Goal: Information Seeking & Learning: Learn about a topic

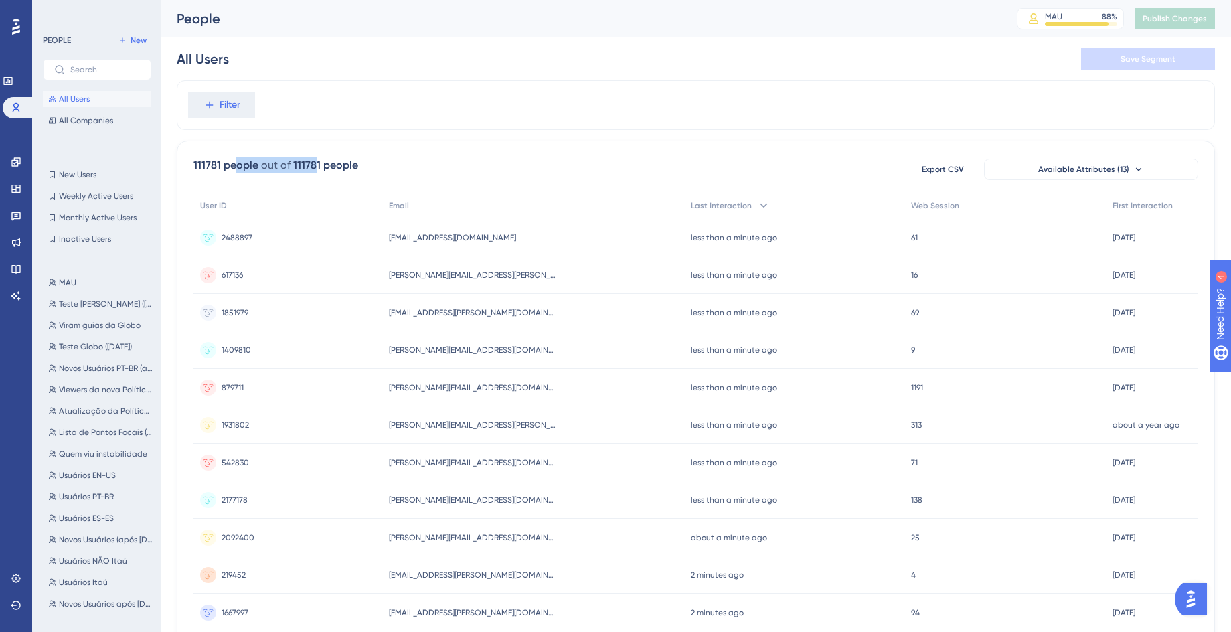
drag, startPoint x: 238, startPoint y: 163, endPoint x: 315, endPoint y: 166, distance: 77.1
click at [314, 166] on div "111781 people out of 111781 people" at bounding box center [275, 165] width 165 height 16
click at [320, 166] on div "111781 people" at bounding box center [325, 165] width 65 height 16
click at [218, 110] on button "Filter" at bounding box center [221, 105] width 67 height 27
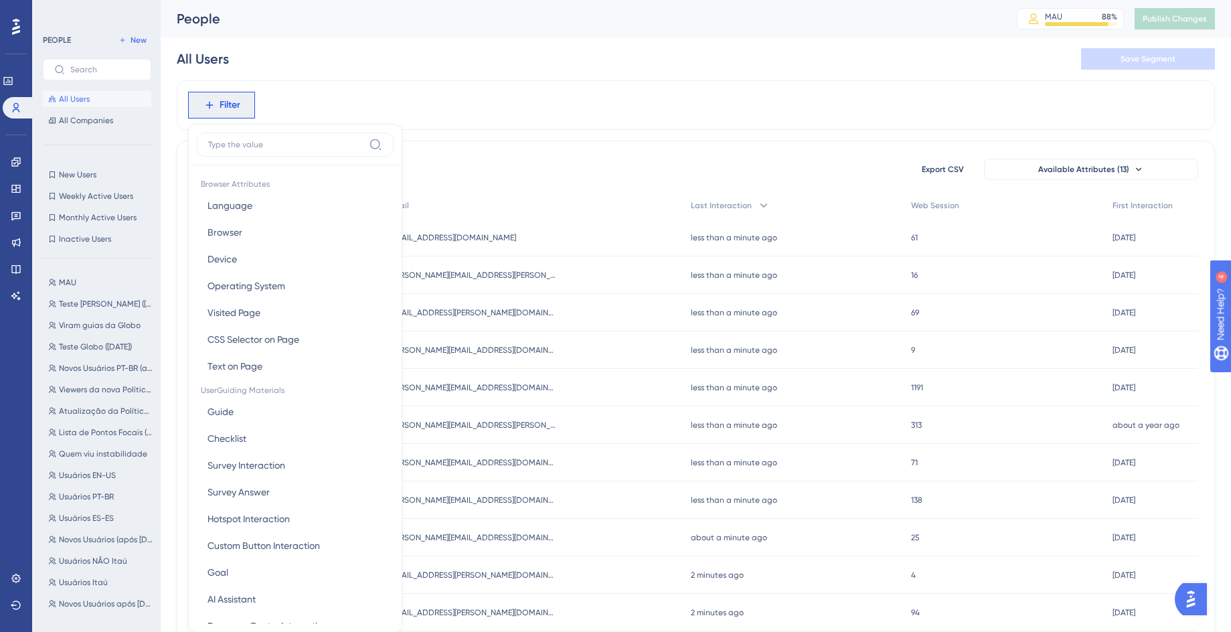
scroll to position [62, 0]
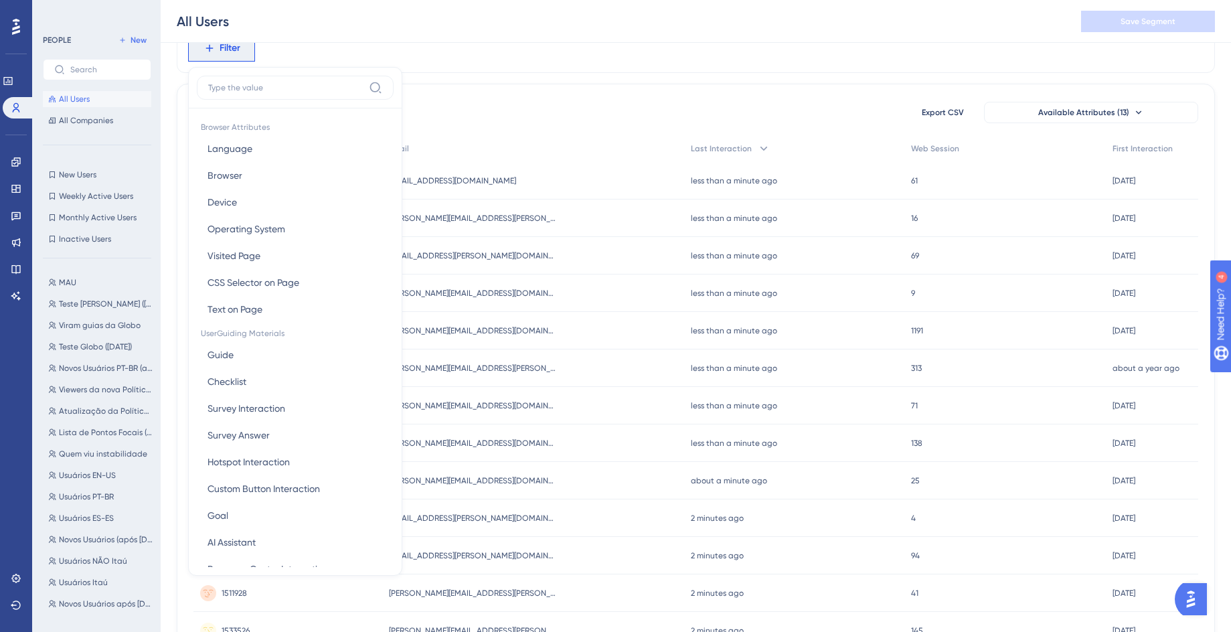
click at [510, 124] on div "111781 people out of 111781 people Export CSV Available Attributes (13)" at bounding box center [695, 112] width 1005 height 24
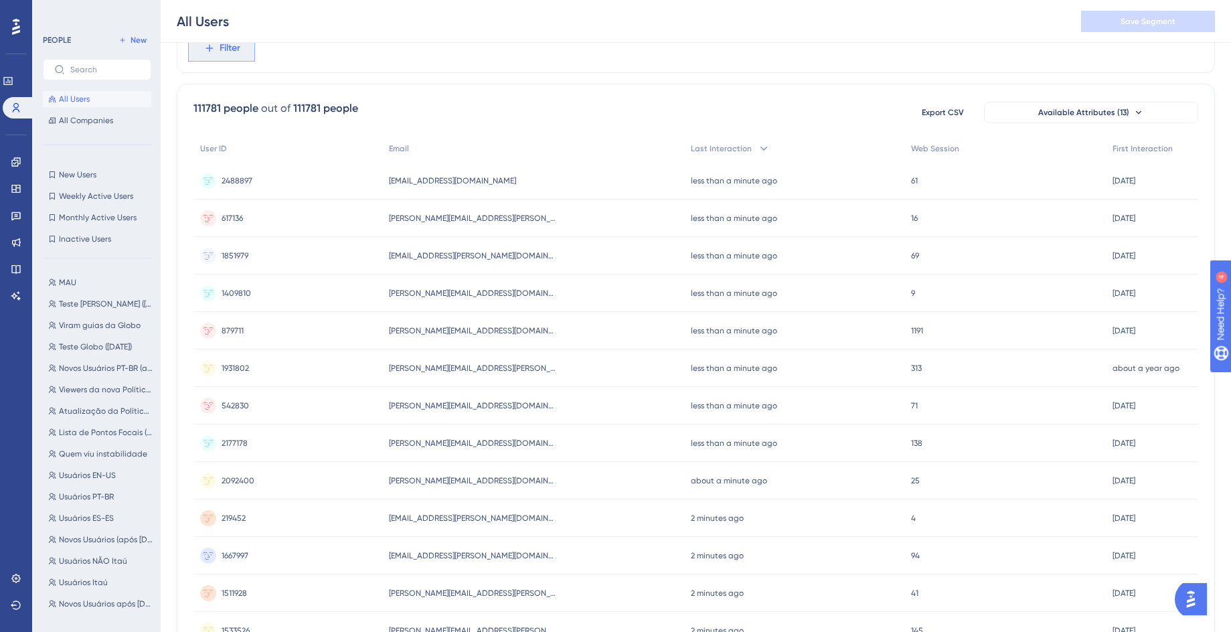
click at [241, 59] on button "Filter" at bounding box center [221, 48] width 67 height 27
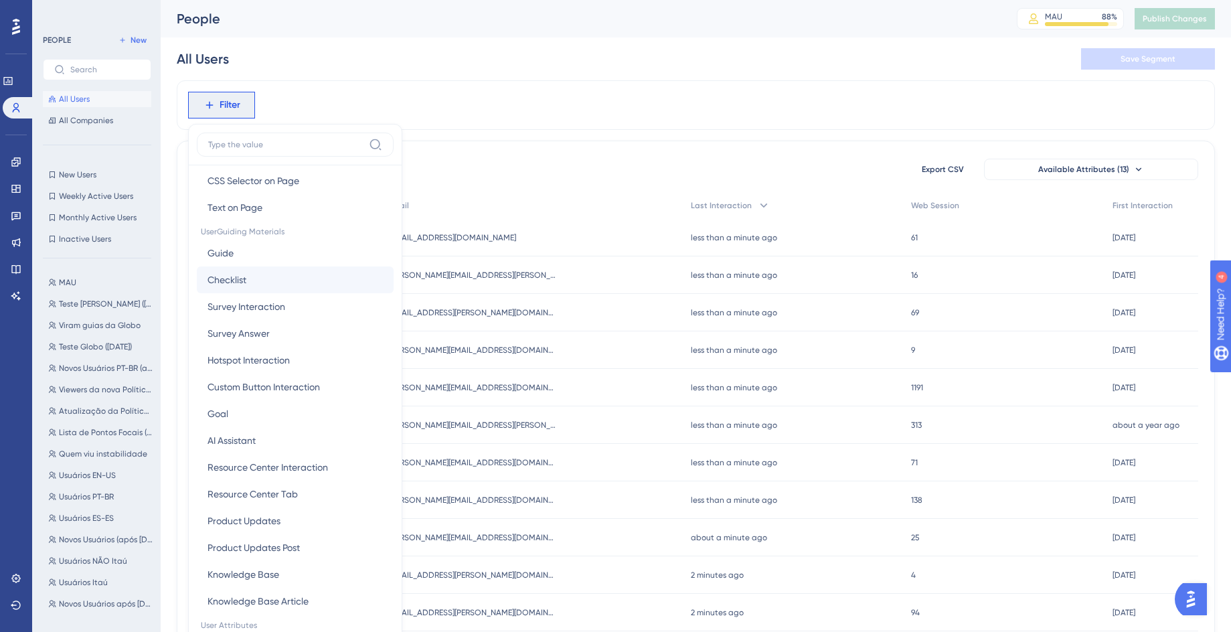
scroll to position [0, 0]
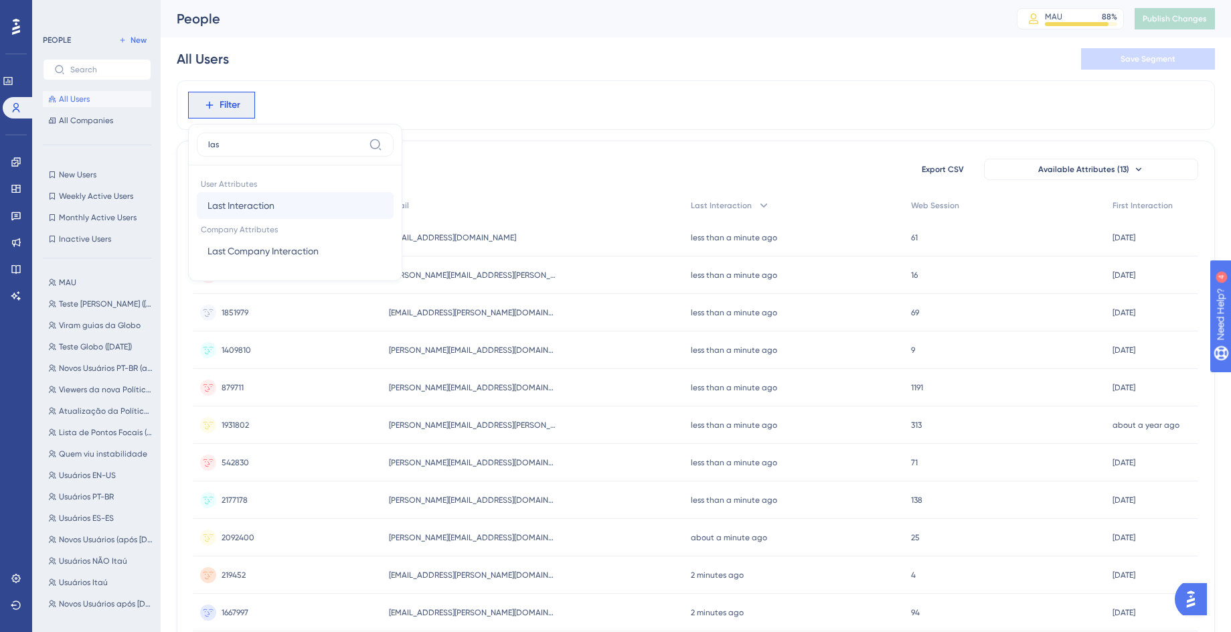
type input "las"
click at [250, 198] on span "Last Interaction" at bounding box center [241, 206] width 67 height 16
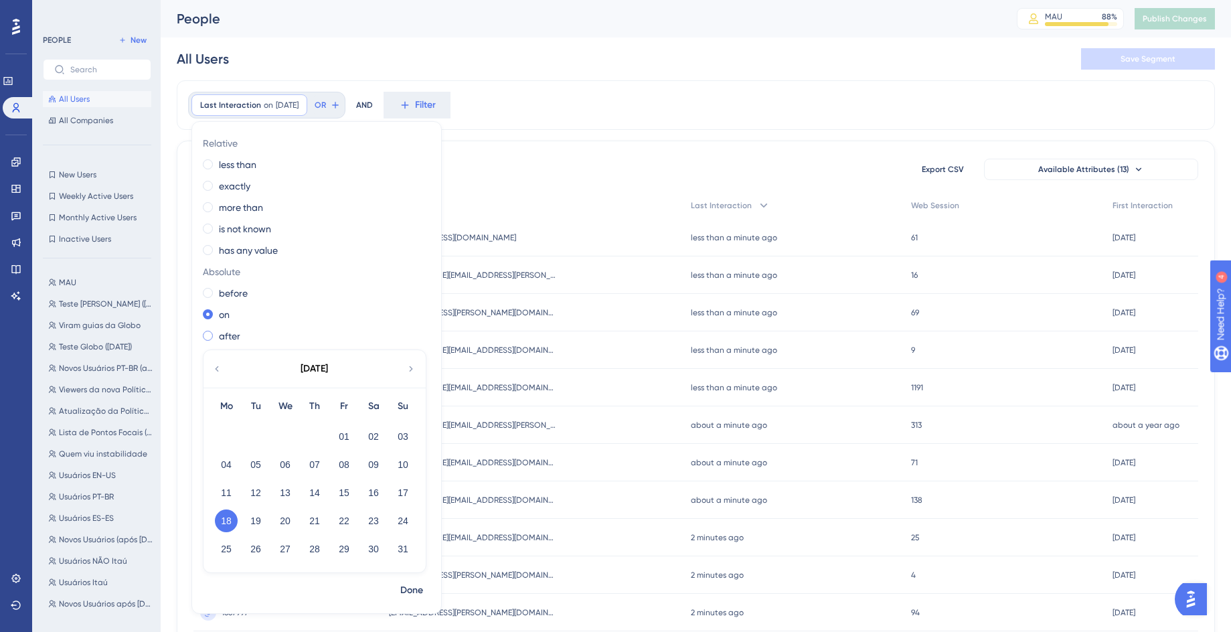
click at [220, 339] on label "after" at bounding box center [229, 336] width 21 height 16
click at [218, 366] on icon at bounding box center [217, 369] width 11 height 12
click at [253, 522] on button "22" at bounding box center [255, 521] width 23 height 23
click at [413, 594] on span "Done" at bounding box center [411, 590] width 23 height 16
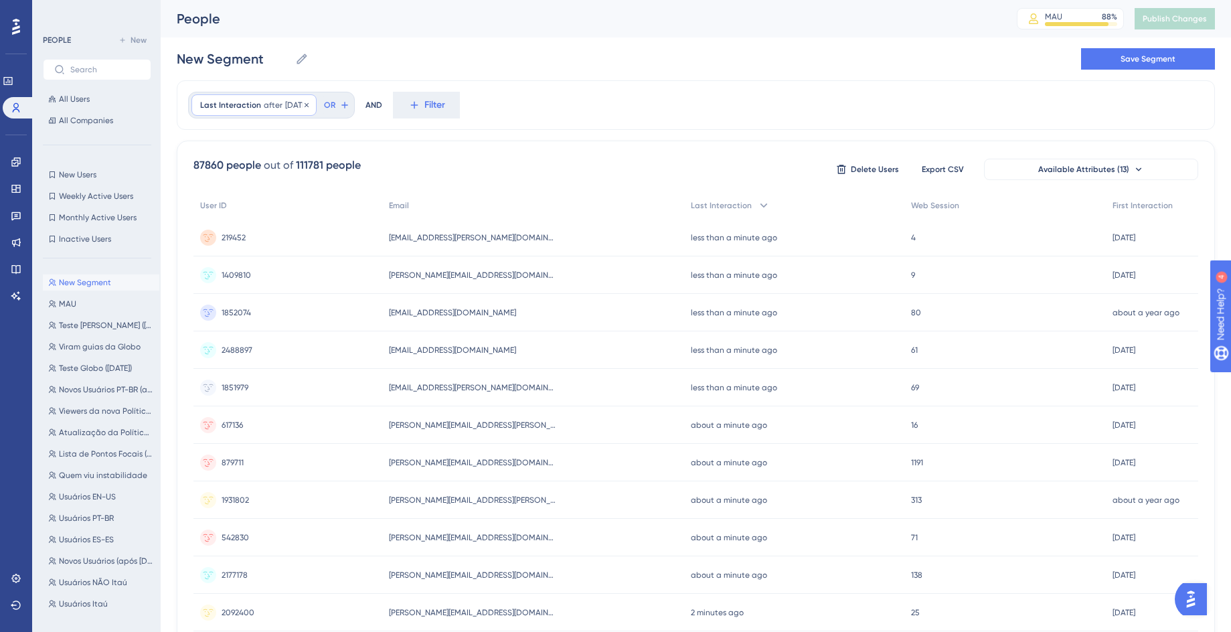
click at [282, 111] on div "Last Interaction after 7/22/2025 7/22/2025 Remove" at bounding box center [253, 104] width 125 height 21
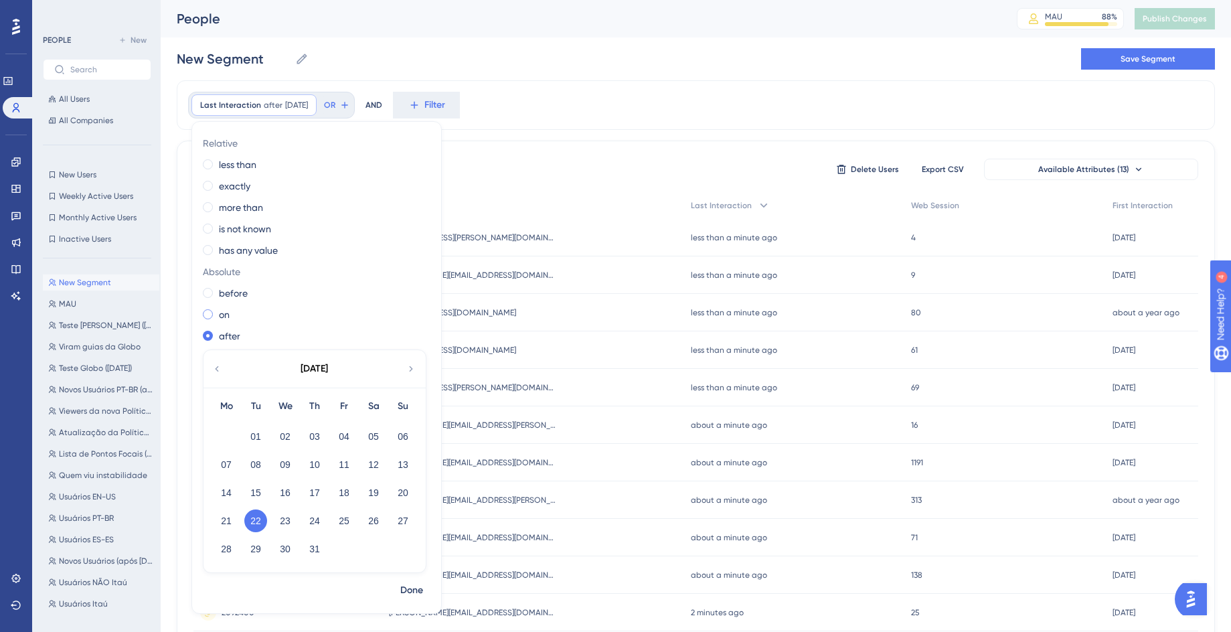
click at [218, 315] on div "on" at bounding box center [314, 315] width 222 height 16
click at [283, 517] on button "23" at bounding box center [285, 521] width 23 height 23
click at [419, 594] on span "Done" at bounding box center [411, 590] width 23 height 16
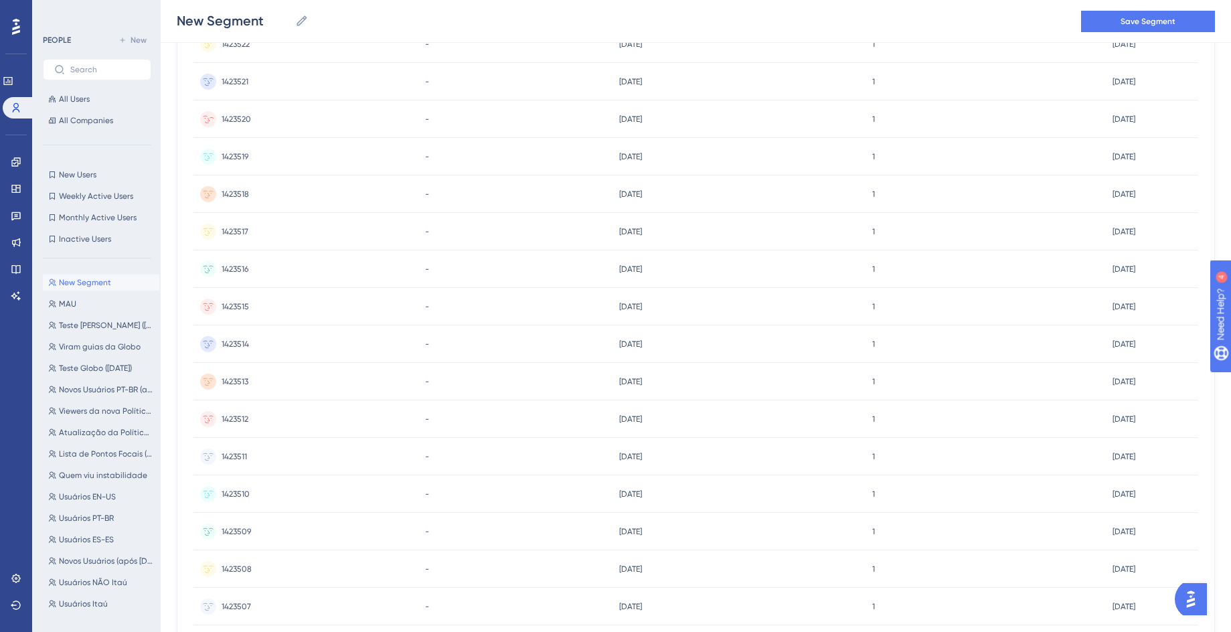
scroll to position [123, 0]
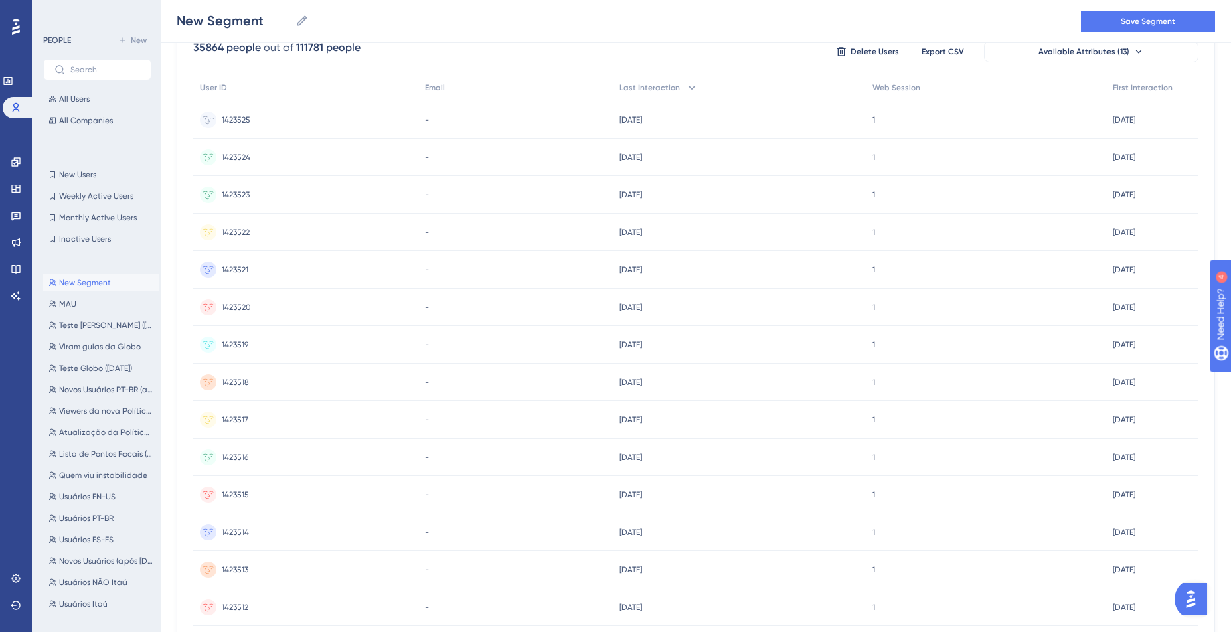
click at [356, 128] on div "1423525 1423525" at bounding box center [305, 119] width 225 height 37
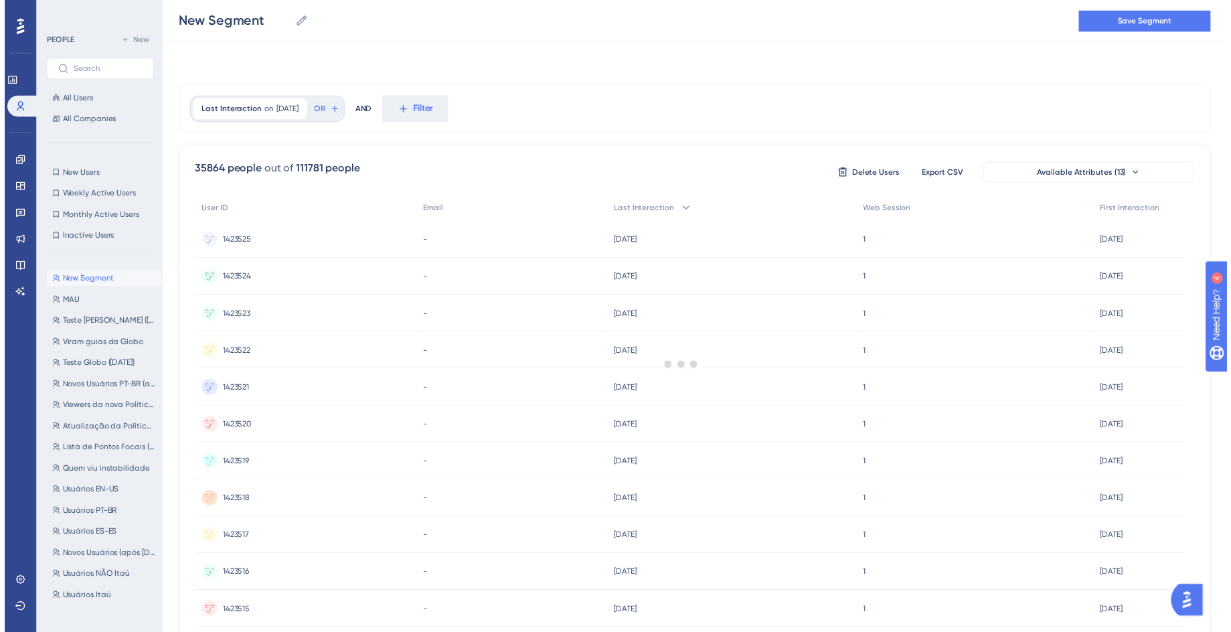
scroll to position [123, 0]
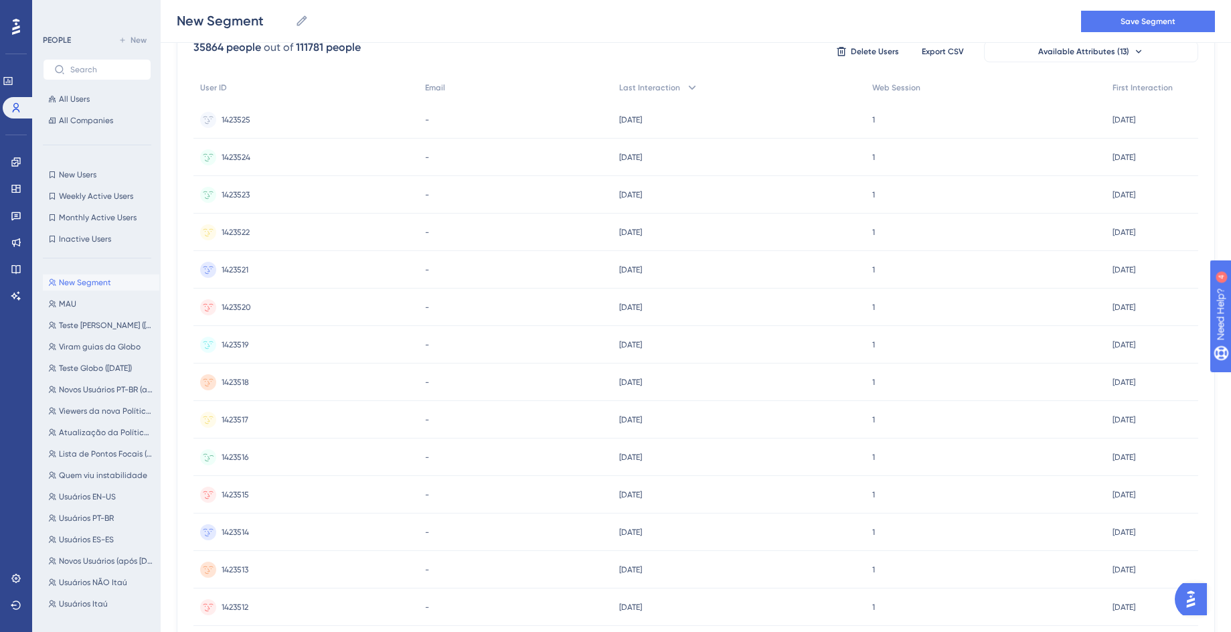
click at [248, 451] on div "1423516 1423516" at bounding box center [235, 457] width 27 height 37
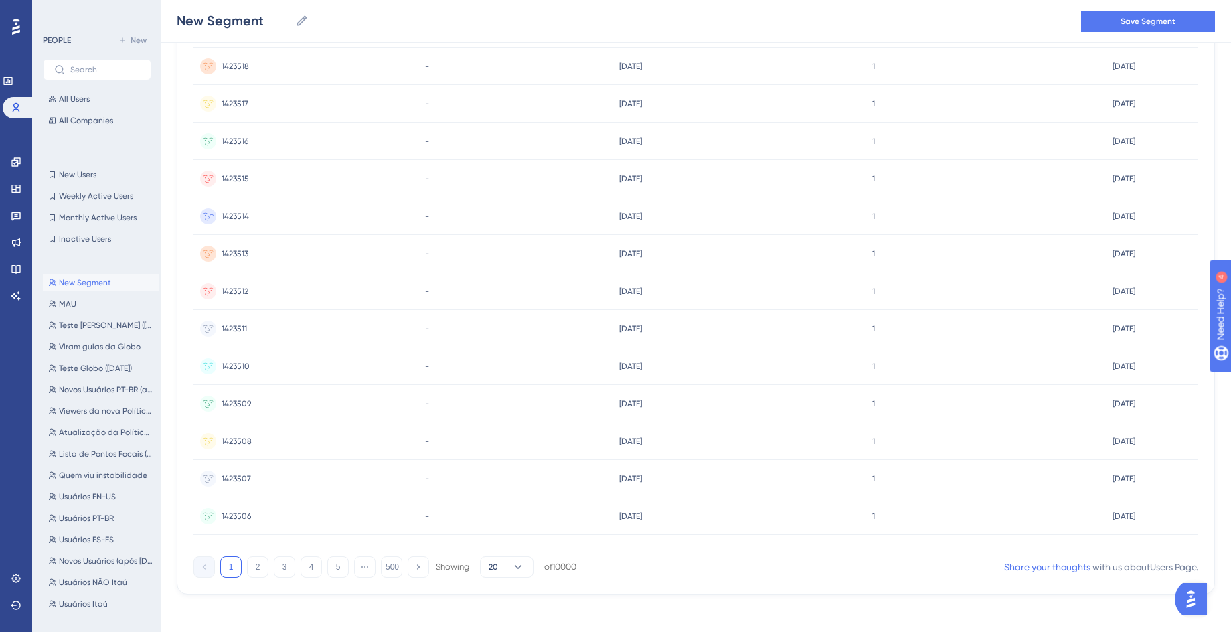
scroll to position [445, 0]
click at [288, 564] on button "3" at bounding box center [284, 561] width 21 height 21
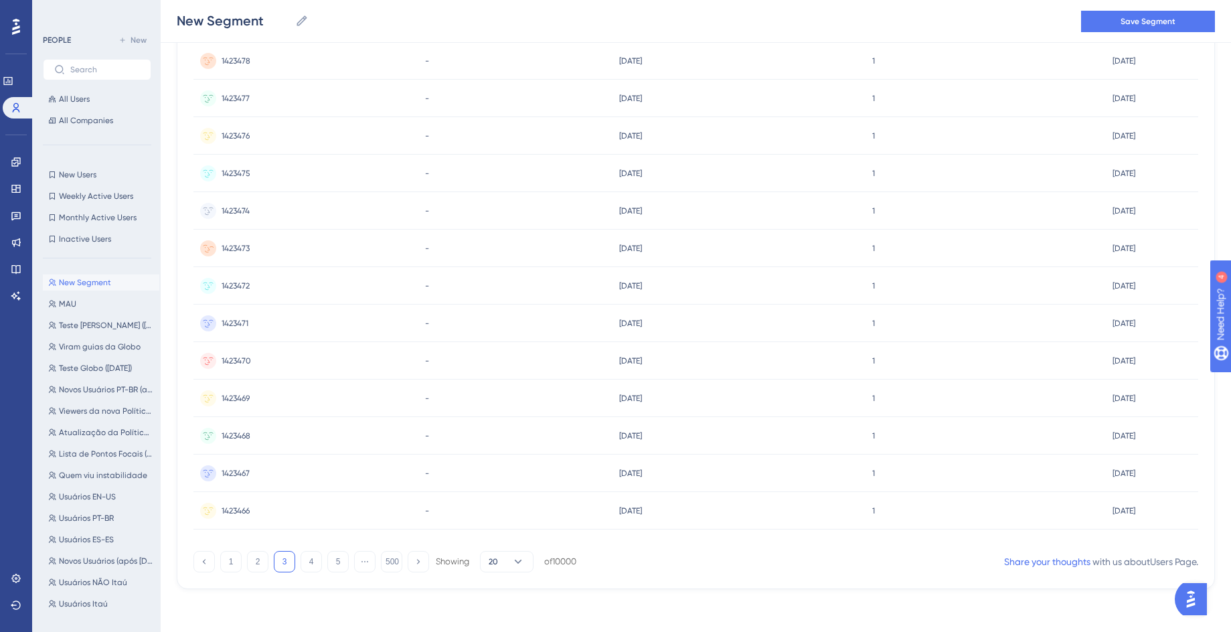
click at [238, 247] on span "1423473" at bounding box center [236, 248] width 28 height 11
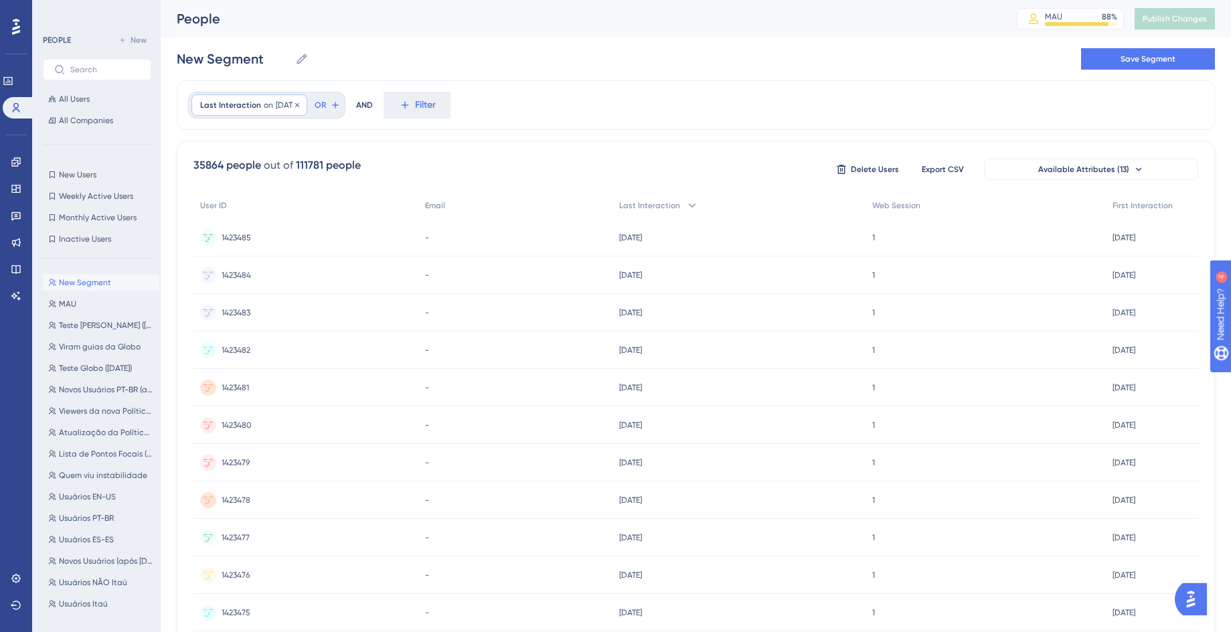
click at [297, 104] on span "[DATE]" at bounding box center [287, 105] width 23 height 11
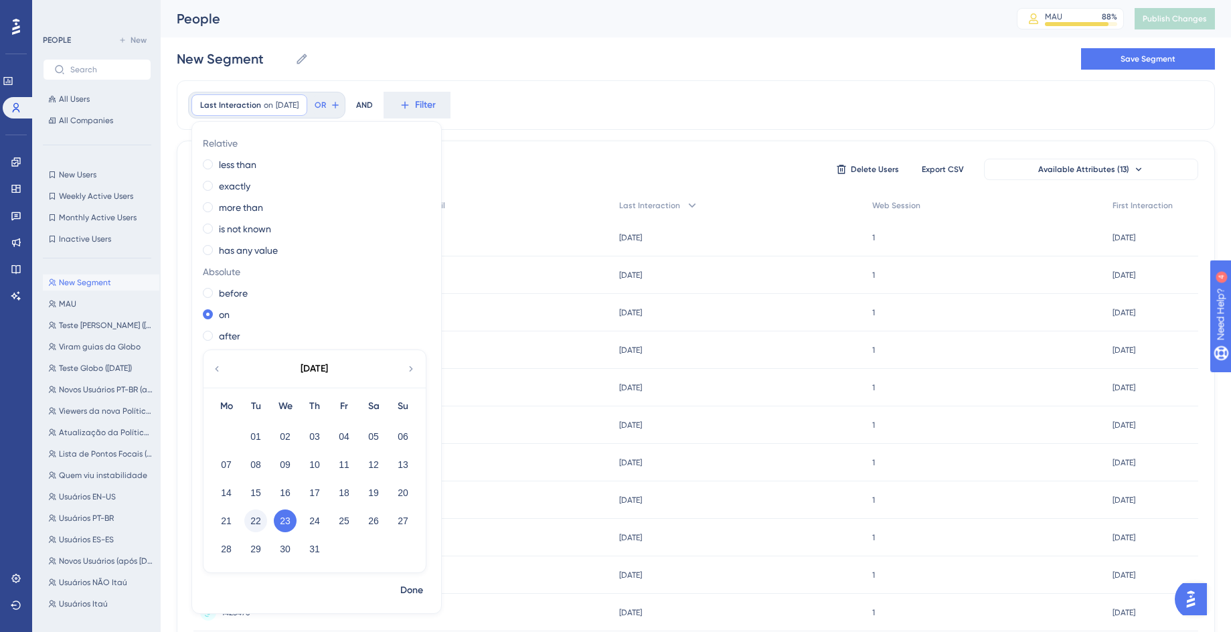
click at [258, 517] on button "22" at bounding box center [255, 521] width 23 height 23
click at [410, 593] on span "Done" at bounding box center [411, 590] width 23 height 16
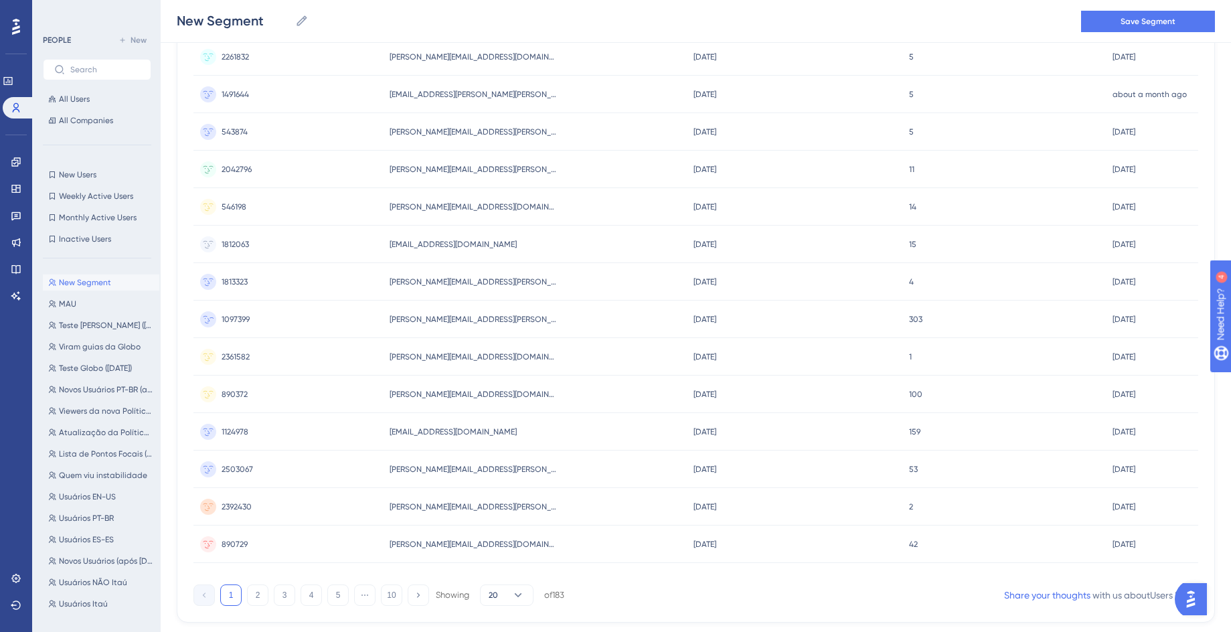
scroll to position [445, 0]
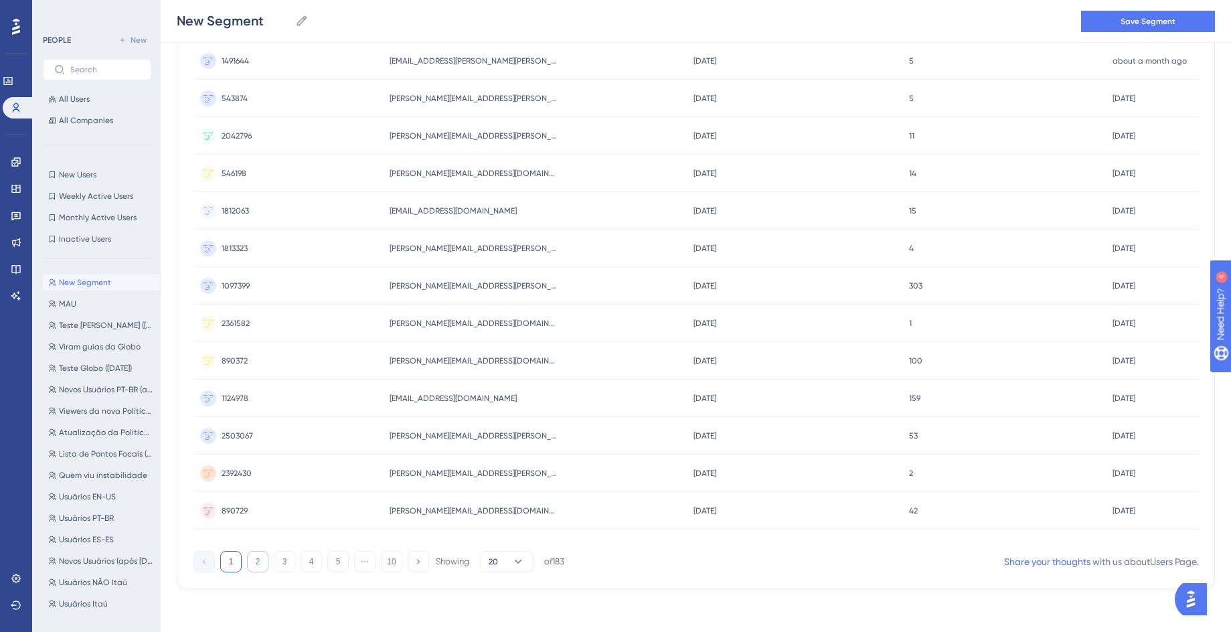
click at [256, 568] on button "2" at bounding box center [257, 561] width 21 height 21
click at [283, 557] on button "3" at bounding box center [284, 561] width 21 height 21
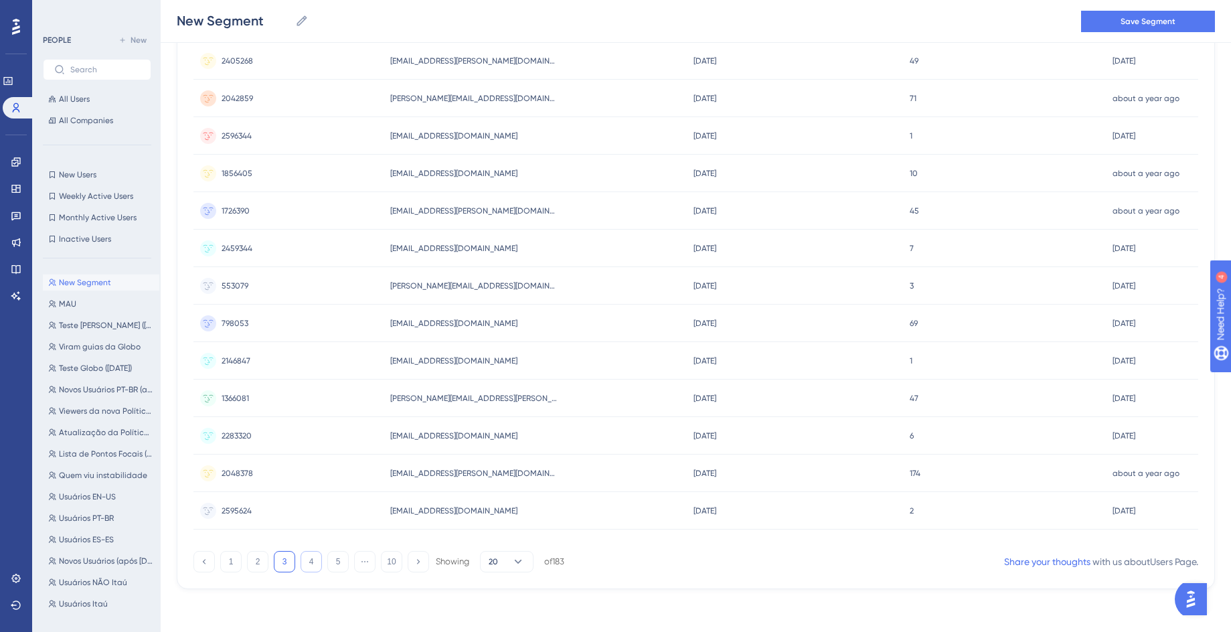
click at [311, 566] on button "4" at bounding box center [311, 561] width 21 height 21
click at [339, 566] on button "5" at bounding box center [337, 561] width 21 height 21
click at [339, 566] on button "6" at bounding box center [337, 561] width 21 height 21
click at [339, 566] on button "7" at bounding box center [337, 561] width 21 height 21
click at [339, 566] on button "8" at bounding box center [337, 561] width 21 height 21
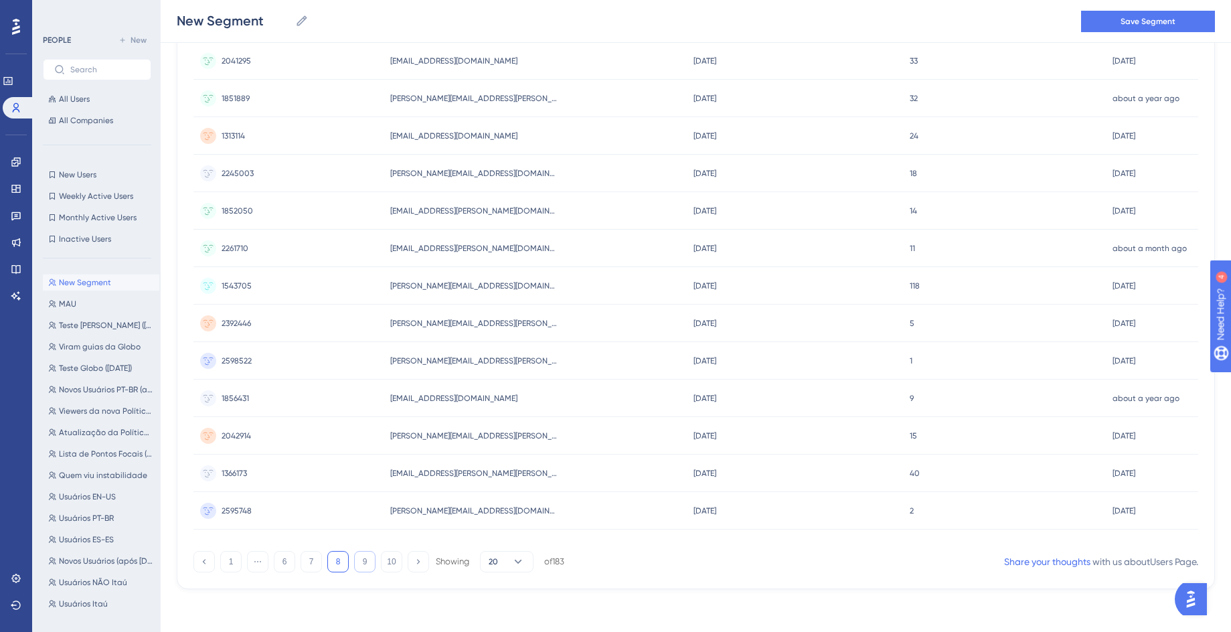
click at [357, 564] on button "9" at bounding box center [364, 561] width 21 height 21
click at [390, 562] on button "10" at bounding box center [391, 561] width 21 height 21
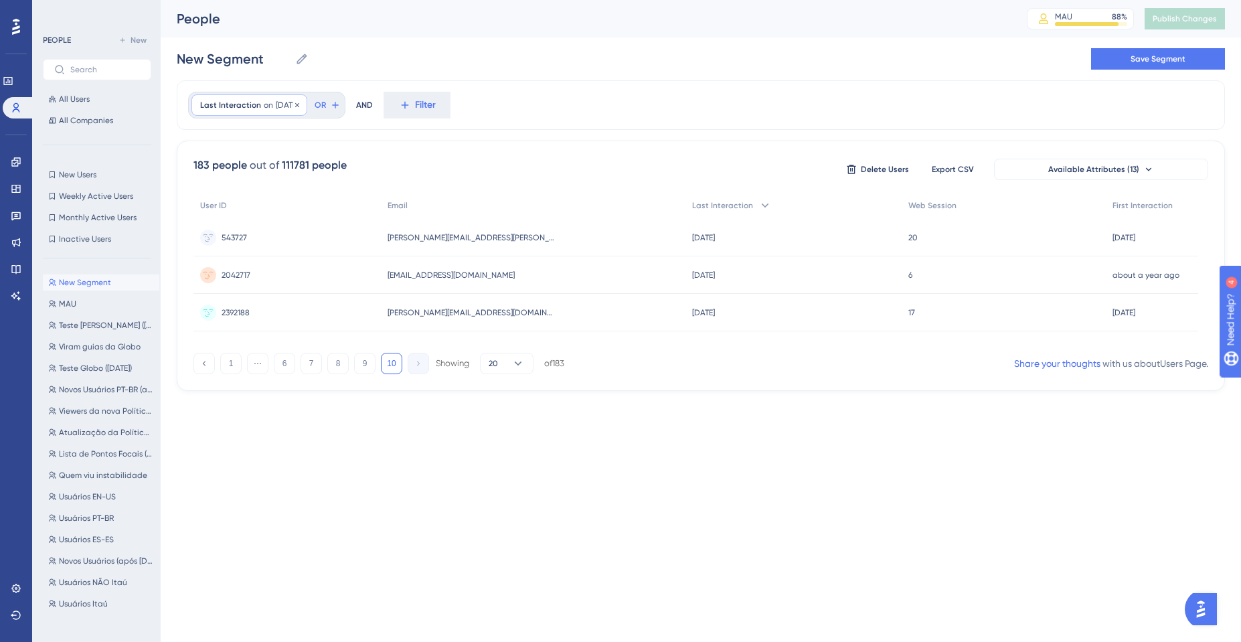
click at [246, 104] on span "Last Interaction" at bounding box center [230, 105] width 61 height 11
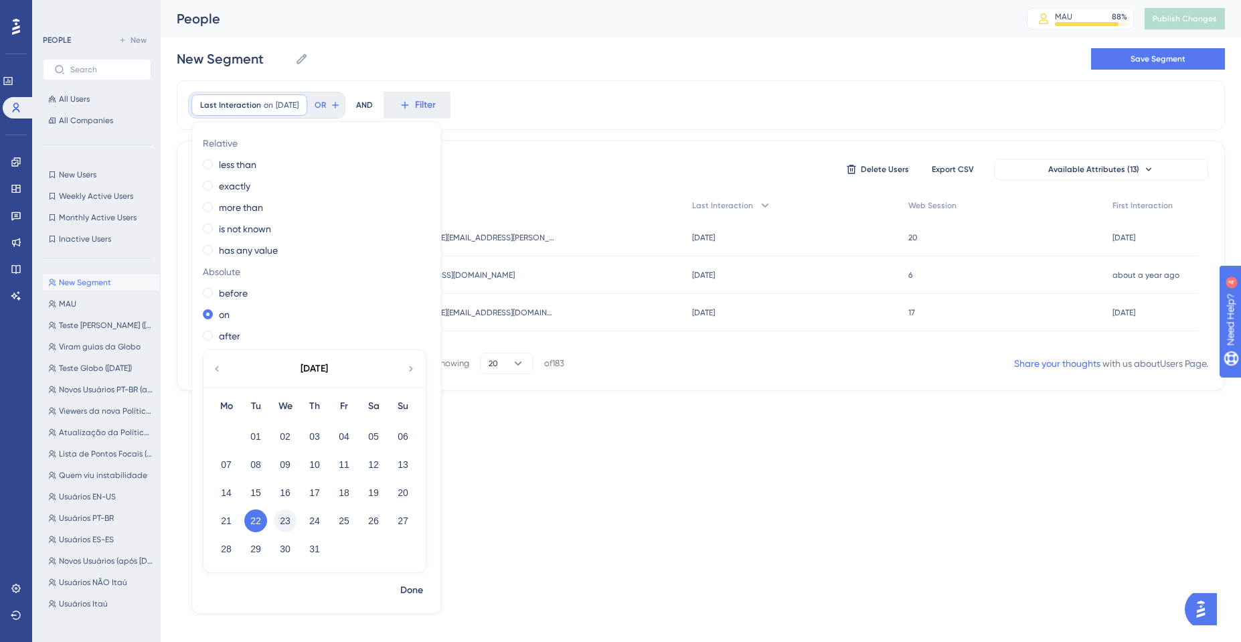
click at [281, 517] on button "23" at bounding box center [285, 521] width 23 height 23
click at [423, 593] on span "Done" at bounding box center [411, 590] width 23 height 16
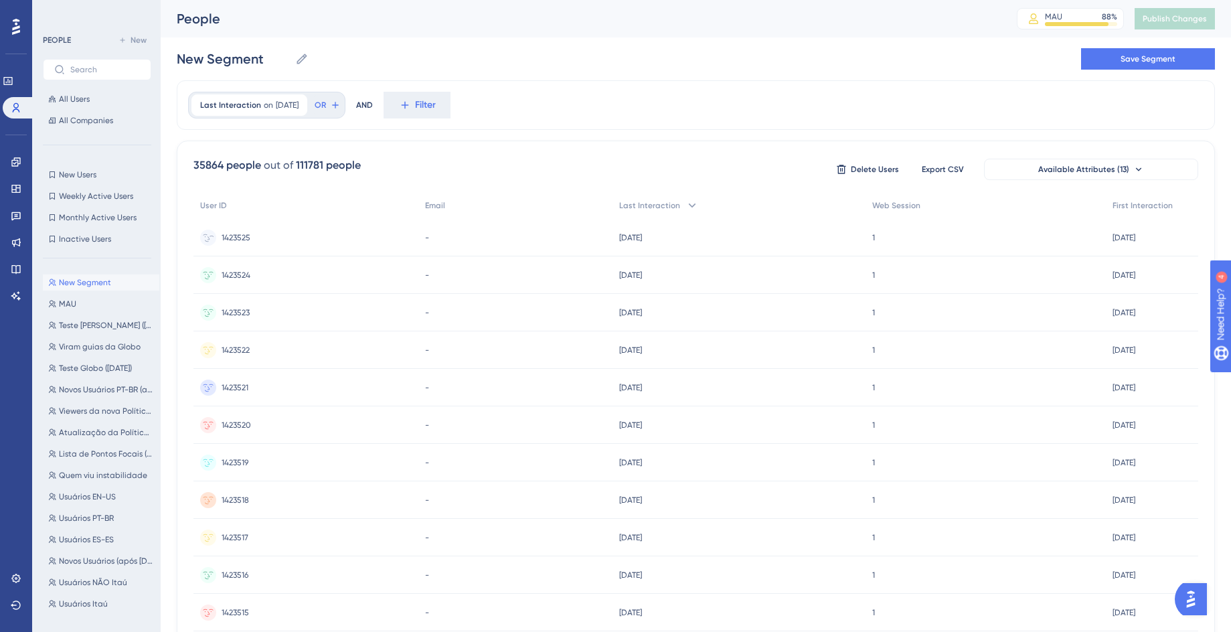
click at [232, 233] on span "1423525" at bounding box center [236, 237] width 29 height 11
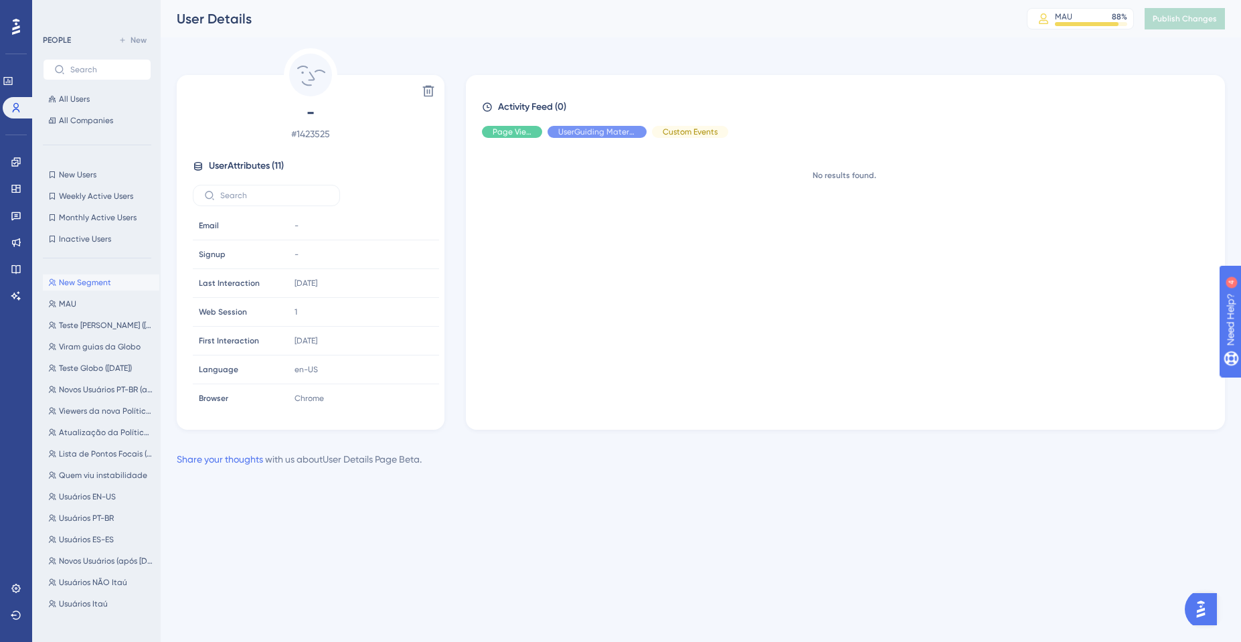
click at [324, 135] on span "# 1423525" at bounding box center [311, 134] width 236 height 16
copy span "1423525"
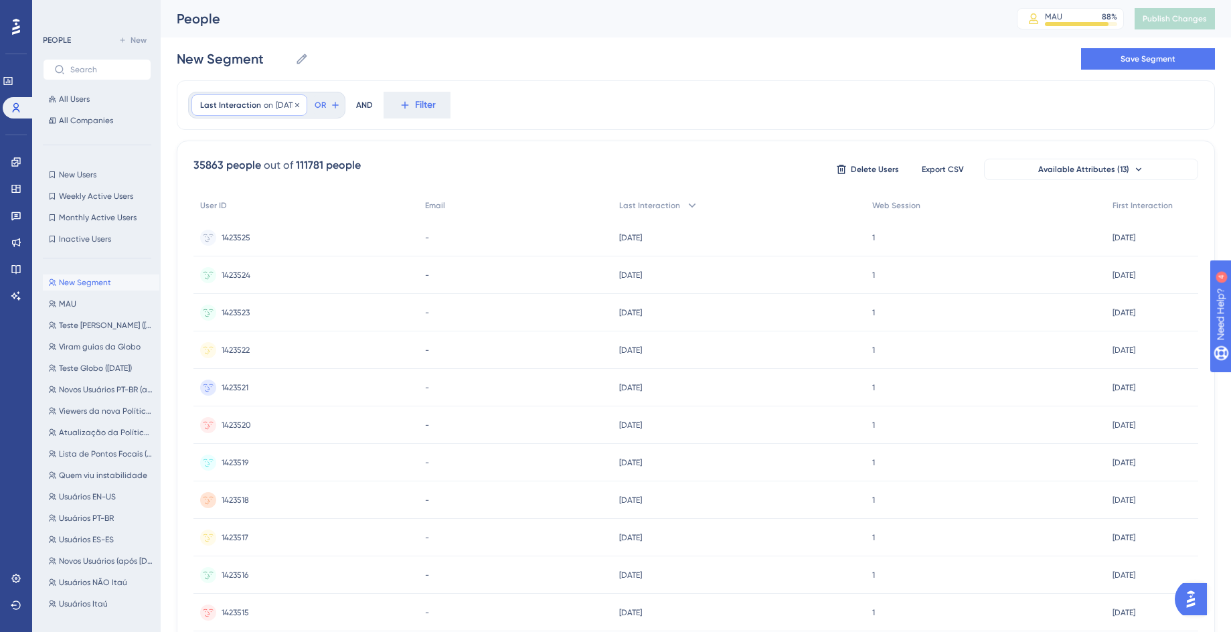
click at [295, 110] on div "Last Interaction on 7/23/2025 7/23/2025 Remove" at bounding box center [249, 104] width 116 height 21
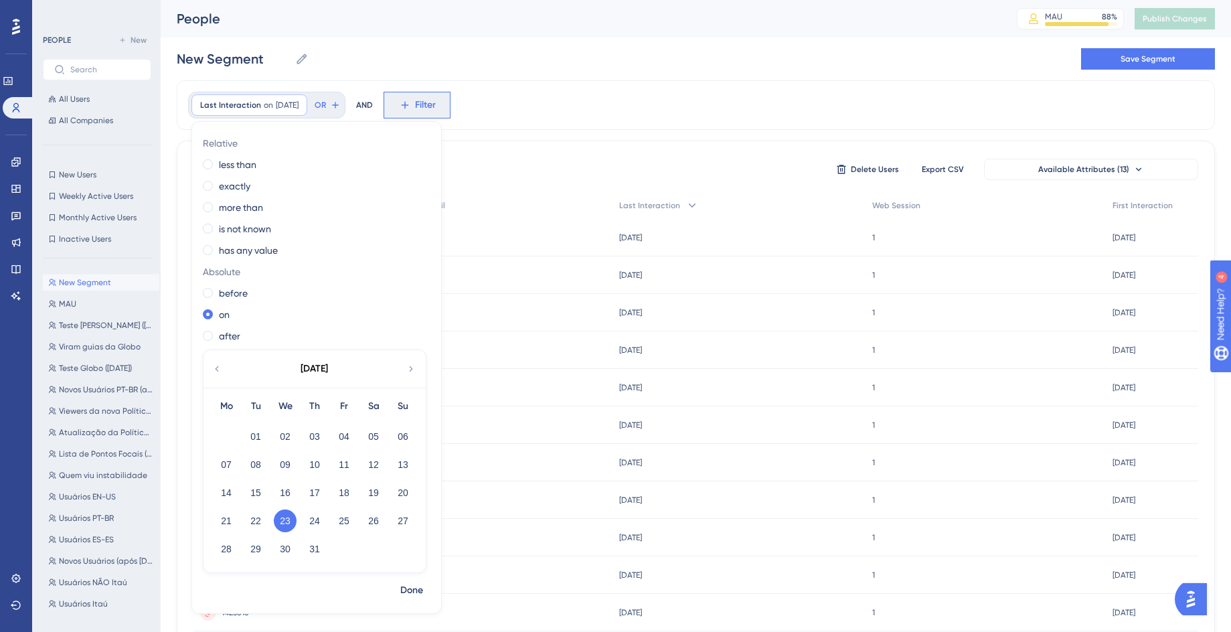
click at [425, 107] on button "Filter" at bounding box center [417, 105] width 67 height 27
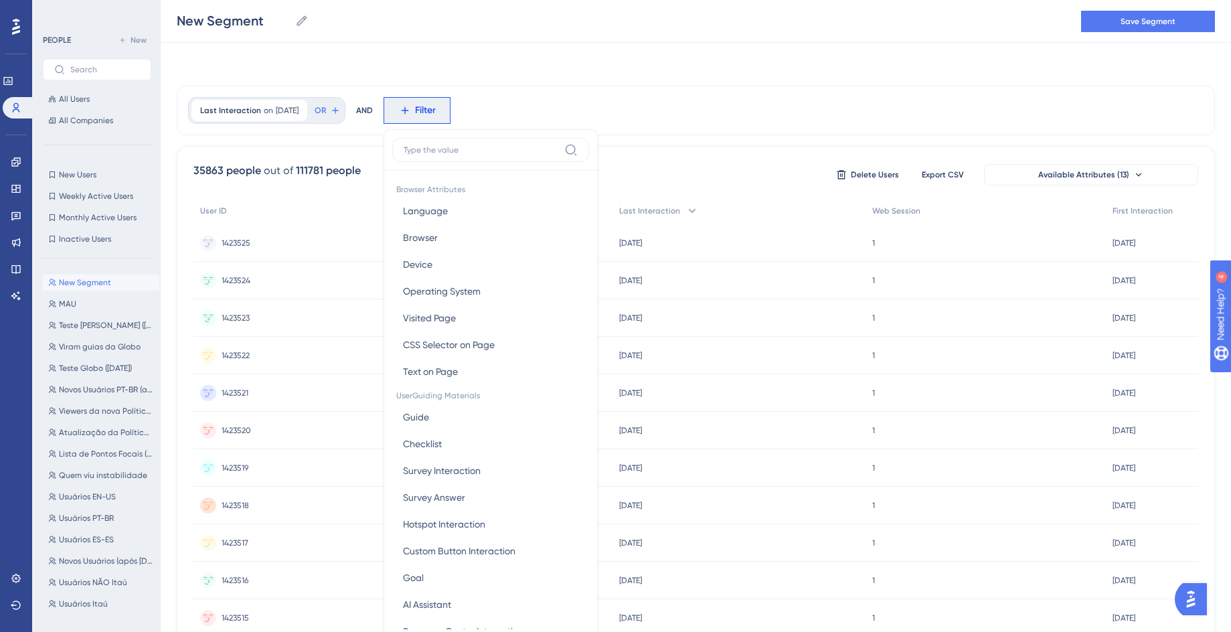
scroll to position [62, 0]
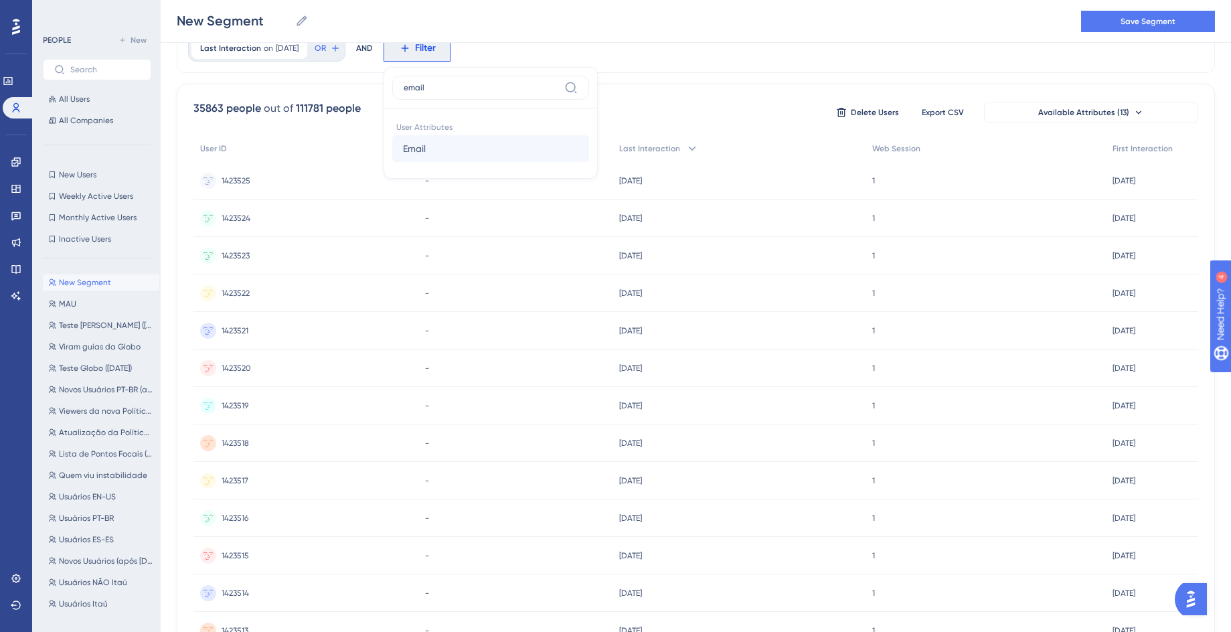
type input "email"
click at [460, 139] on button "Email Email" at bounding box center [490, 148] width 197 height 27
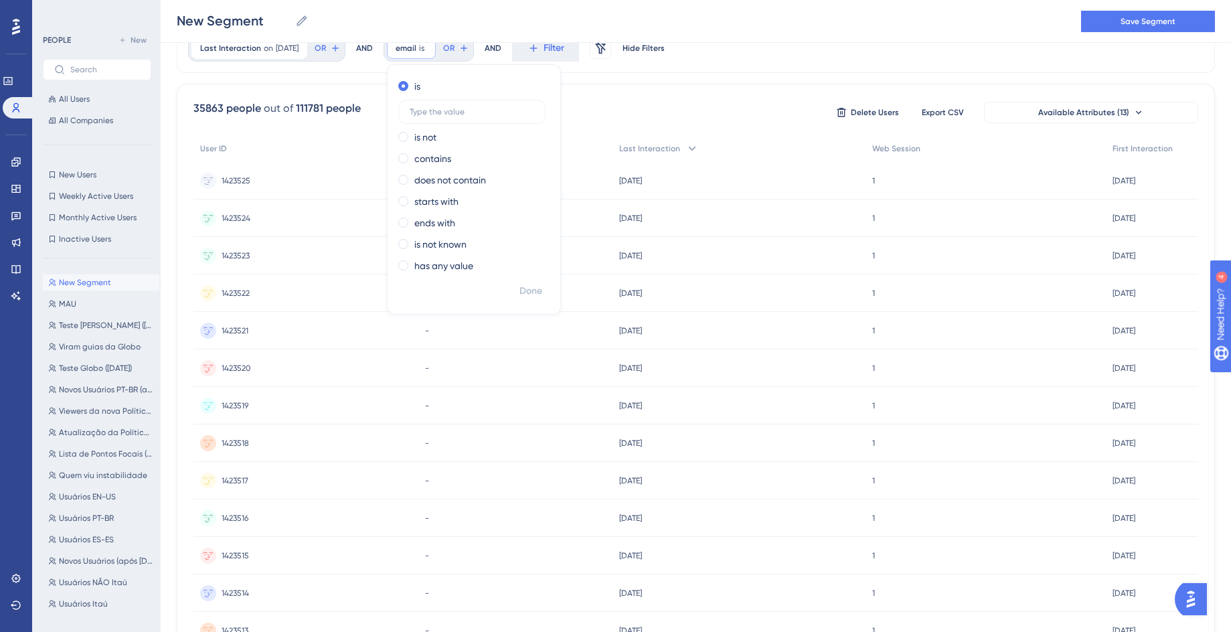
click at [647, 94] on div "35863 people out of 111781 people Delete Users Export CSV Available Attributes …" at bounding box center [696, 528] width 1038 height 888
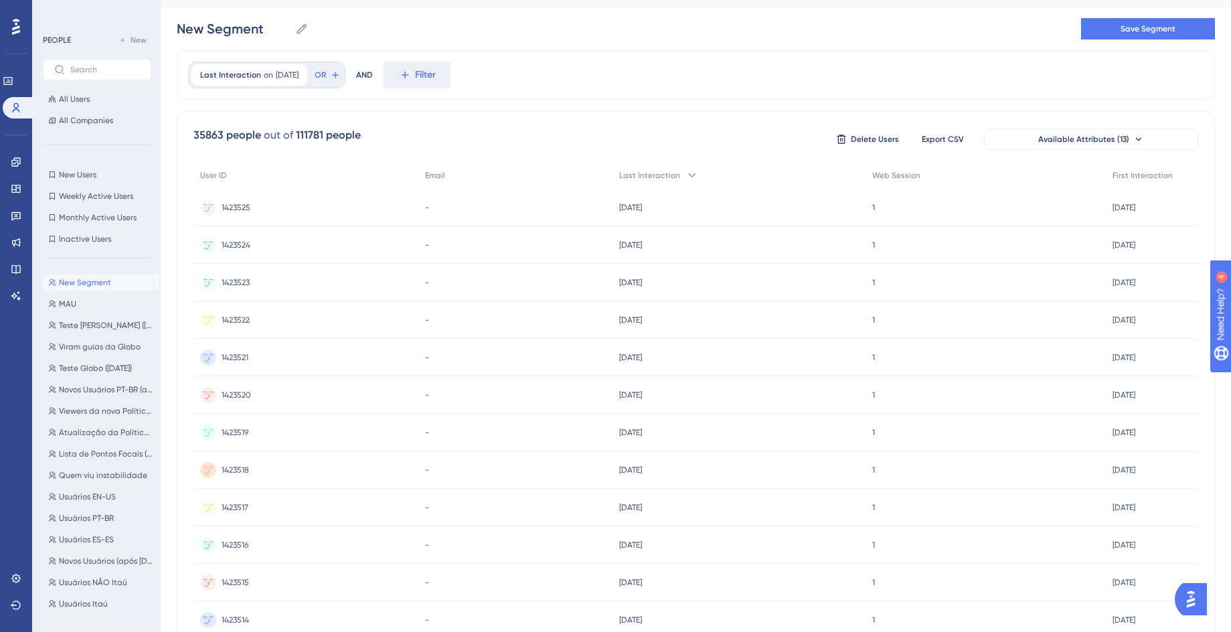
scroll to position [0, 0]
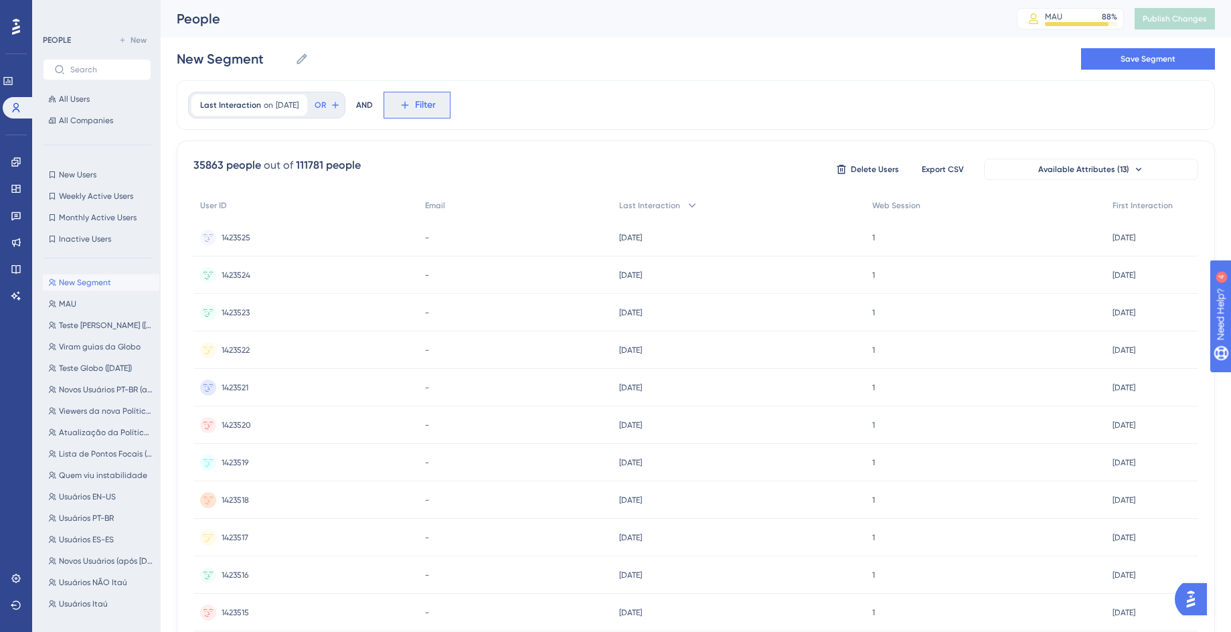
click at [431, 116] on button "Filter" at bounding box center [417, 105] width 67 height 27
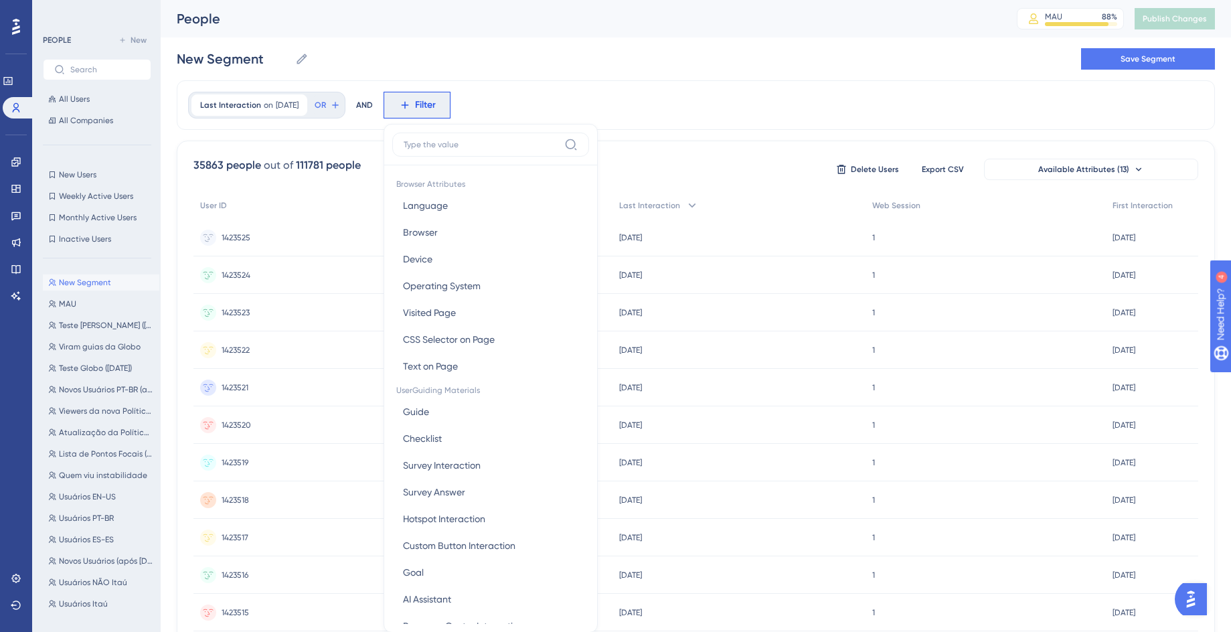
scroll to position [62, 0]
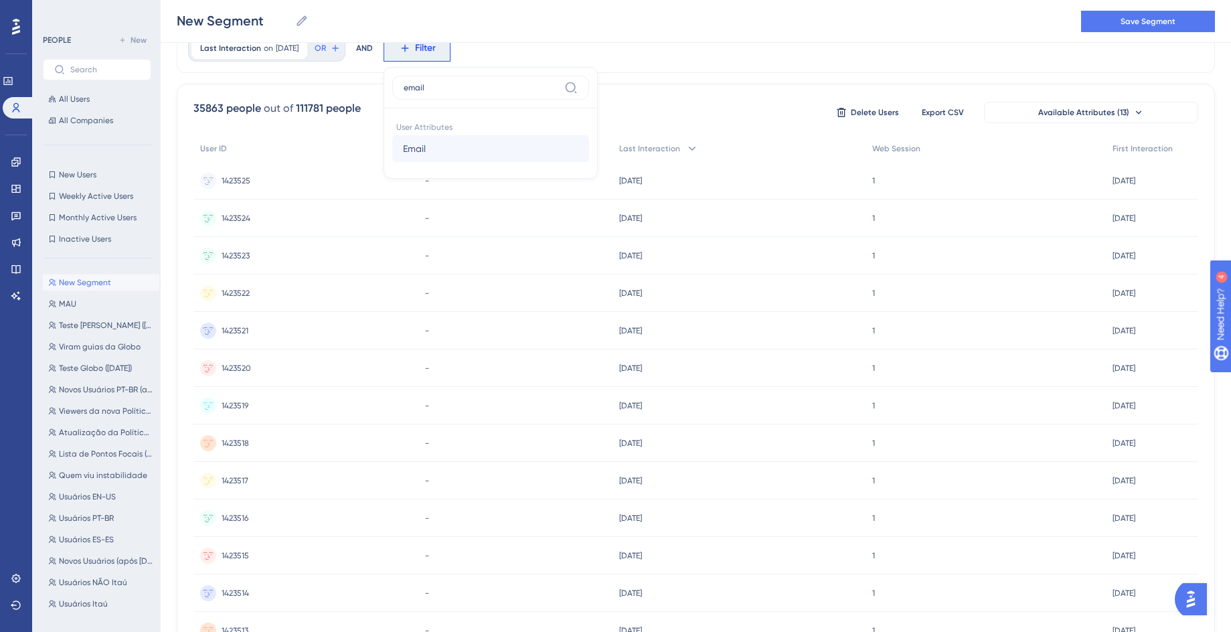
type input "email"
click at [446, 138] on button "Email Email" at bounding box center [490, 148] width 197 height 27
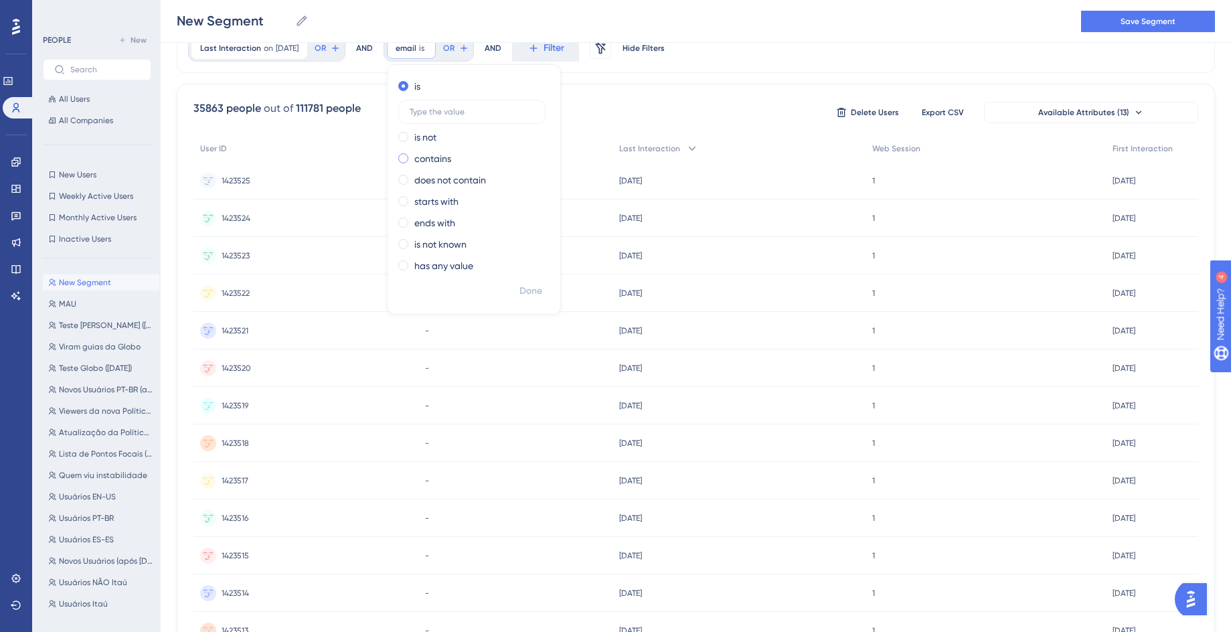
click at [408, 157] on span at bounding box center [403, 158] width 10 height 10
click at [412, 155] on input "radio" at bounding box center [412, 155] width 0 height 0
click at [433, 152] on input "text" at bounding box center [472, 154] width 125 height 9
type input "victor.mazali@pinpeople.com.br"
click at [542, 295] on span "Done" at bounding box center [531, 291] width 23 height 16
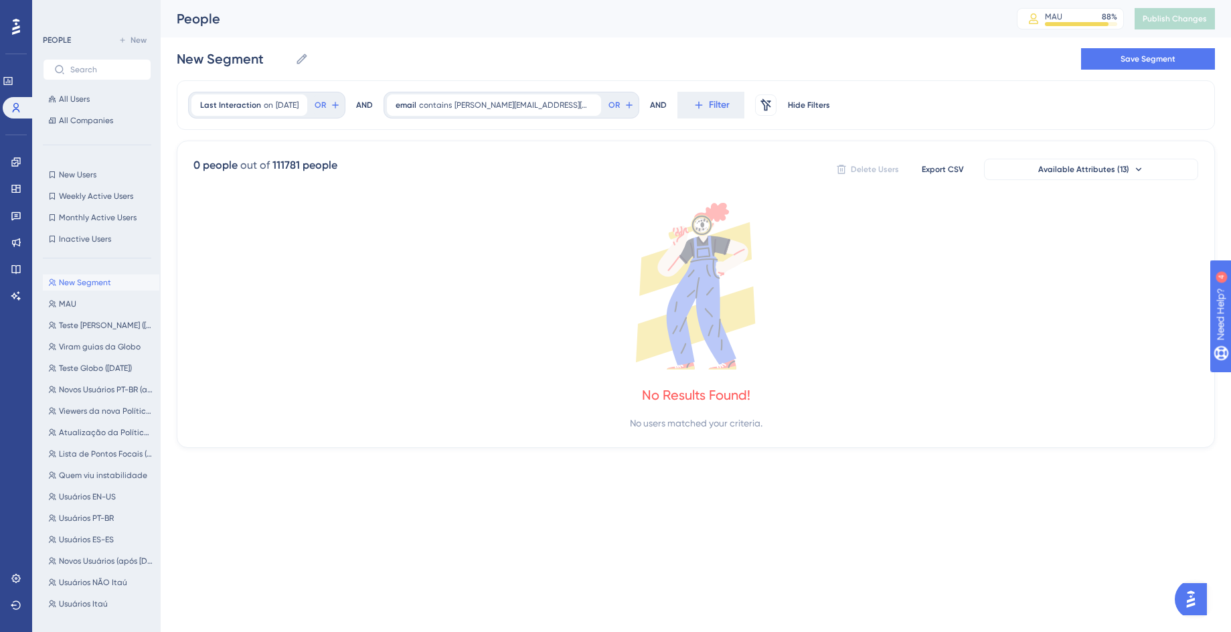
scroll to position [0, 0]
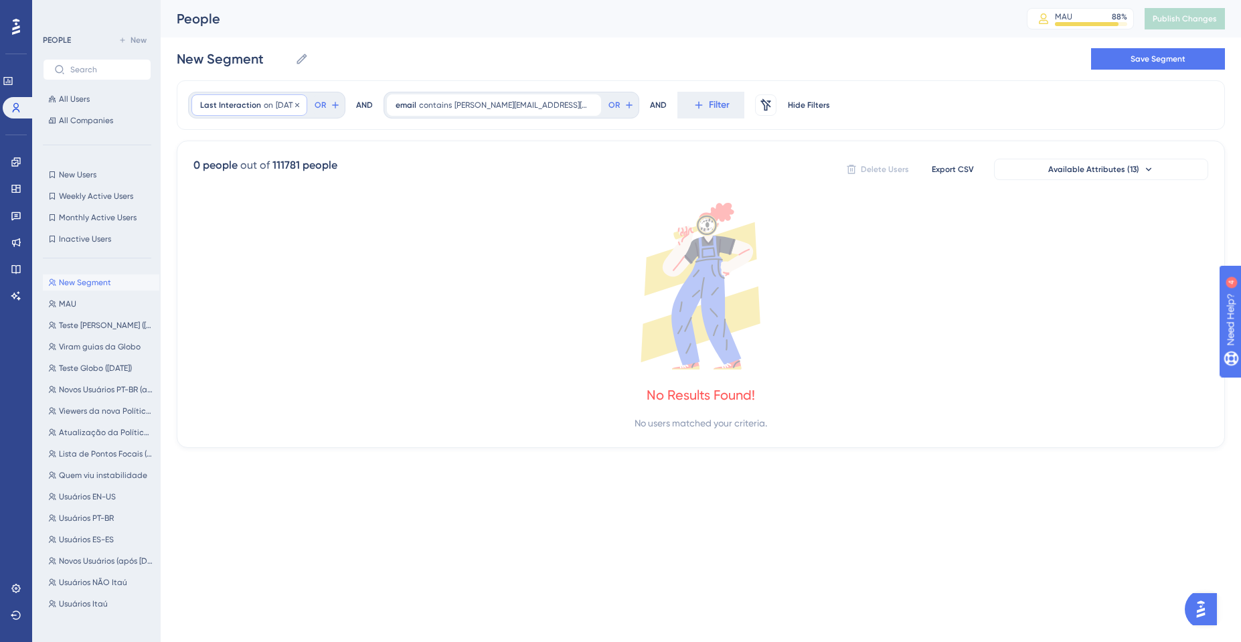
click at [276, 105] on span "[DATE]" at bounding box center [287, 105] width 23 height 11
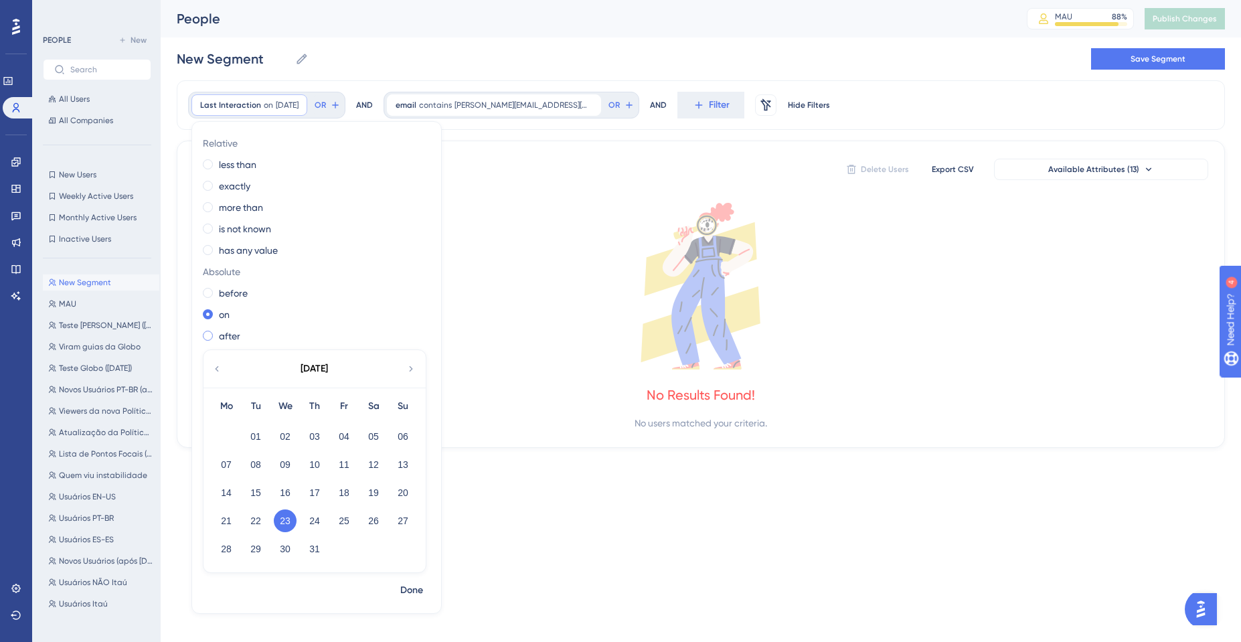
click at [226, 335] on label "after" at bounding box center [229, 336] width 21 height 16
click at [404, 590] on span "Done" at bounding box center [411, 590] width 23 height 16
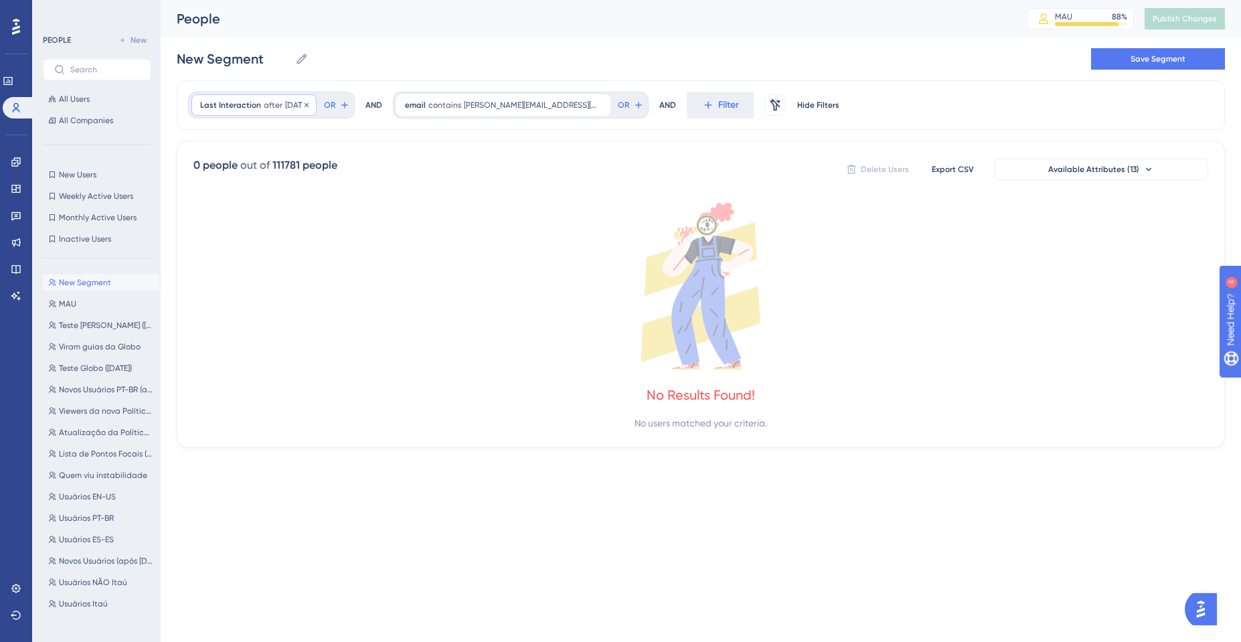
click at [301, 111] on div "Last Interaction after 8/19/2025 8/19/2025 Remove" at bounding box center [253, 104] width 125 height 21
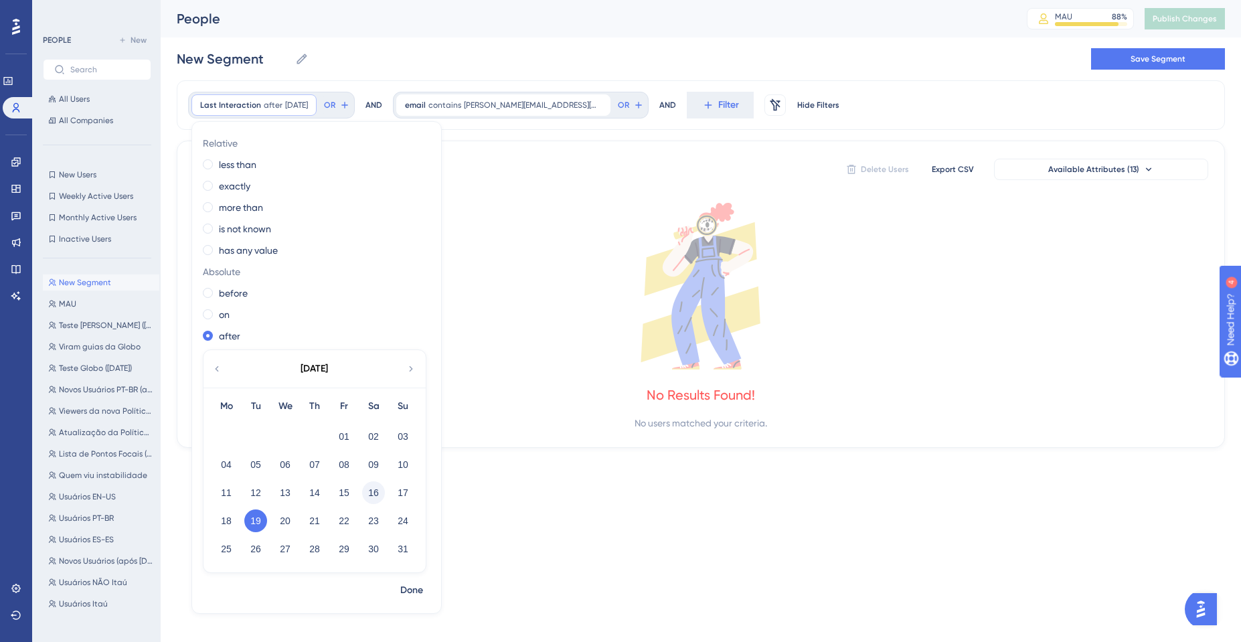
click at [371, 493] on button "16" at bounding box center [373, 492] width 23 height 23
click at [412, 589] on span "Done" at bounding box center [411, 590] width 23 height 16
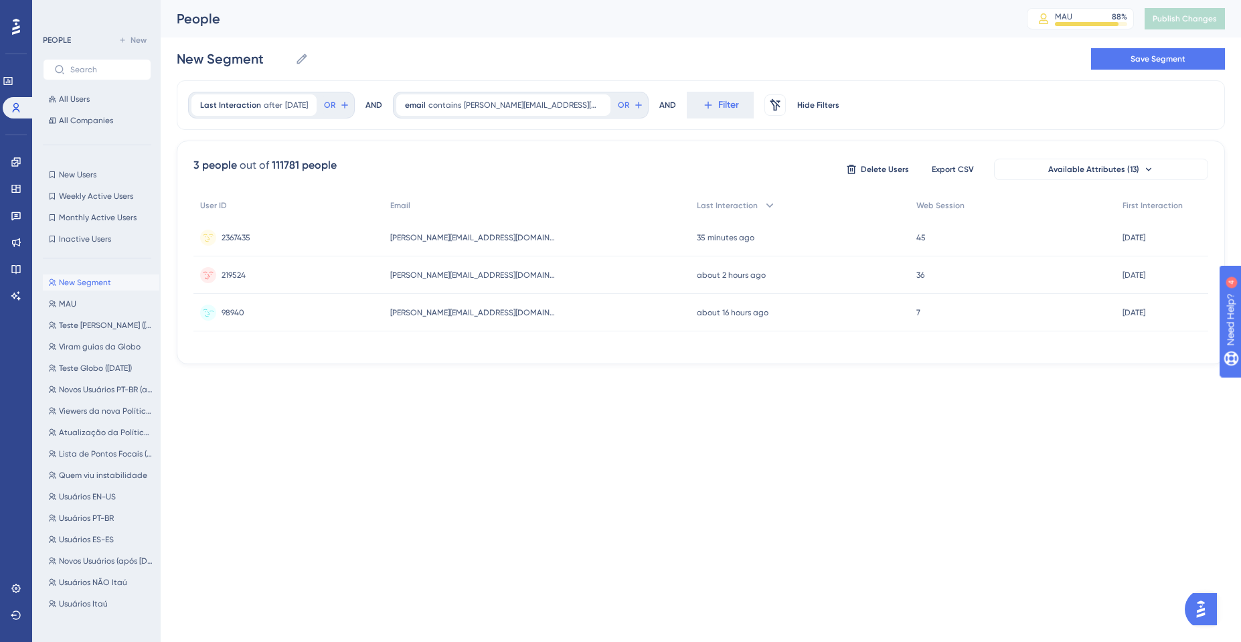
click at [279, 311] on div "98940 98940" at bounding box center [288, 312] width 190 height 37
click at [281, 279] on div "219524 219524" at bounding box center [288, 274] width 190 height 37
click at [259, 240] on div "2367435 2367435" at bounding box center [288, 237] width 190 height 37
click at [285, 110] on span "8/16/2025" at bounding box center [296, 105] width 23 height 11
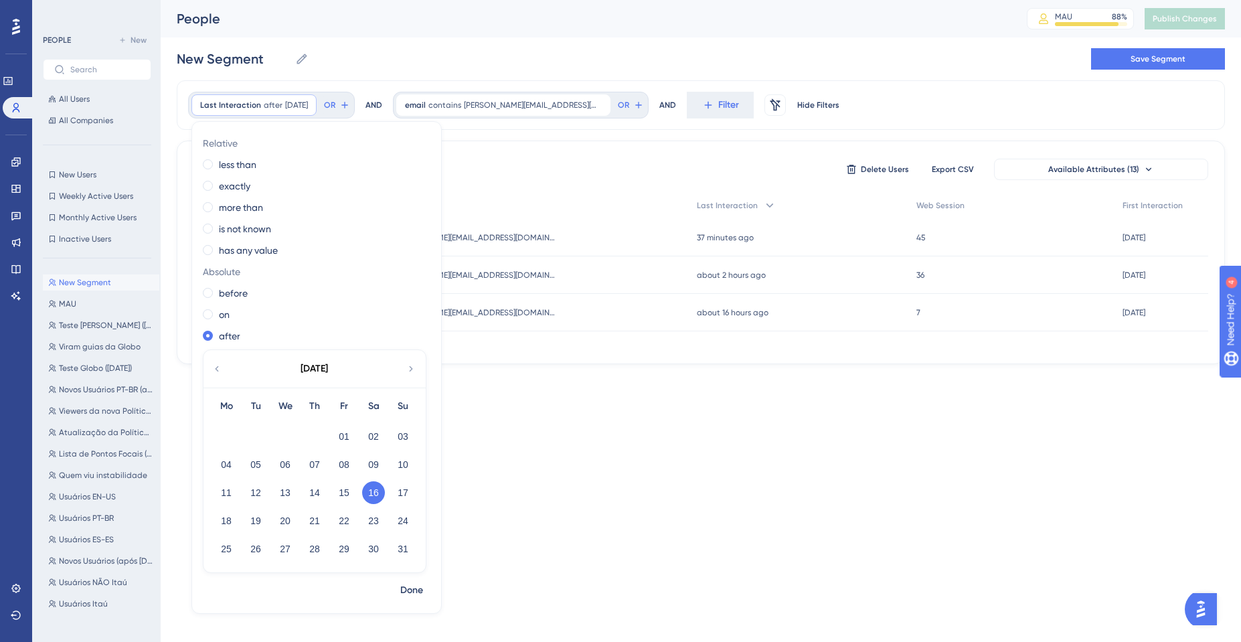
click at [218, 364] on icon at bounding box center [217, 369] width 11 height 12
click at [216, 364] on icon at bounding box center [217, 369] width 11 height 12
click at [220, 311] on label "on" at bounding box center [224, 315] width 11 height 16
click at [413, 368] on icon at bounding box center [411, 369] width 11 height 12
click at [258, 516] on button "22" at bounding box center [255, 521] width 23 height 23
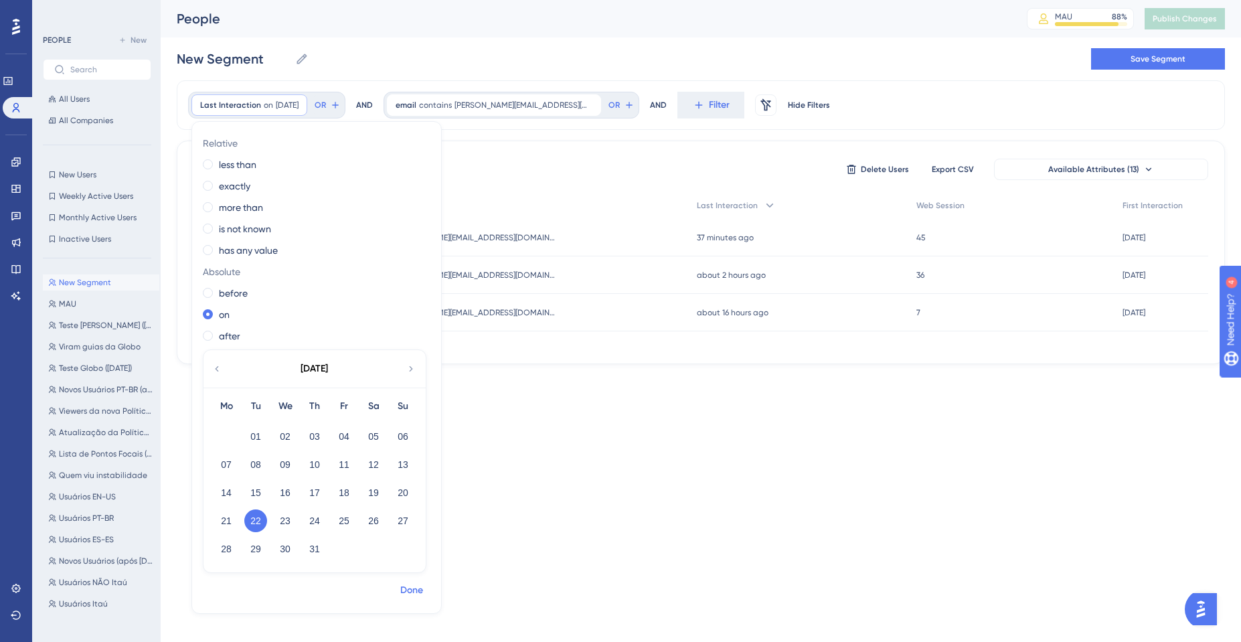
click at [416, 586] on span "Done" at bounding box center [411, 590] width 23 height 16
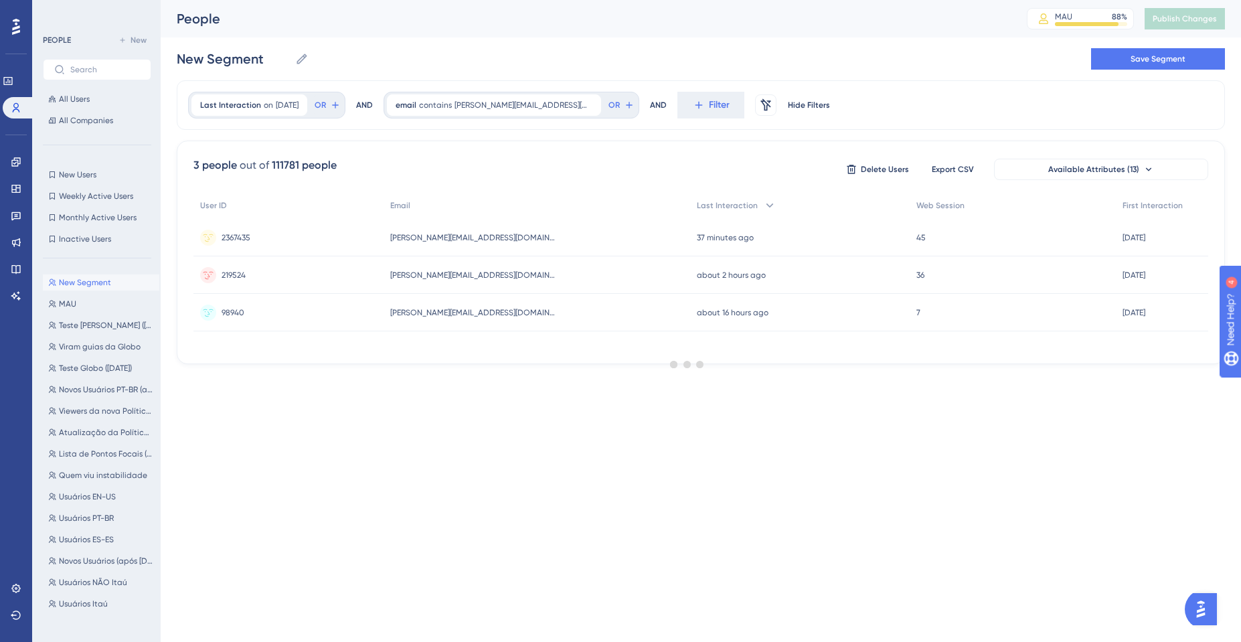
click at [577, 105] on div at bounding box center [687, 364] width 1107 height 546
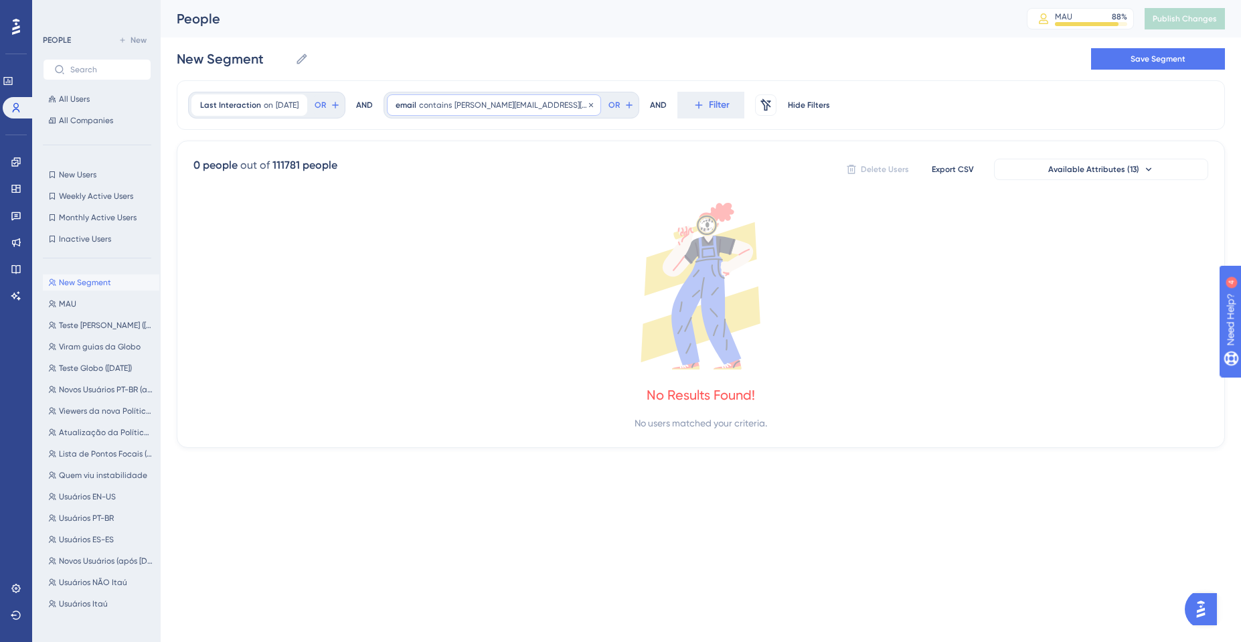
click at [554, 104] on span "victor.mazali@pinpeople.com.br" at bounding box center [524, 105] width 138 height 11
click at [797, 108] on span "Hide Filters" at bounding box center [809, 105] width 42 height 11
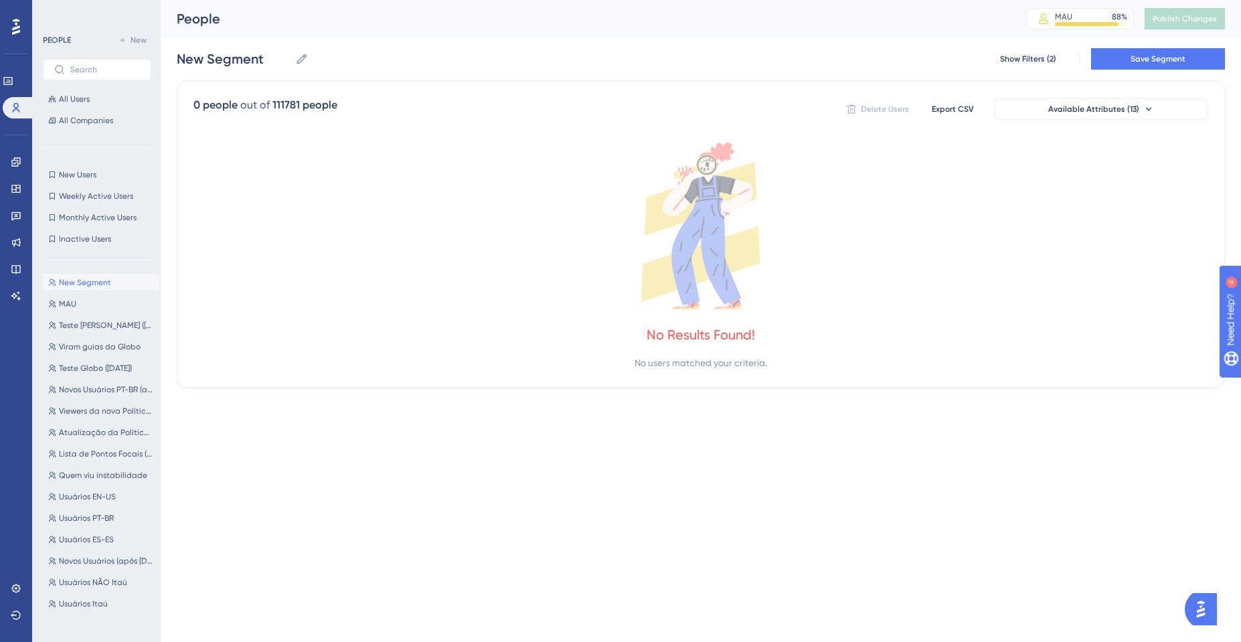
click at [286, 108] on div "111781 people" at bounding box center [305, 105] width 65 height 16
click at [110, 285] on span "New Segment" at bounding box center [85, 282] width 52 height 11
click at [98, 102] on button "All Users" at bounding box center [97, 99] width 108 height 16
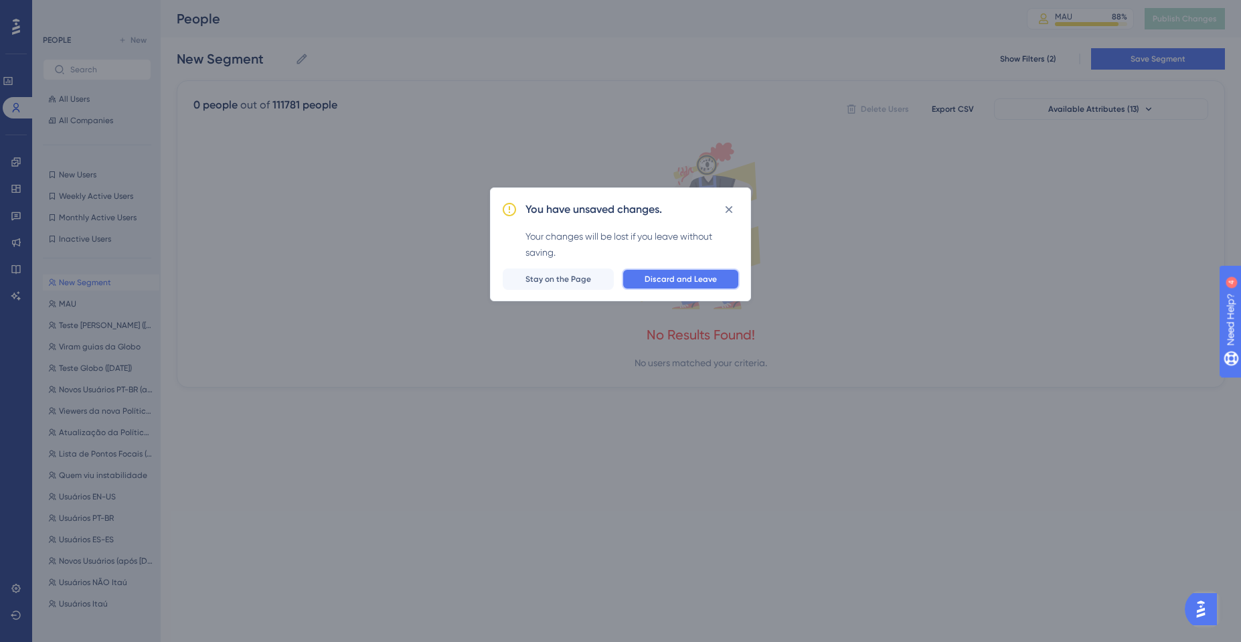
click at [688, 280] on span "Discard and Leave" at bounding box center [681, 279] width 72 height 11
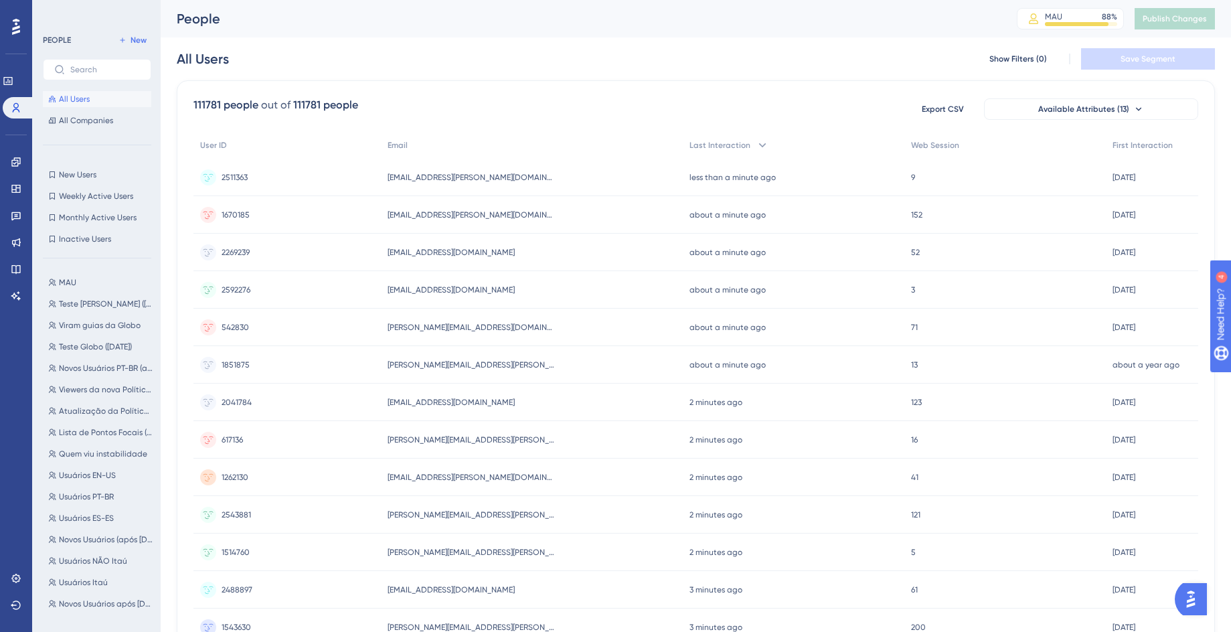
click at [210, 106] on div "111781 people" at bounding box center [225, 105] width 65 height 16
click at [1019, 60] on span "Show Filters (0)" at bounding box center [1019, 59] width 58 height 11
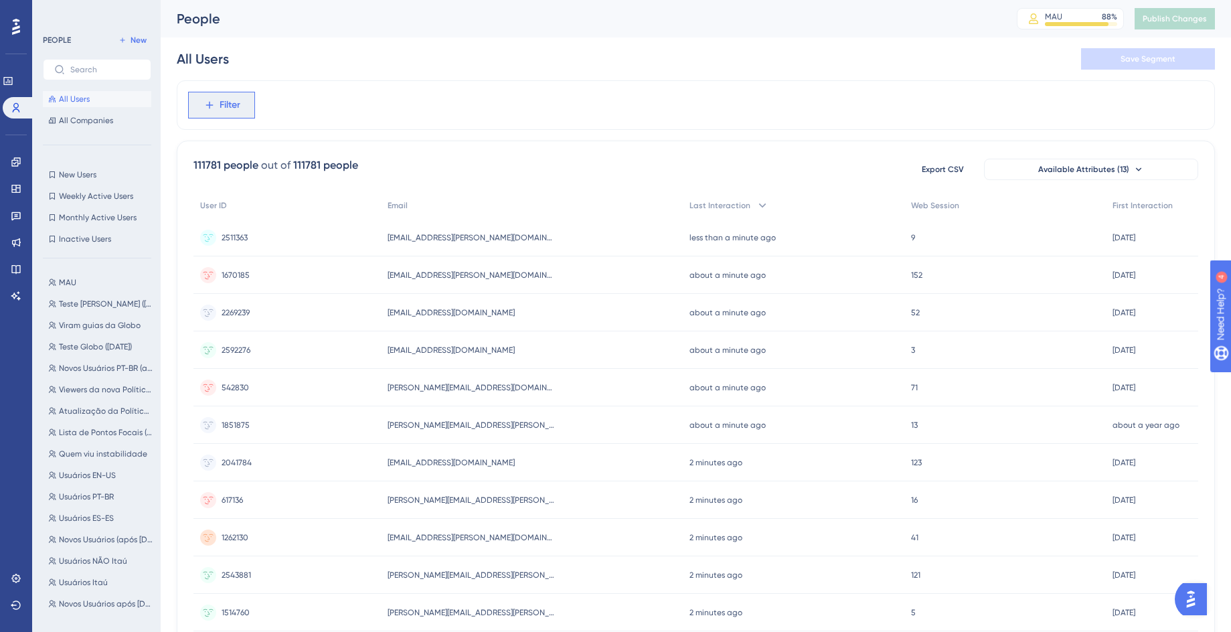
click at [242, 116] on button "Filter" at bounding box center [221, 105] width 67 height 27
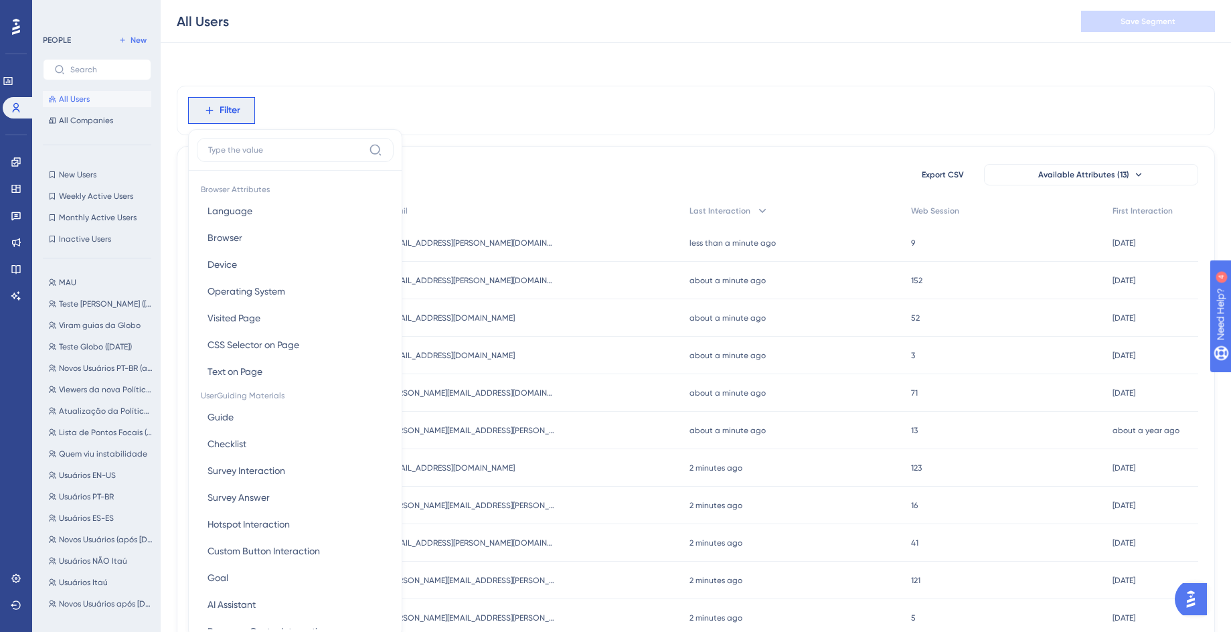
scroll to position [62, 0]
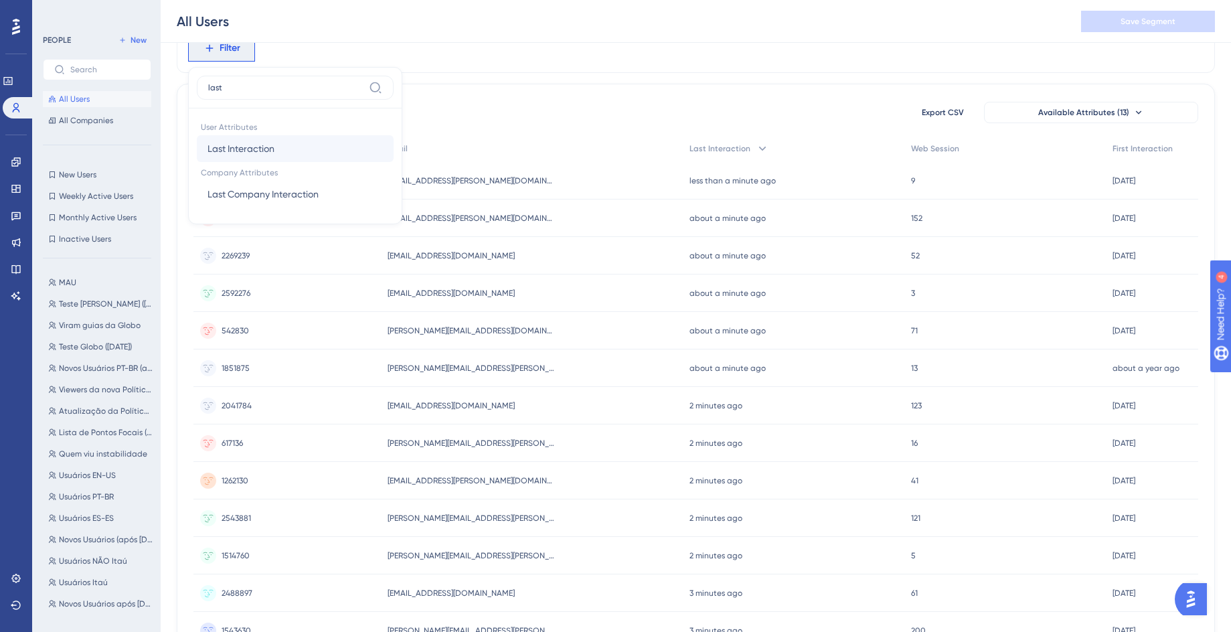
type input "last"
click at [234, 137] on button "Last Interaction Last Interaction" at bounding box center [295, 148] width 197 height 27
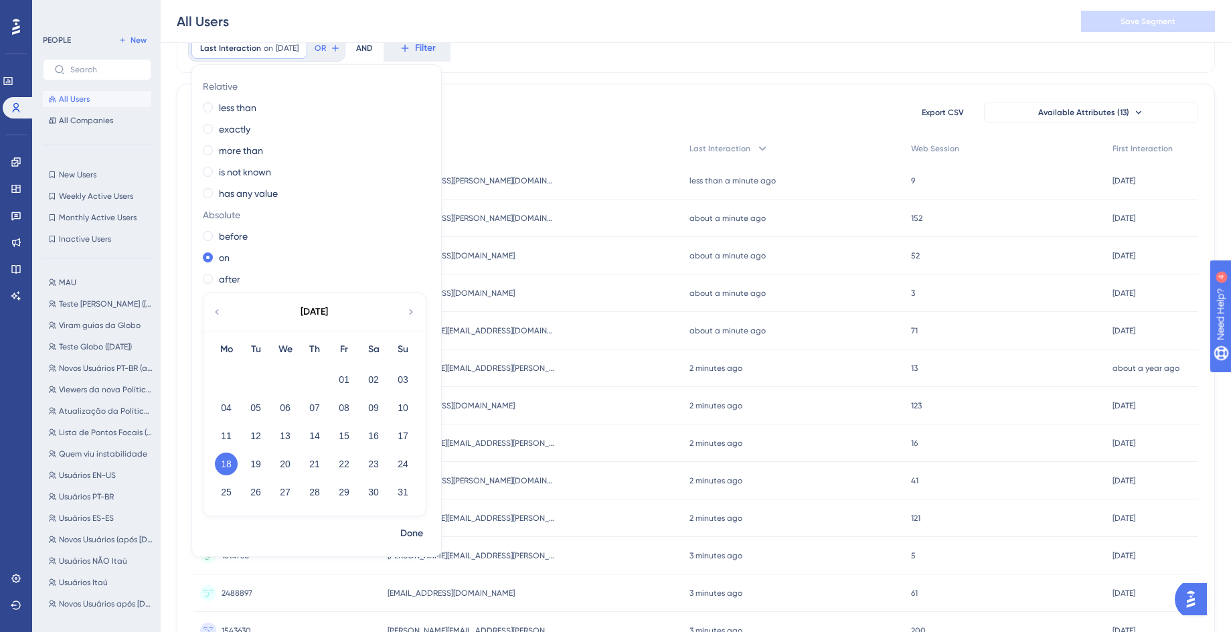
click at [221, 305] on div "August 2025" at bounding box center [314, 311] width 221 height 37
click at [214, 315] on icon at bounding box center [217, 312] width 11 height 12
click at [267, 466] on div "22" at bounding box center [255, 463] width 29 height 25
click at [264, 466] on button "22" at bounding box center [255, 464] width 23 height 23
click at [417, 532] on span "Done" at bounding box center [411, 534] width 23 height 16
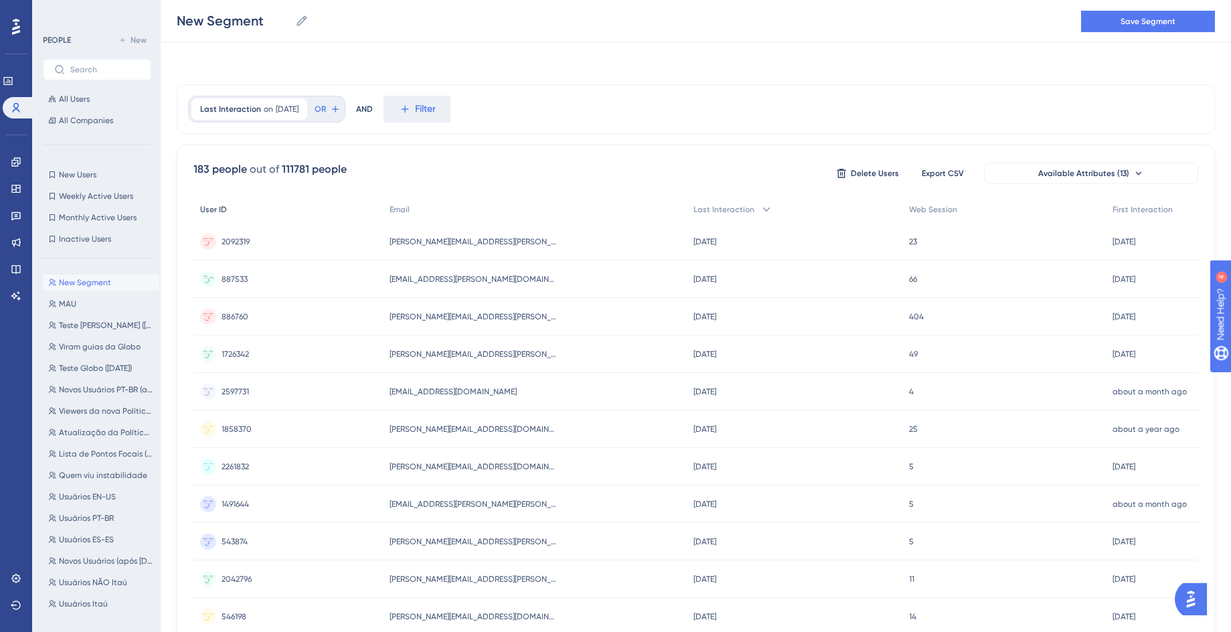
scroll to position [0, 0]
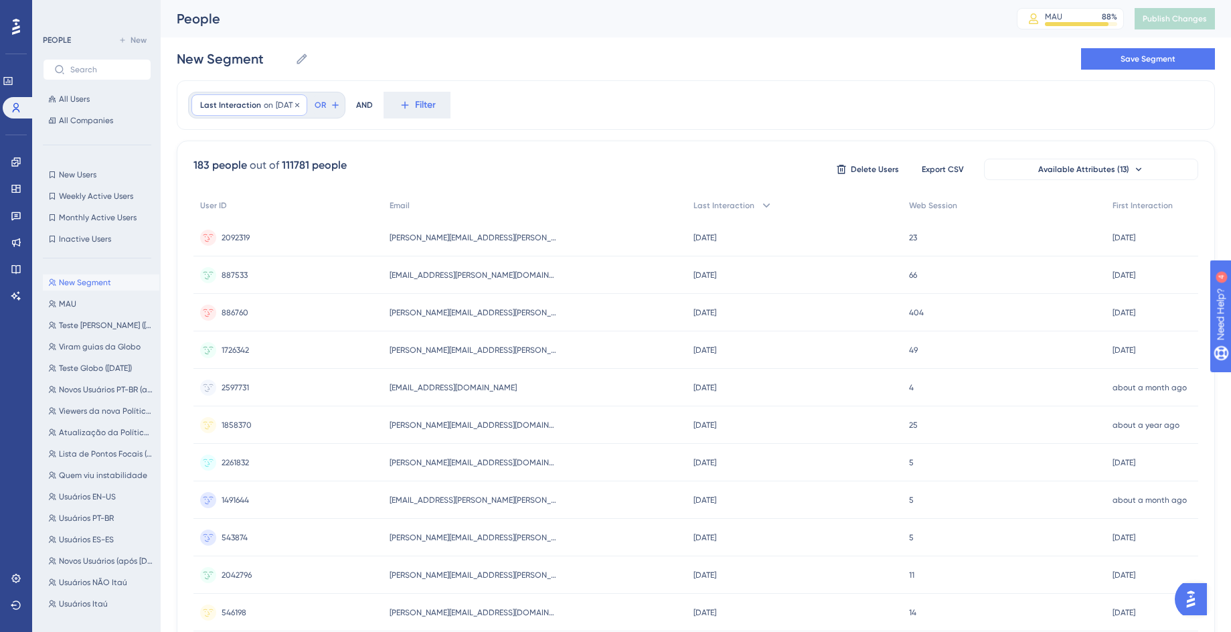
click at [298, 110] on div "Last Interaction on 7/22/2025 7/22/2025 Remove" at bounding box center [249, 104] width 116 height 21
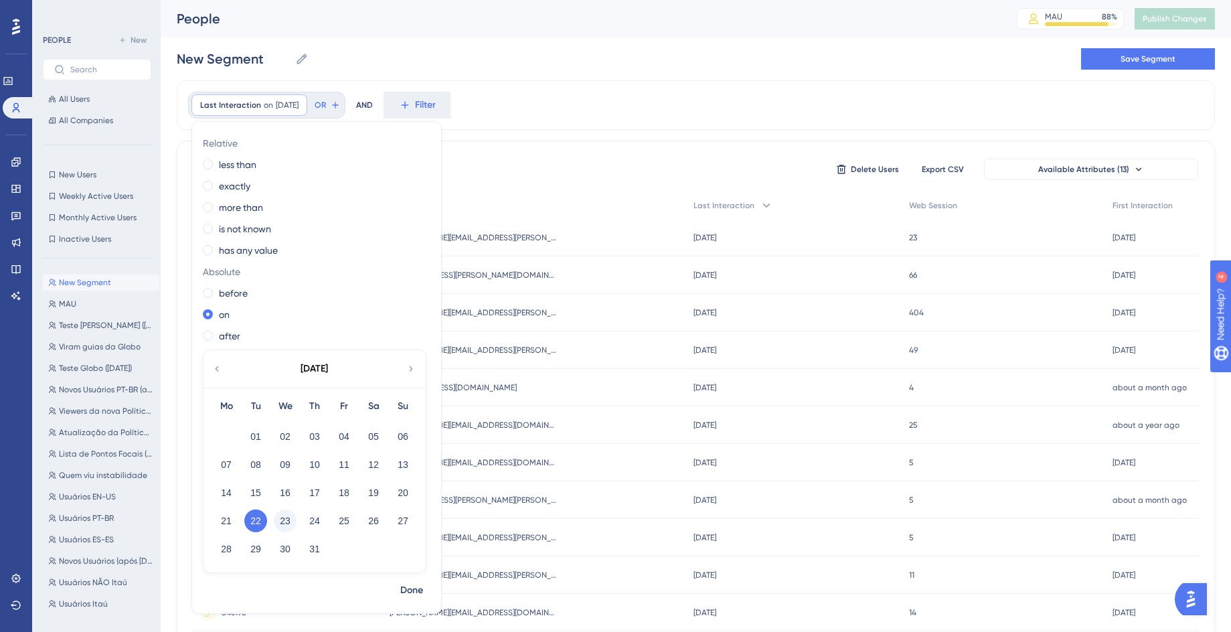
click at [283, 520] on button "23" at bounding box center [285, 521] width 23 height 23
click at [398, 587] on button "Done" at bounding box center [411, 590] width 37 height 24
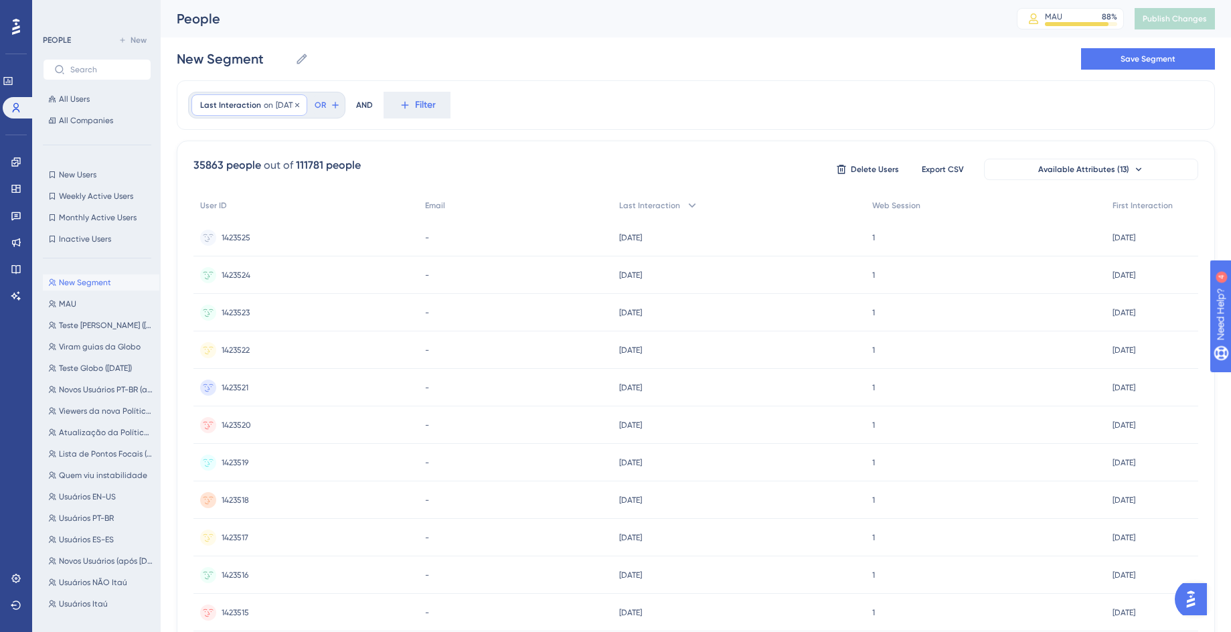
click at [276, 106] on span "[DATE]" at bounding box center [287, 105] width 23 height 11
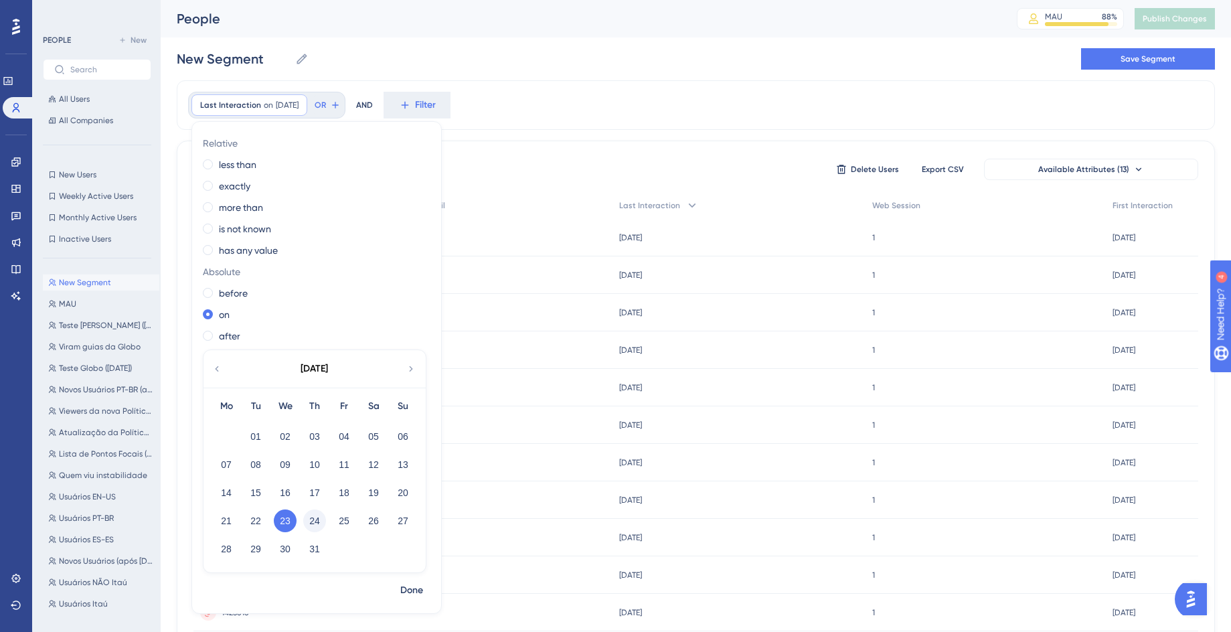
click at [307, 518] on button "24" at bounding box center [314, 521] width 23 height 23
click at [416, 597] on span "Done" at bounding box center [411, 590] width 23 height 16
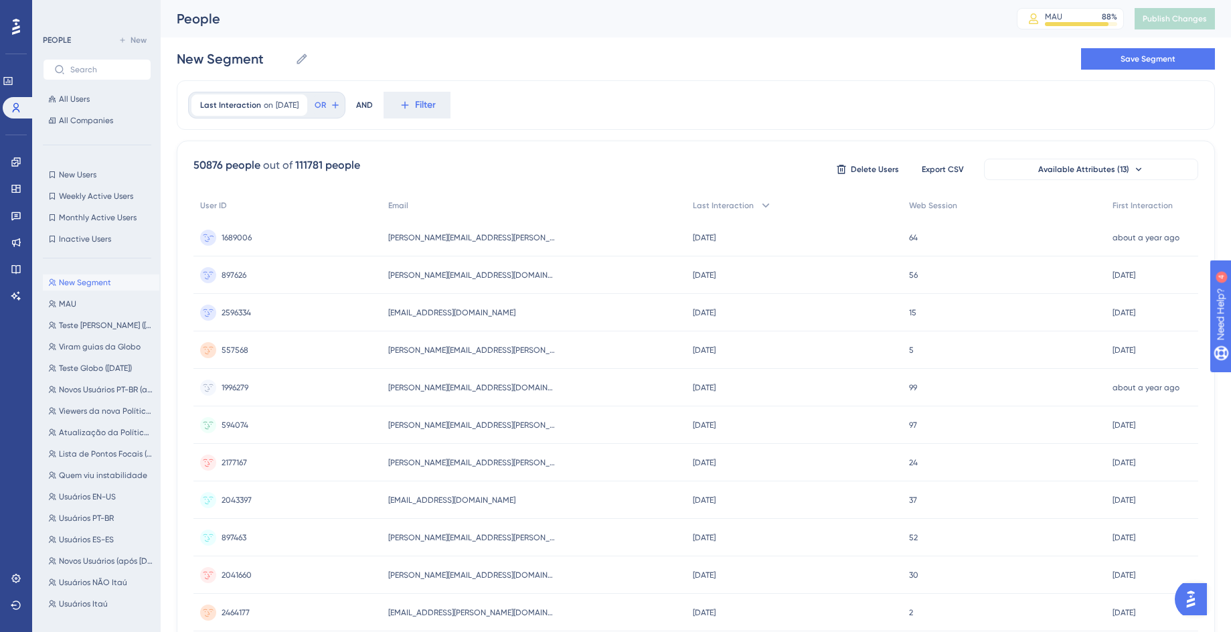
click at [303, 238] on div "1689006 1689006" at bounding box center [287, 237] width 188 height 37
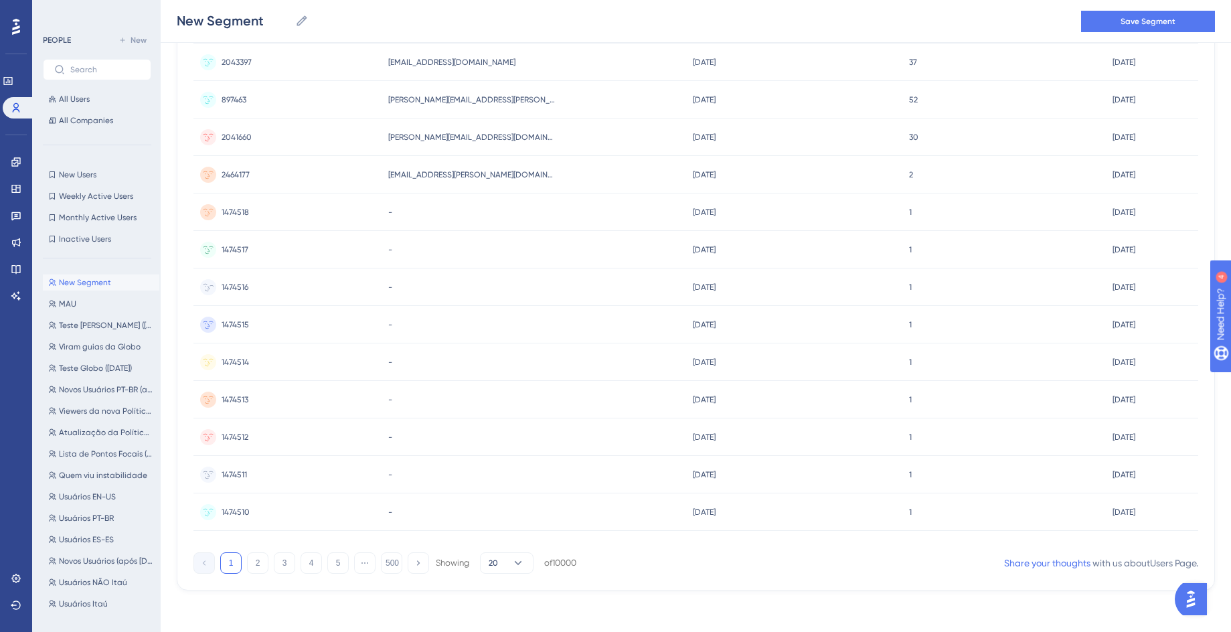
scroll to position [445, 0]
click at [303, 209] on div "1474518 1474518" at bounding box center [287, 210] width 188 height 37
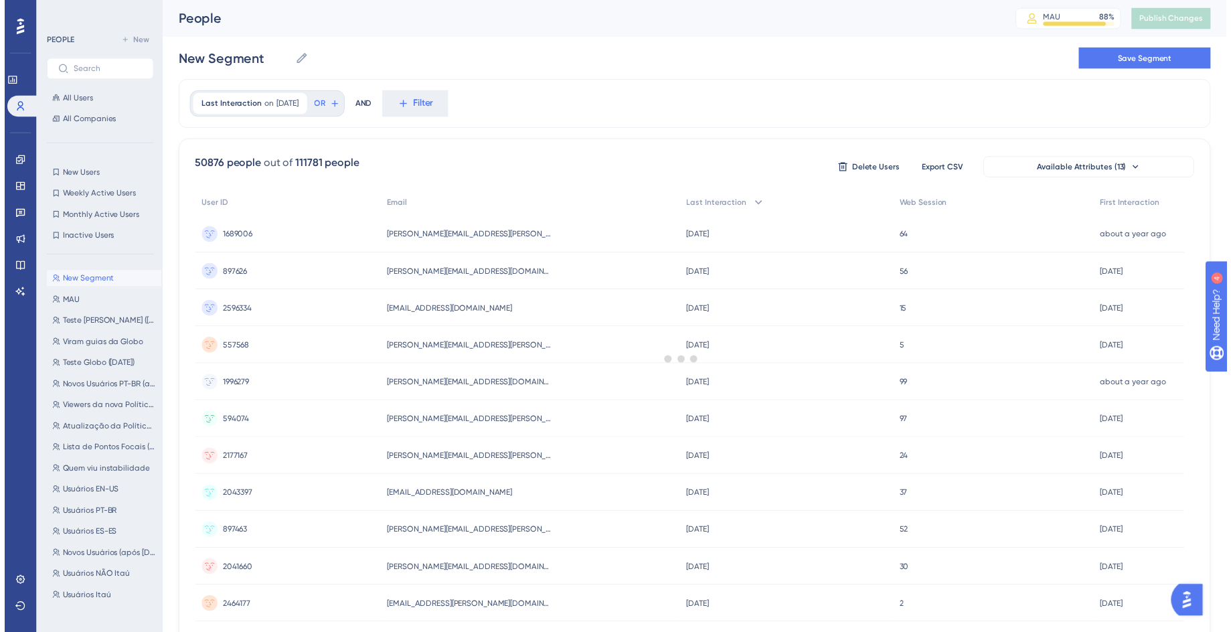
scroll to position [439, 0]
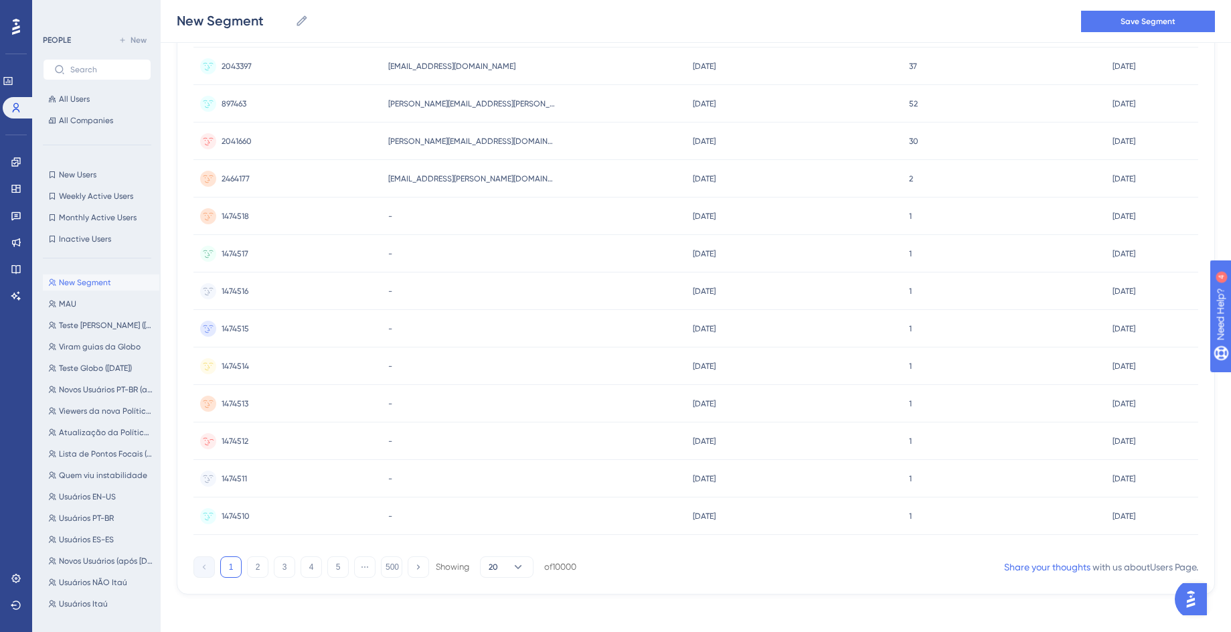
click at [260, 439] on div "1474512 1474512" at bounding box center [287, 440] width 188 height 37
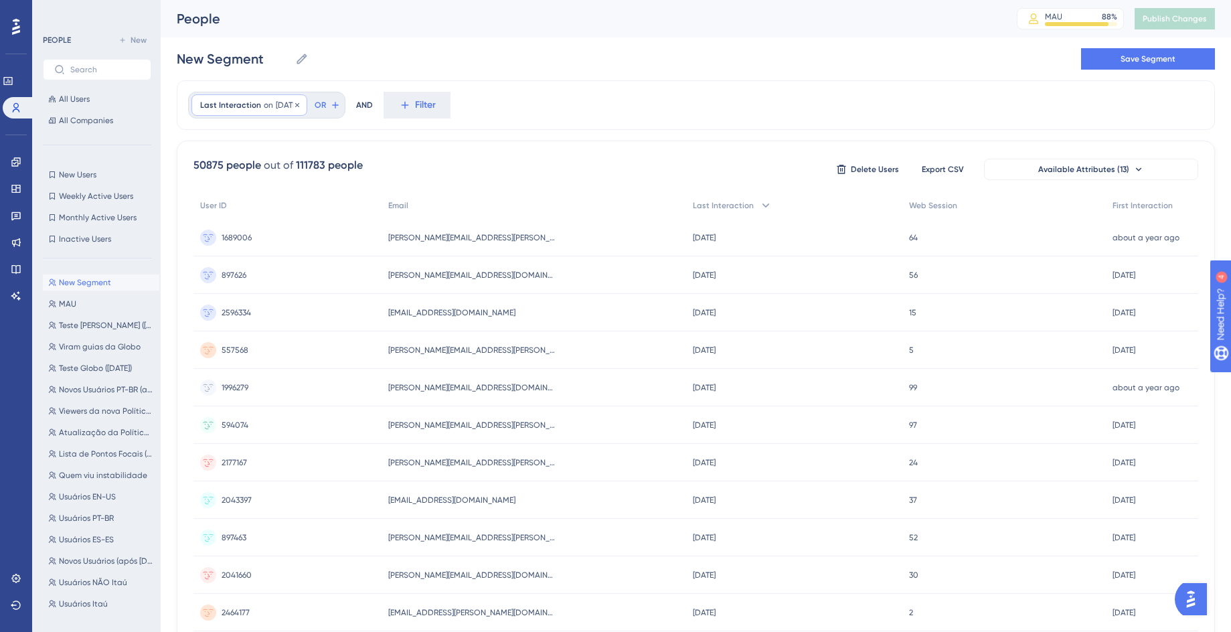
click at [282, 114] on div "Last Interaction on 7/24/2025 7/24/2025 Remove" at bounding box center [249, 104] width 116 height 21
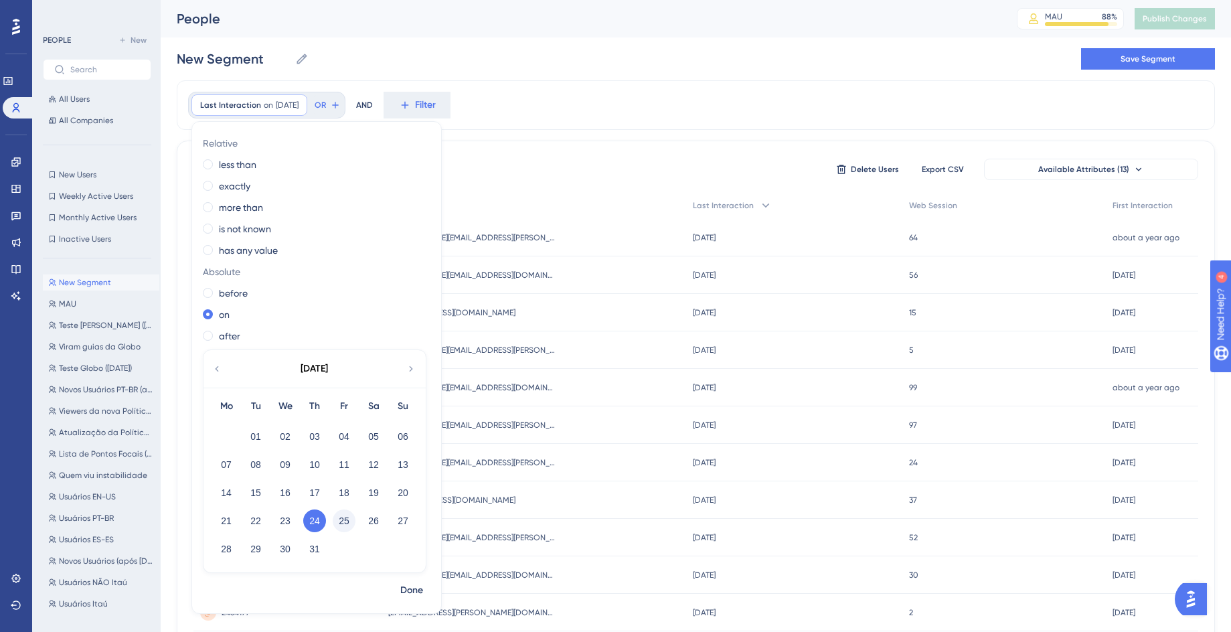
click at [345, 517] on button "25" at bounding box center [344, 521] width 23 height 23
click at [408, 586] on span "Done" at bounding box center [411, 590] width 23 height 16
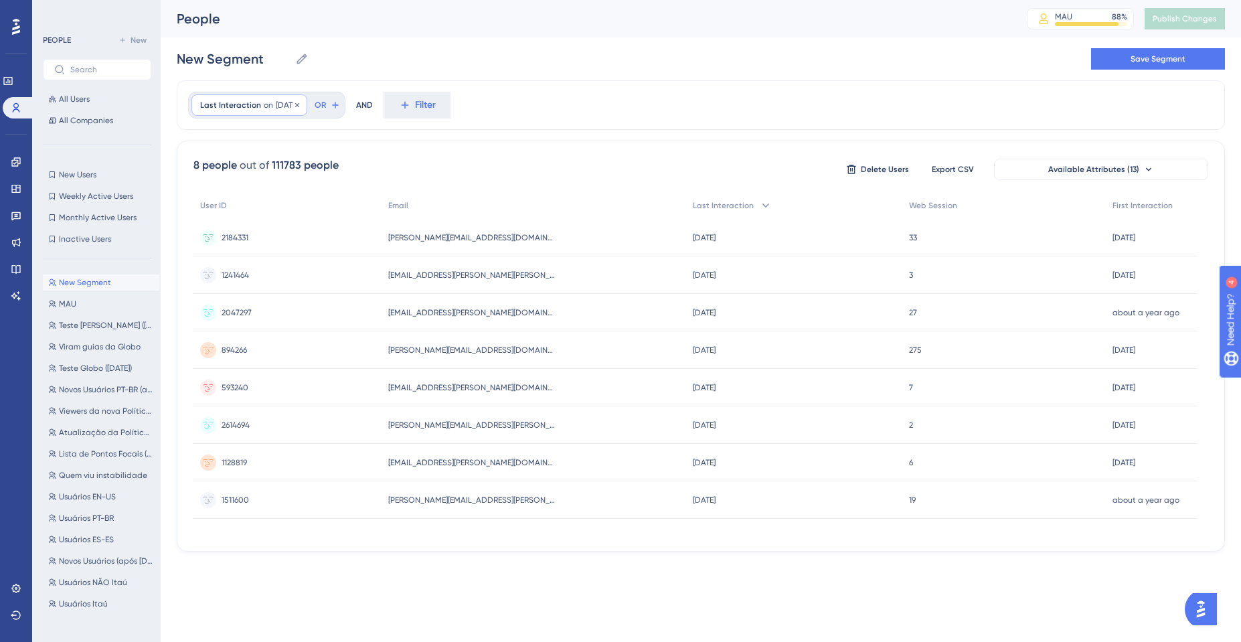
click at [283, 99] on div "Last Interaction on 7/25/2025 7/25/2025 Remove" at bounding box center [249, 104] width 116 height 21
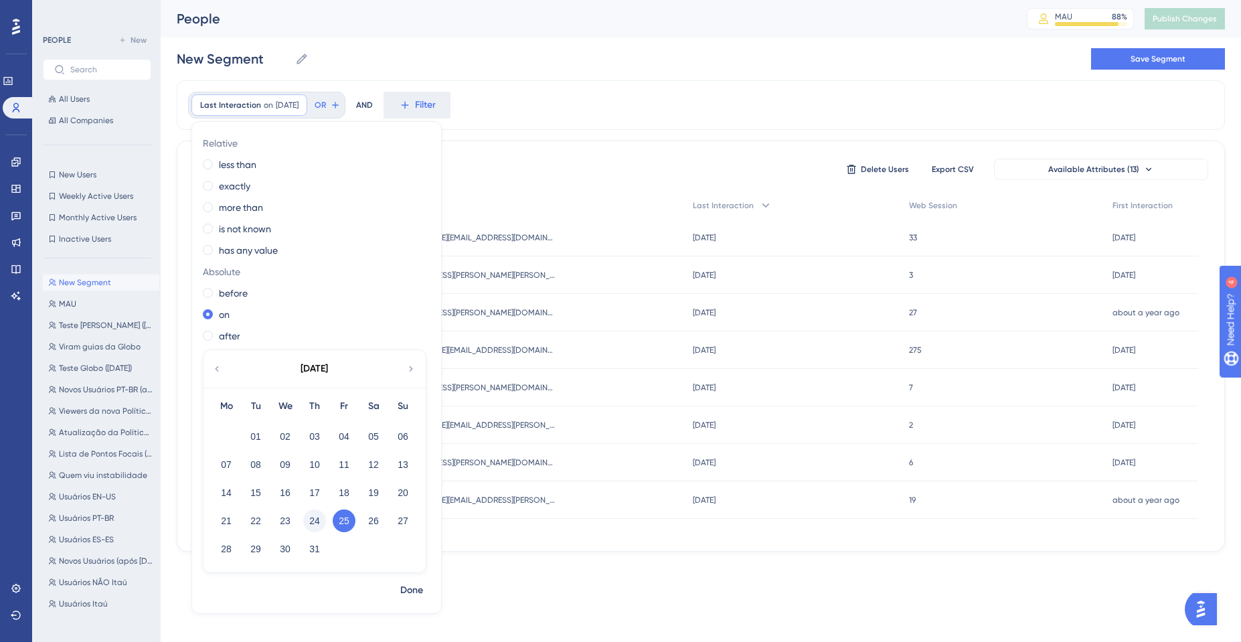
click at [317, 521] on button "24" at bounding box center [314, 521] width 23 height 23
click at [419, 587] on span "Done" at bounding box center [411, 590] width 23 height 16
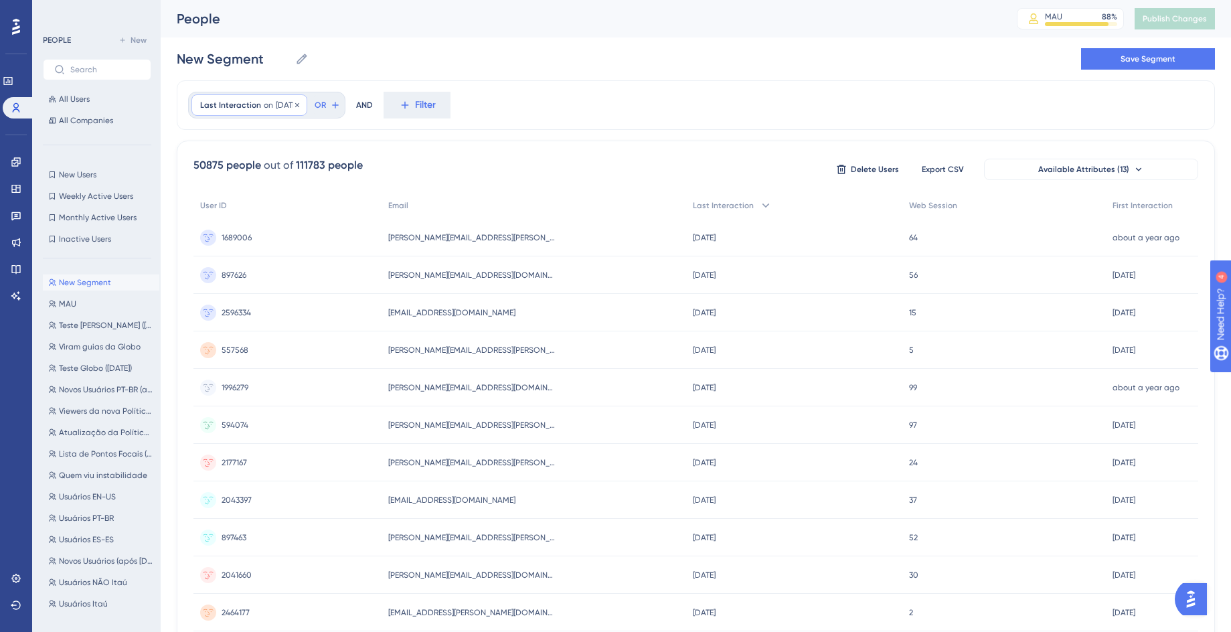
click at [276, 108] on span "7/24/2025" at bounding box center [287, 105] width 23 height 11
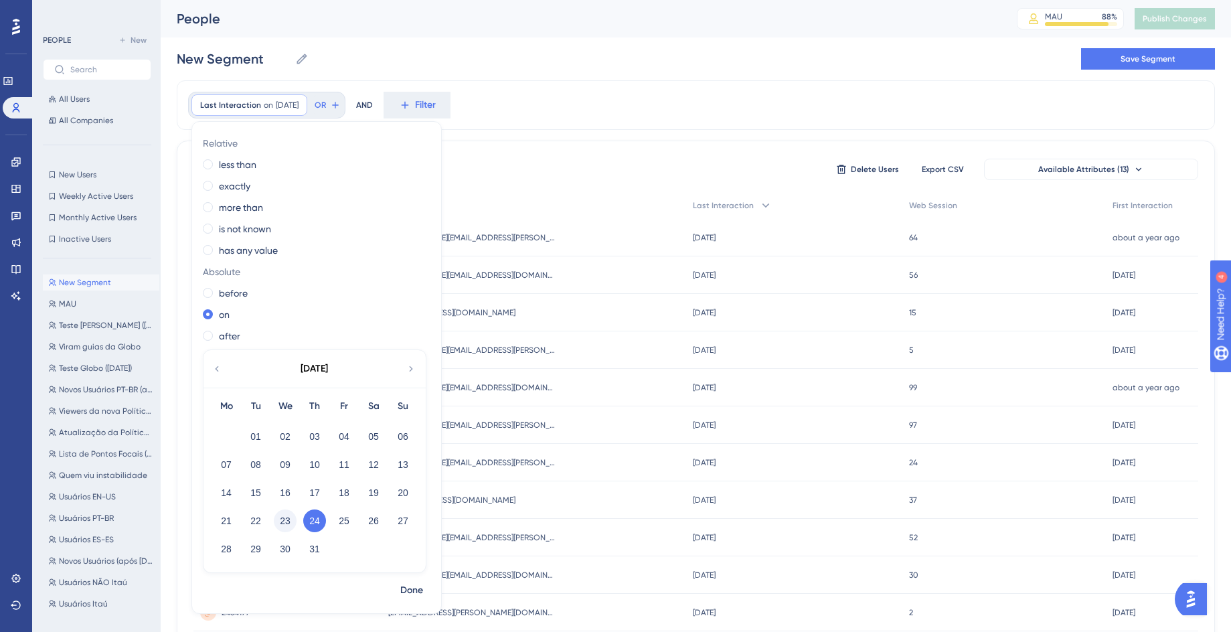
click at [287, 524] on button "23" at bounding box center [285, 521] width 23 height 23
click at [409, 597] on span "Done" at bounding box center [411, 590] width 23 height 16
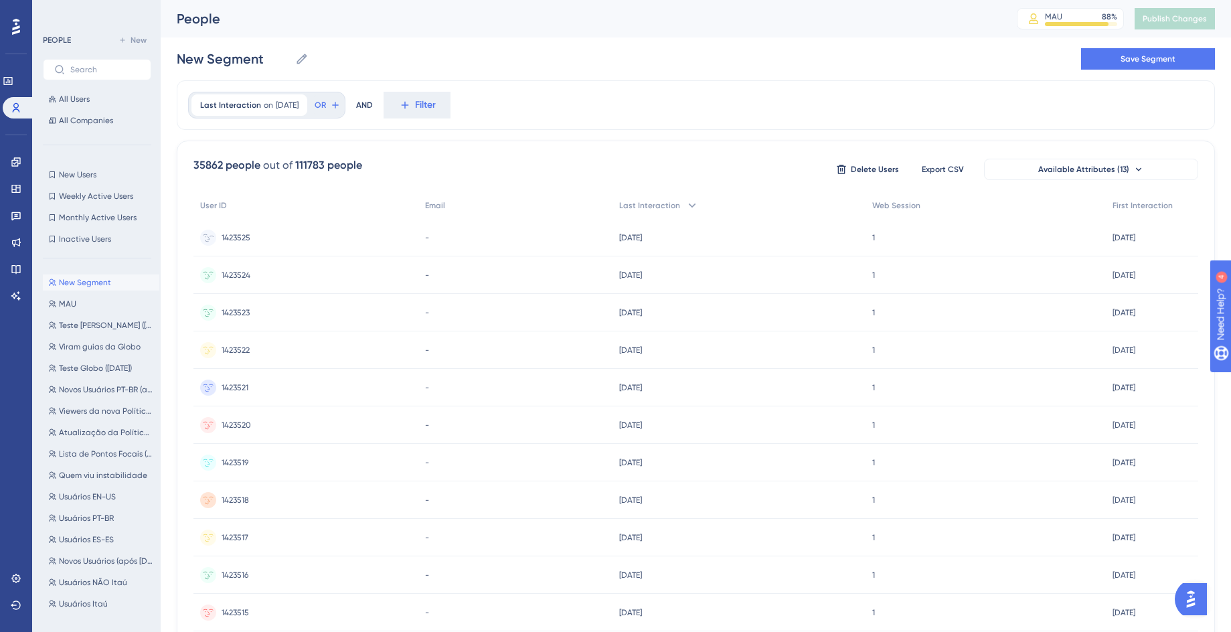
click at [343, 247] on div "1423525 1423525" at bounding box center [305, 237] width 225 height 37
click at [281, 103] on span "[DATE]" at bounding box center [287, 105] width 23 height 11
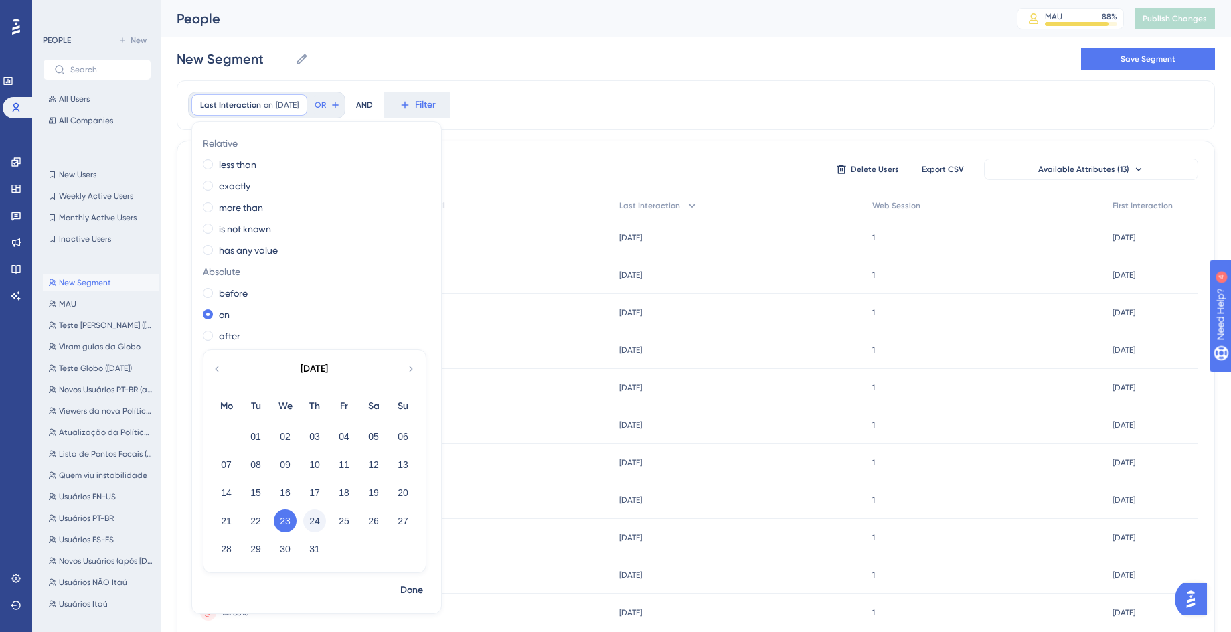
click at [308, 523] on button "24" at bounding box center [314, 521] width 23 height 23
click at [410, 596] on span "Done" at bounding box center [411, 590] width 23 height 16
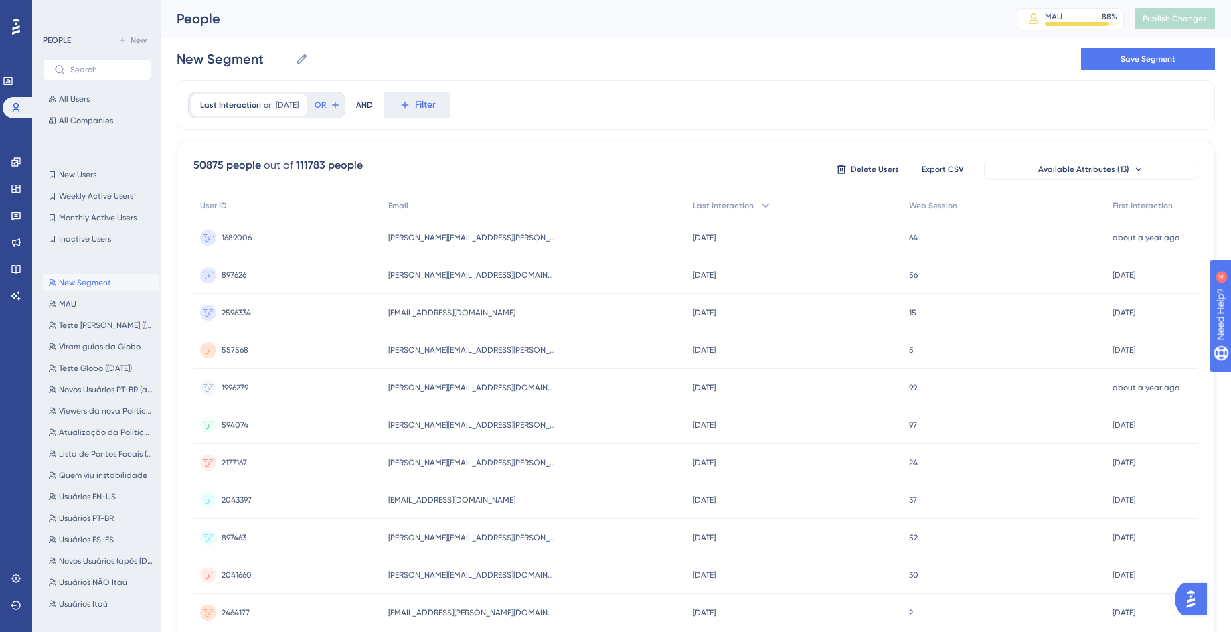
click at [335, 232] on div "1689006 1689006" at bounding box center [287, 237] width 188 height 37
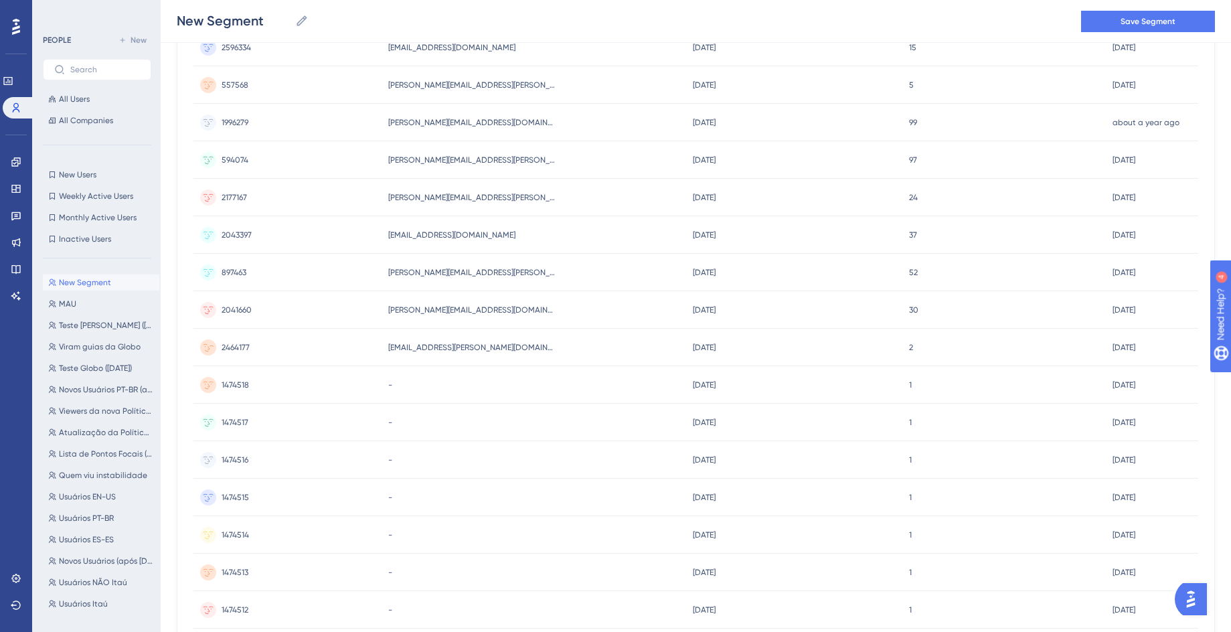
scroll to position [321, 0]
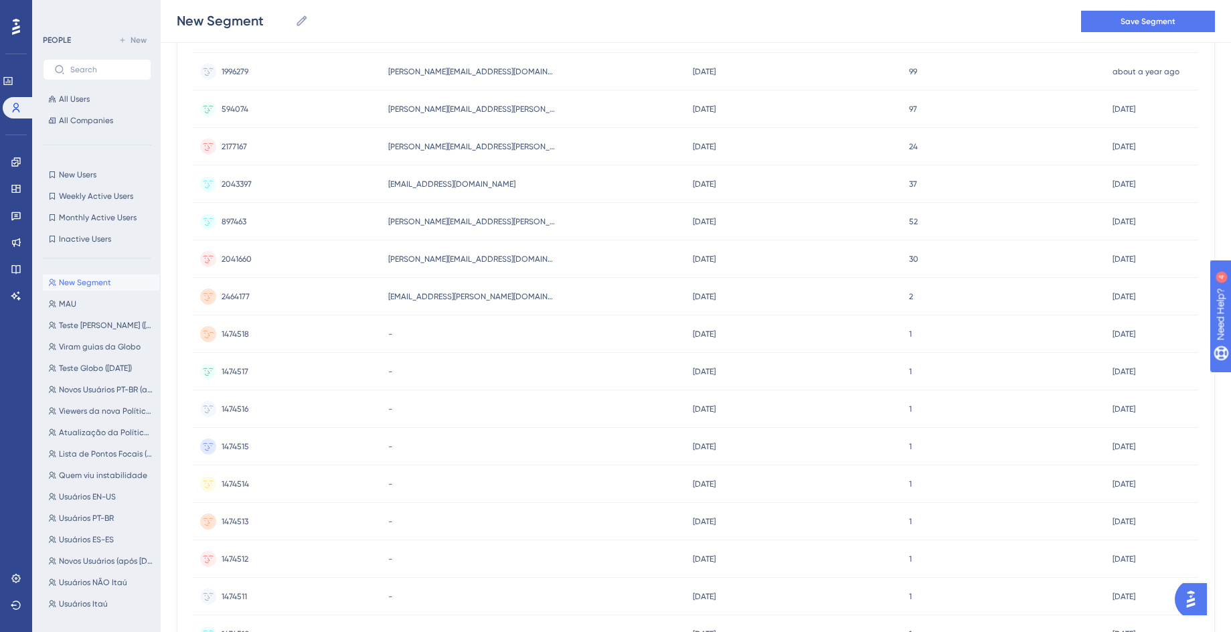
click at [342, 335] on div "1474518 1474518" at bounding box center [287, 333] width 188 height 37
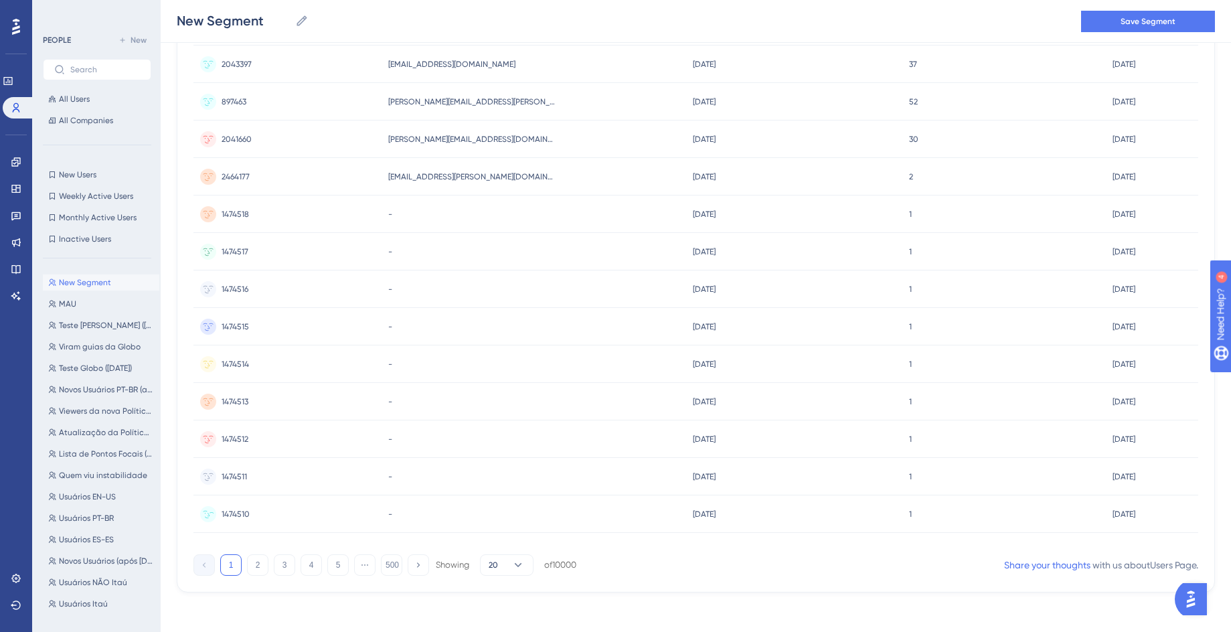
scroll to position [445, 0]
click at [404, 566] on div "1 2 3 4 5 ⋯ 500 Showing 20 of 10000" at bounding box center [384, 561] width 383 height 21
click at [400, 566] on button "500" at bounding box center [391, 561] width 21 height 21
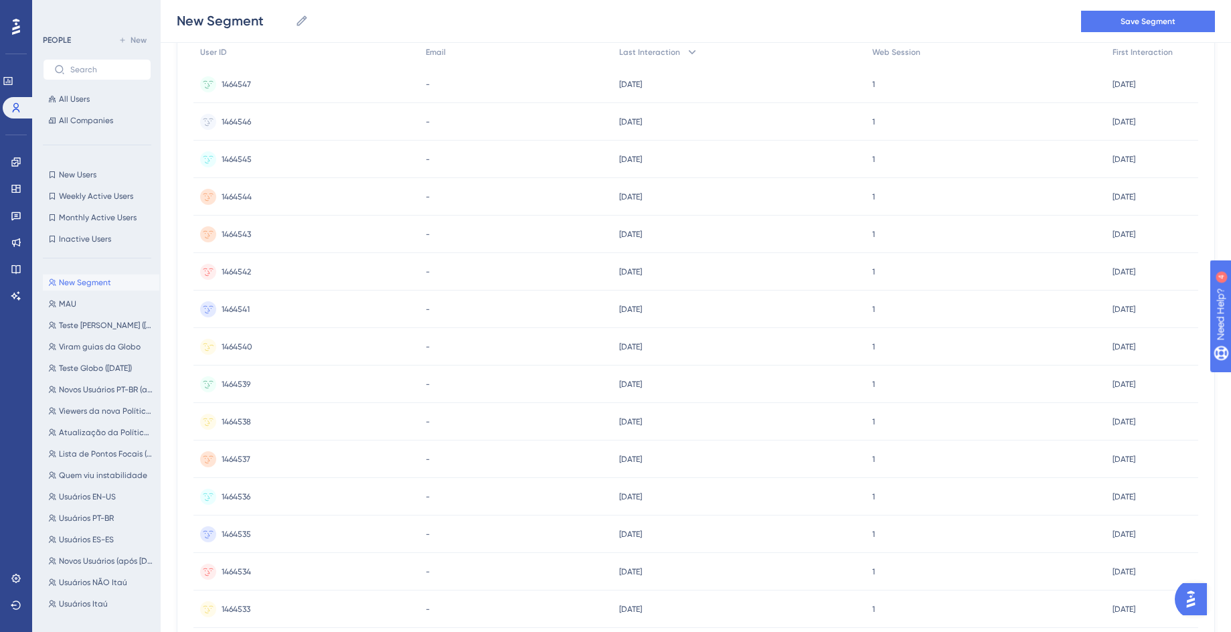
scroll to position [402, 0]
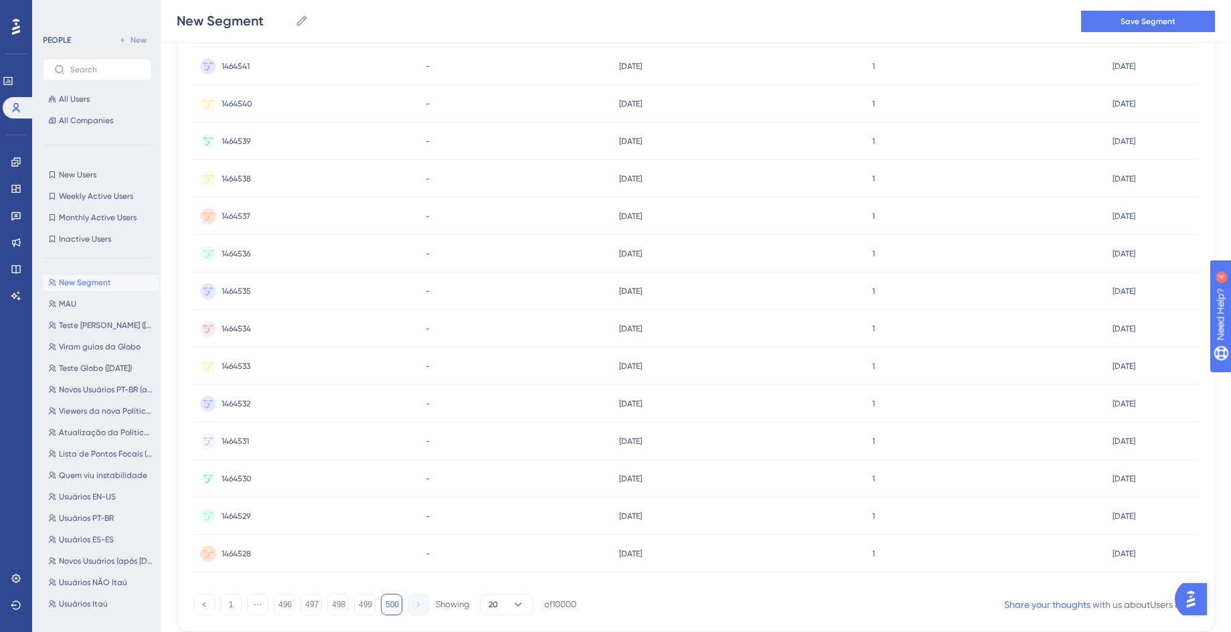
click at [295, 542] on div "1464528 1464528" at bounding box center [306, 553] width 226 height 37
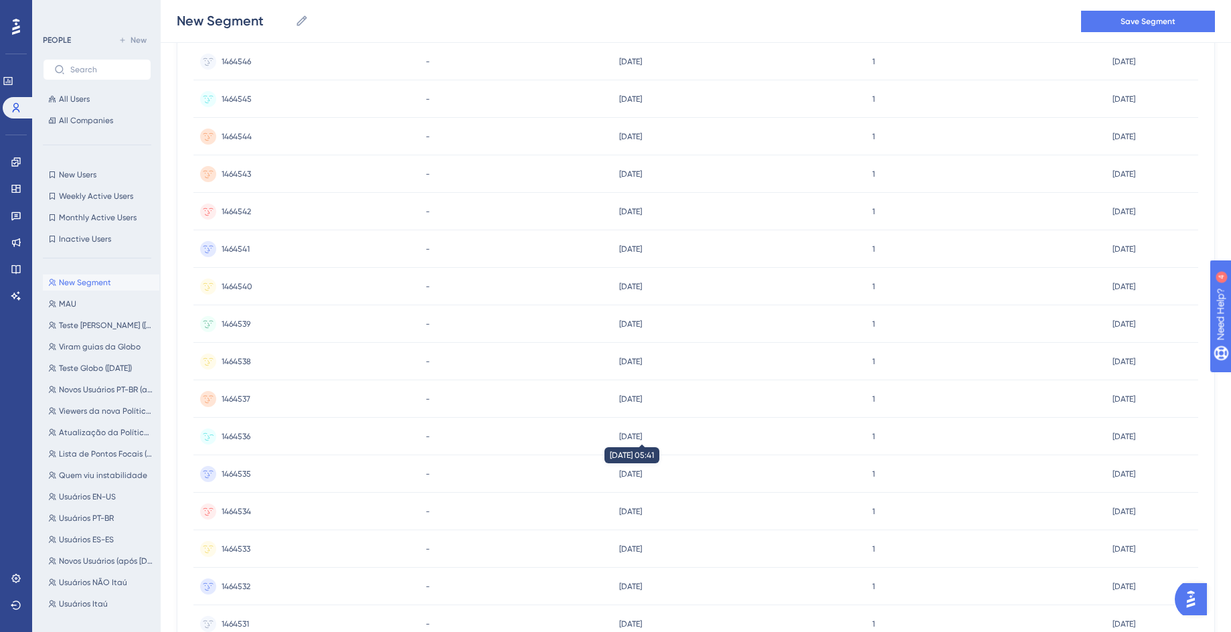
scroll to position [445, 0]
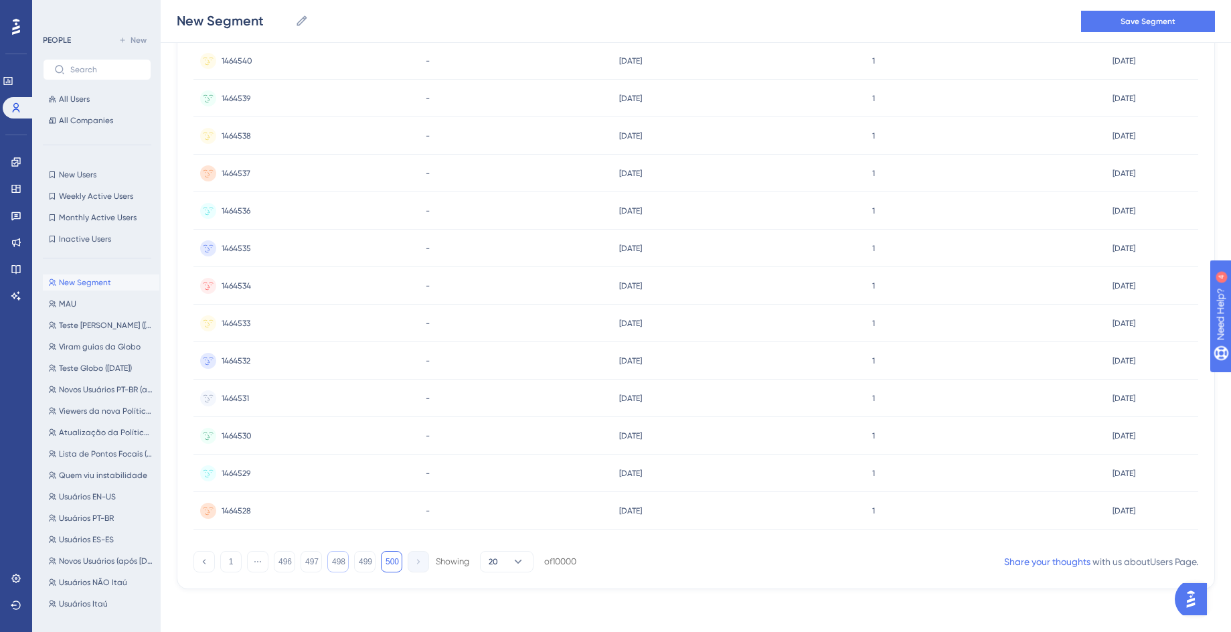
click at [339, 566] on button "498" at bounding box center [337, 561] width 21 height 21
click at [339, 222] on div at bounding box center [682, 364] width 1097 height 536
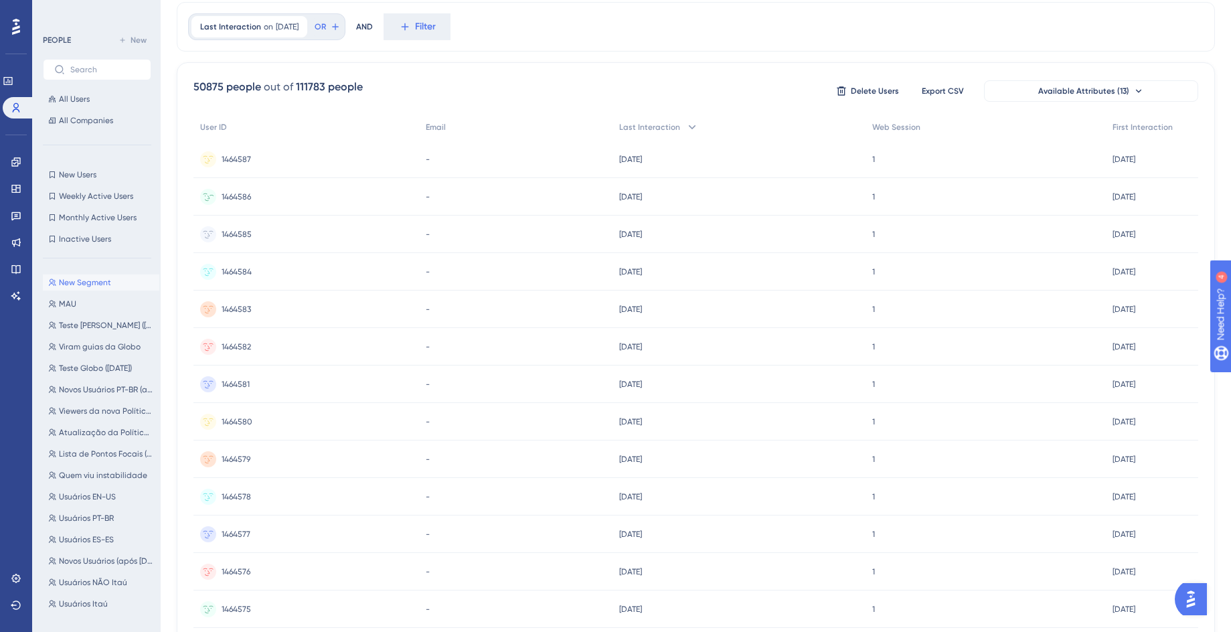
scroll to position [80, 0]
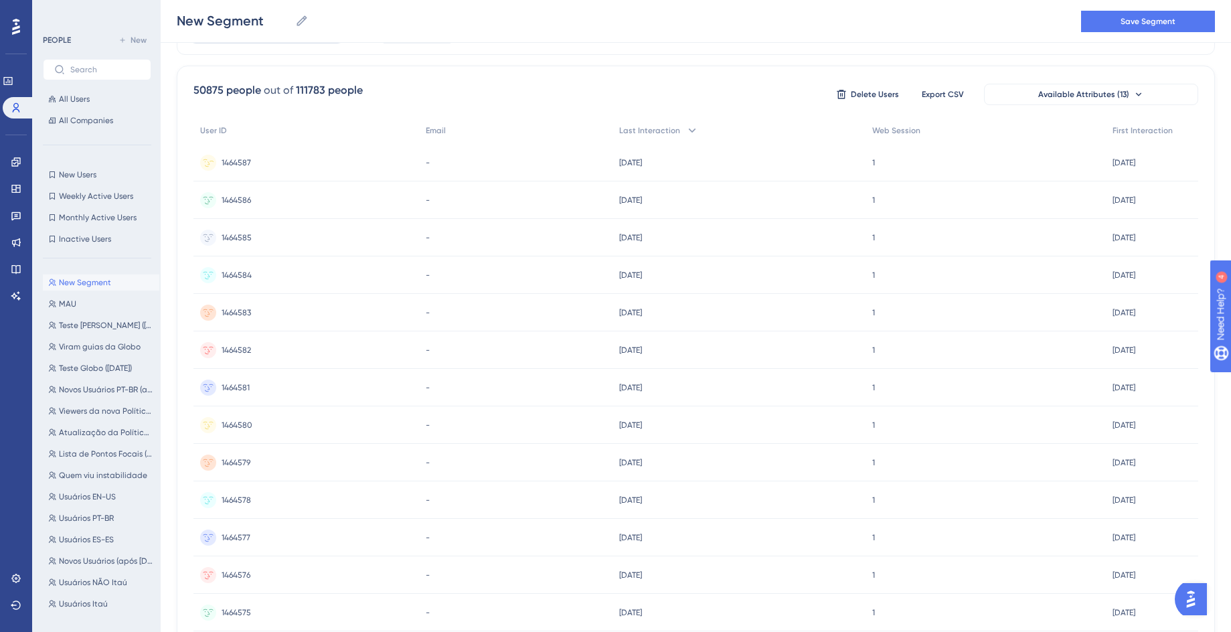
click at [376, 157] on div "1464587 1464587" at bounding box center [306, 162] width 226 height 37
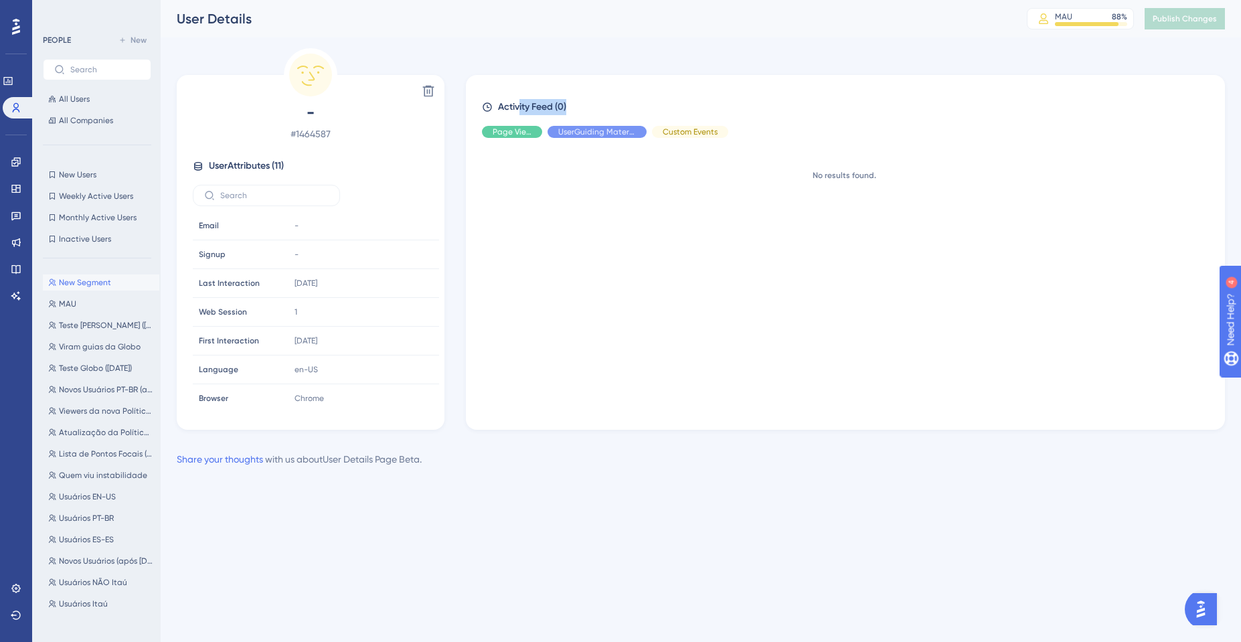
drag, startPoint x: 518, startPoint y: 106, endPoint x: 582, endPoint y: 105, distance: 65.0
click at [578, 106] on div "Activity Feed (0)" at bounding box center [845, 107] width 727 height 16
click at [582, 105] on div "Activity Feed (0)" at bounding box center [845, 107] width 727 height 16
drag, startPoint x: 572, startPoint y: 111, endPoint x: 522, endPoint y: 110, distance: 49.6
click at [522, 110] on div "Activity Feed (0)" at bounding box center [845, 107] width 727 height 16
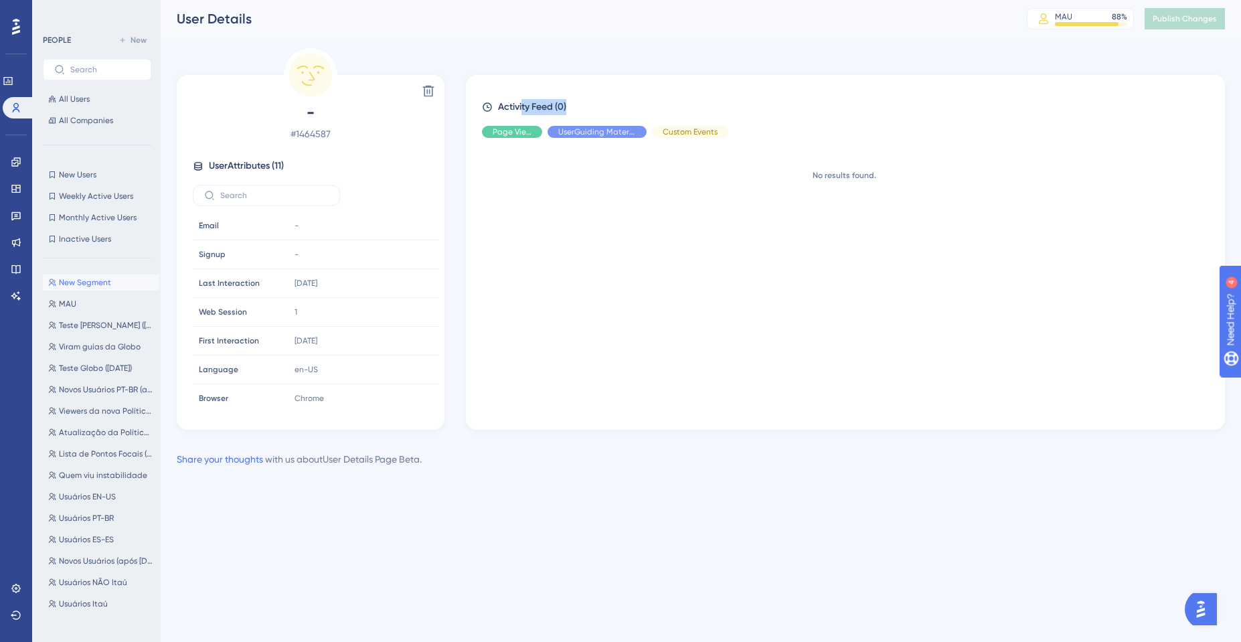
click at [522, 110] on span "Activity Feed (0)" at bounding box center [532, 107] width 68 height 16
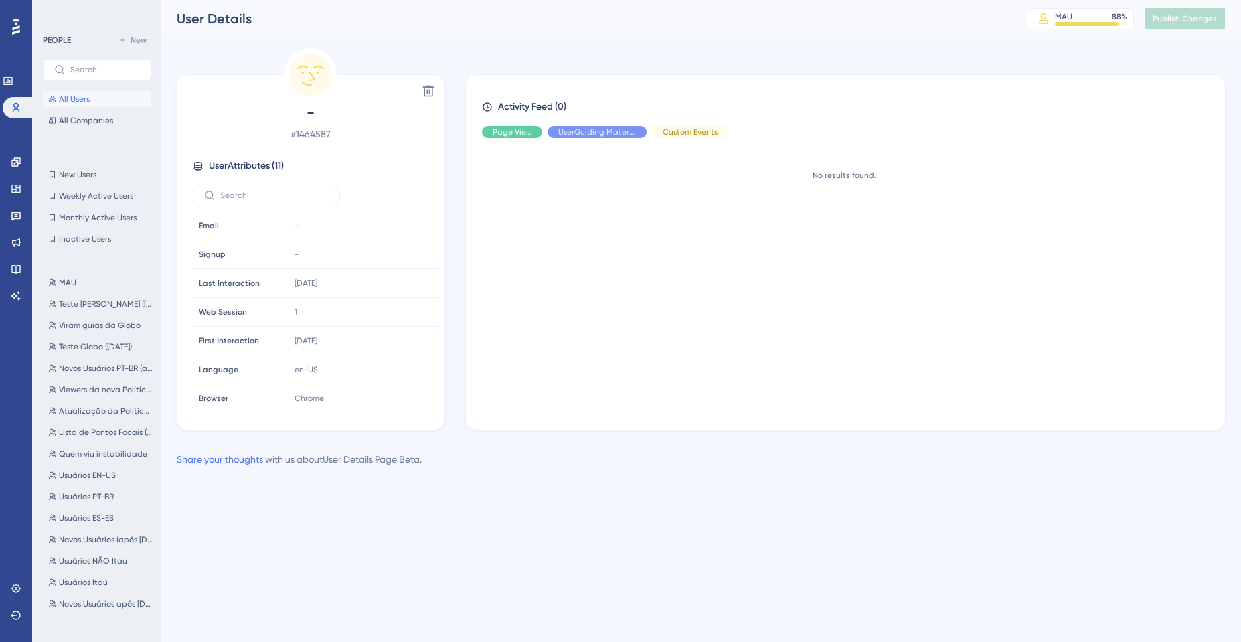
click at [642, 171] on div "No results found." at bounding box center [844, 175] width 724 height 11
click at [123, 99] on button "All Users" at bounding box center [97, 99] width 108 height 16
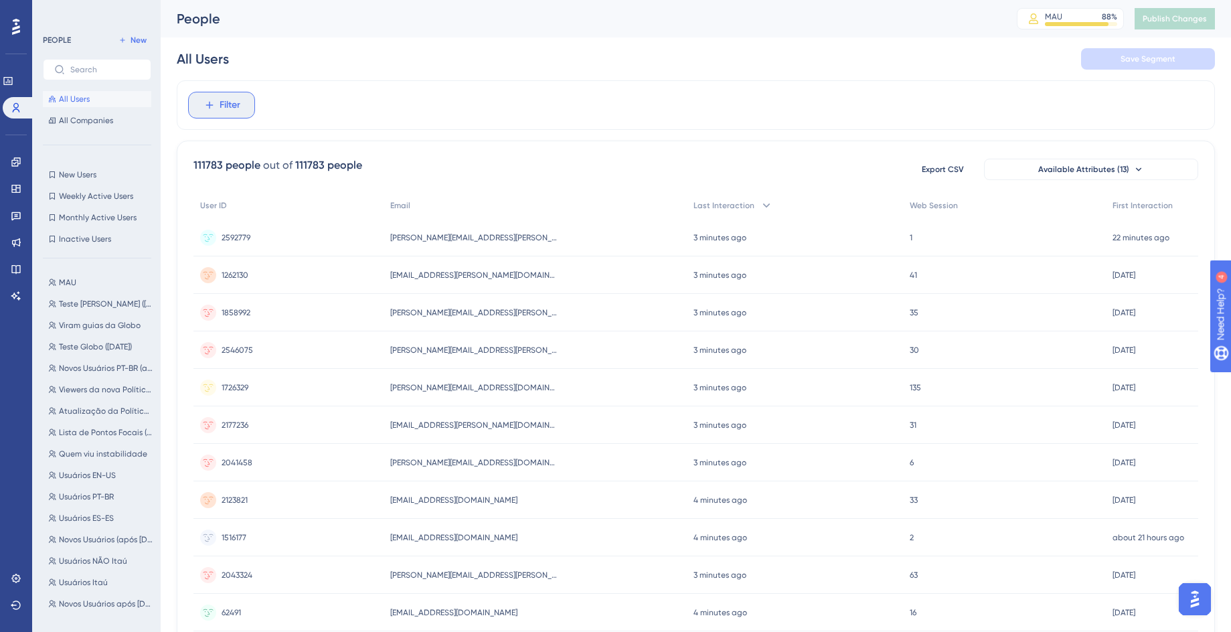
click at [220, 102] on span "Filter" at bounding box center [230, 105] width 21 height 16
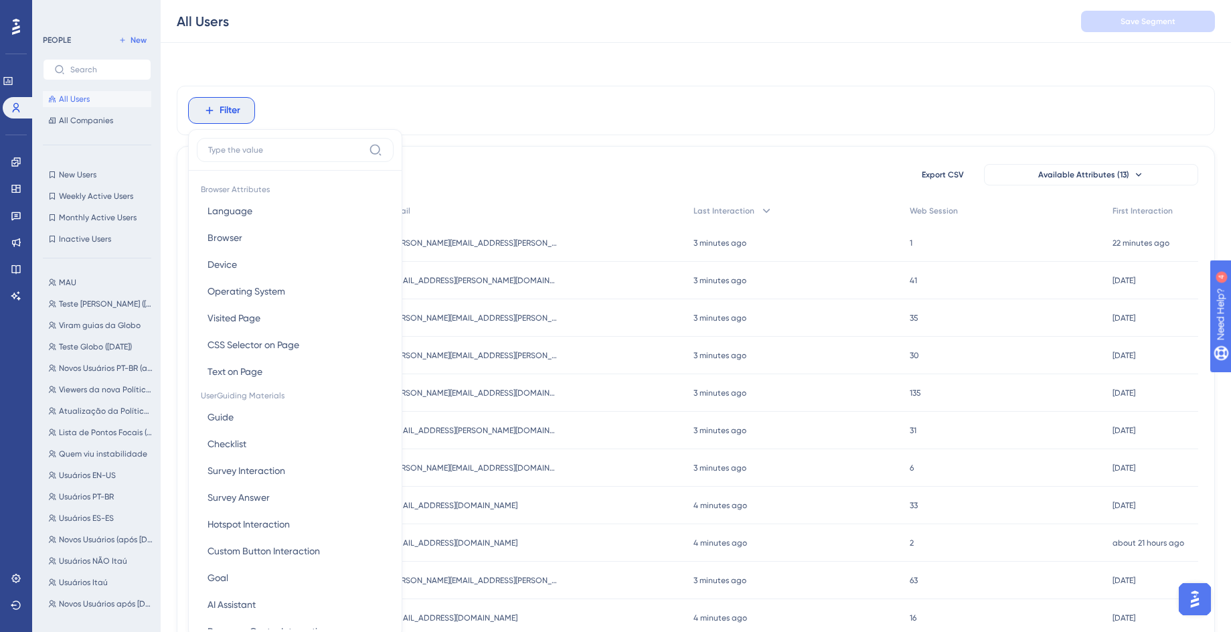
scroll to position [58, 0]
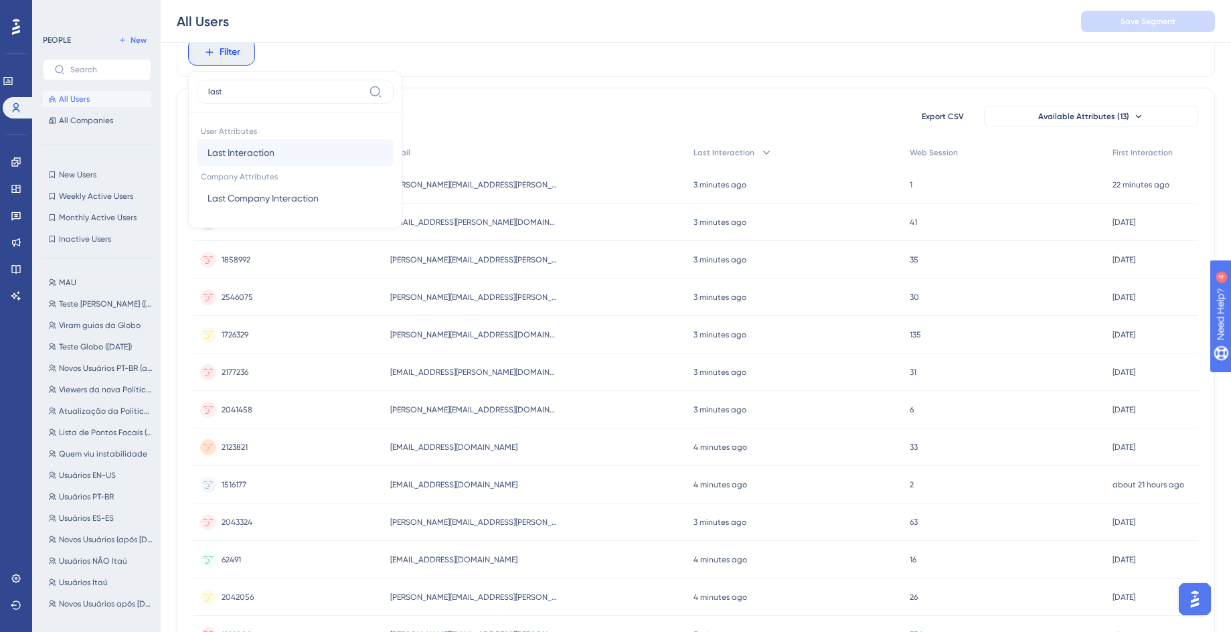
type input "last"
click at [291, 142] on button "Last Interaction Last Interaction" at bounding box center [295, 152] width 197 height 27
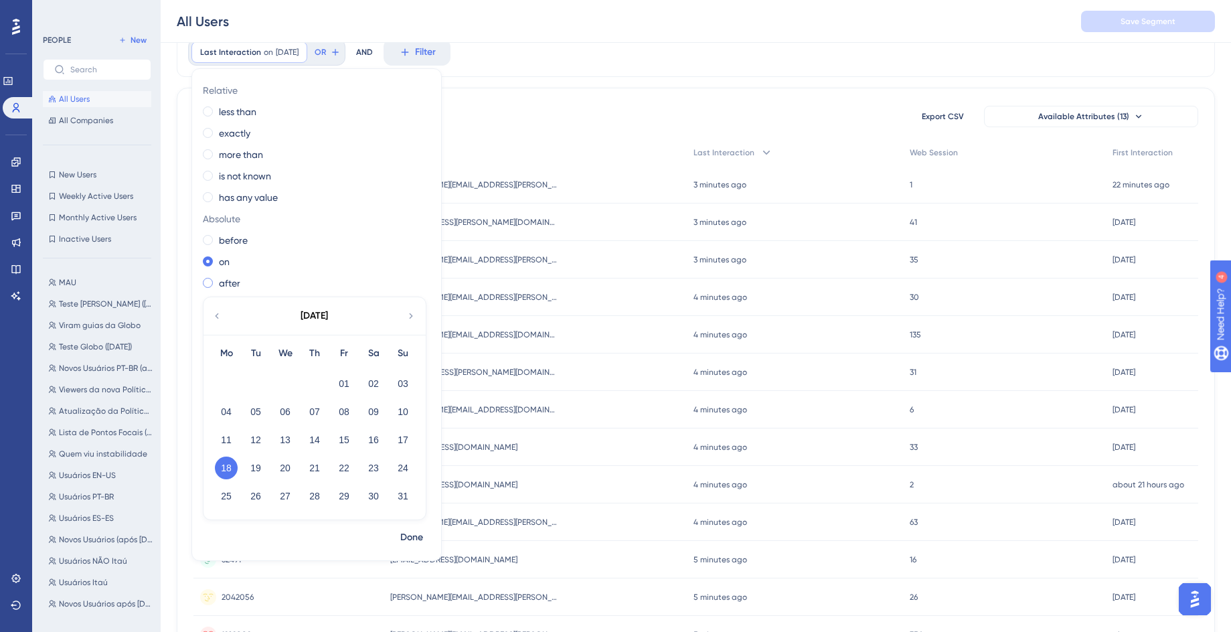
click at [224, 284] on label "after" at bounding box center [229, 283] width 21 height 16
click at [218, 316] on icon at bounding box center [217, 316] width 11 height 12
click at [345, 439] on button "18" at bounding box center [344, 440] width 23 height 23
click at [418, 542] on span "Done" at bounding box center [411, 538] width 23 height 16
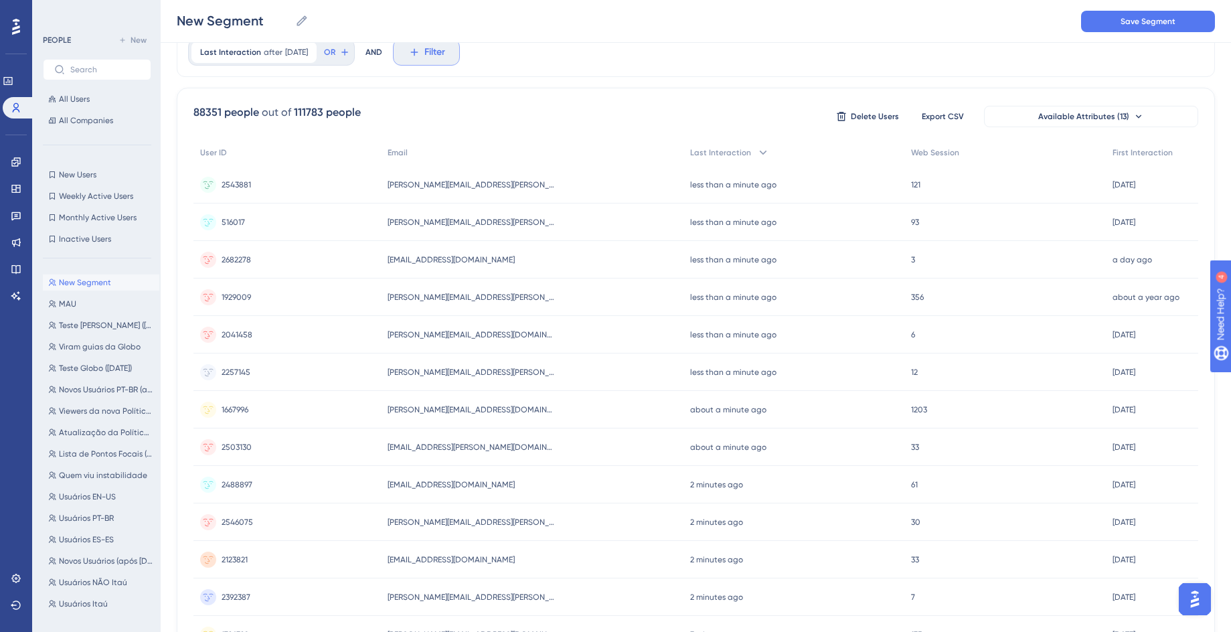
click at [420, 54] on icon at bounding box center [414, 52] width 12 height 12
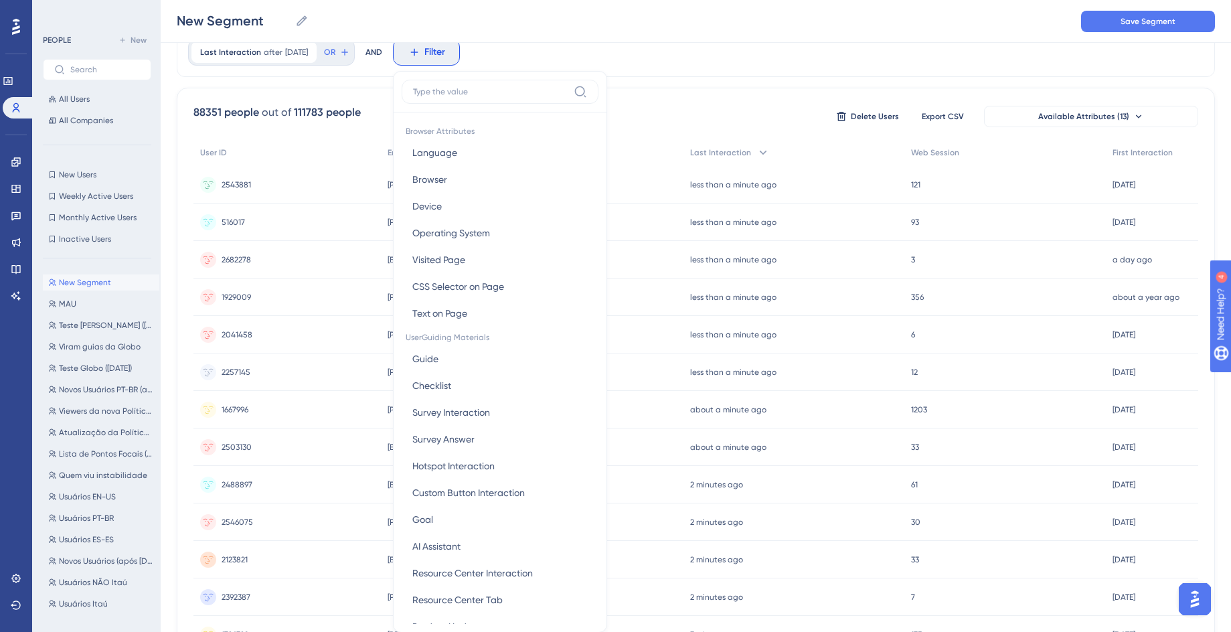
scroll to position [94, 0]
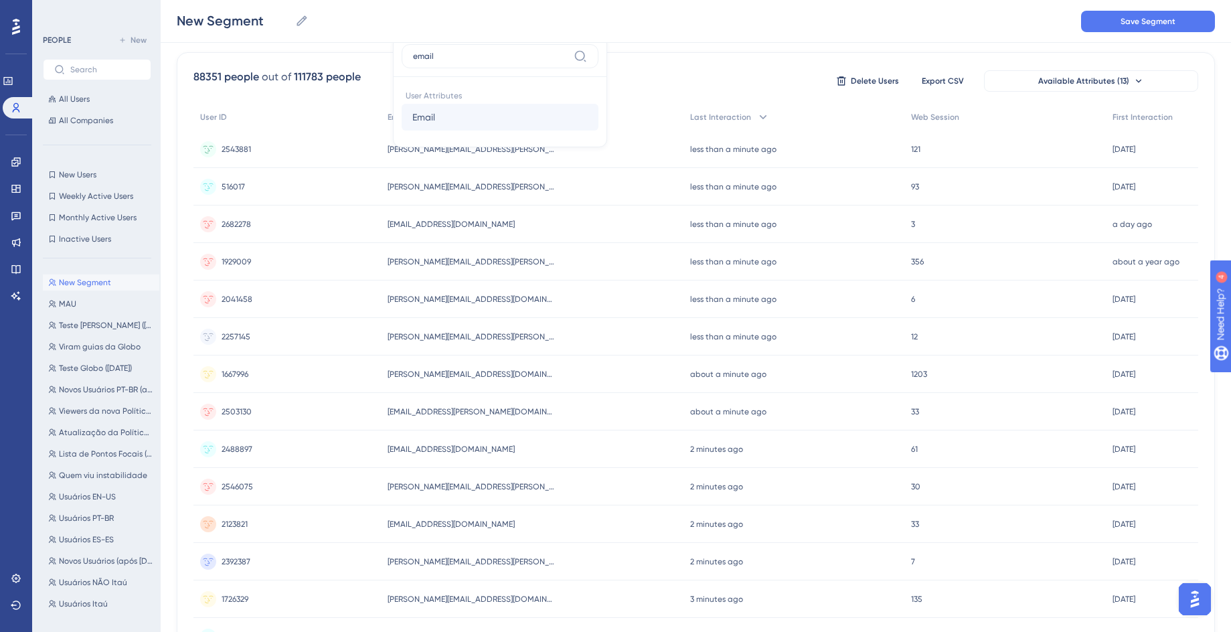
type input "email"
click at [456, 108] on button "Email Email" at bounding box center [500, 117] width 197 height 27
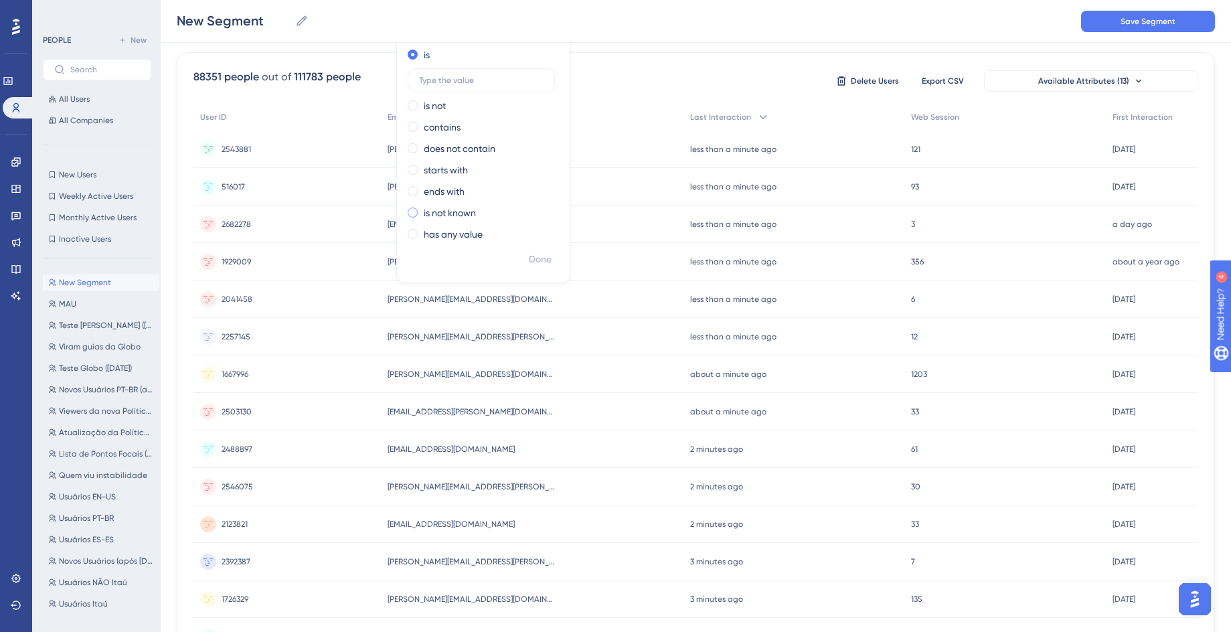
click at [476, 214] on label "is not known" at bounding box center [450, 213] width 52 height 16
click at [550, 234] on span "Done" at bounding box center [540, 230] width 23 height 16
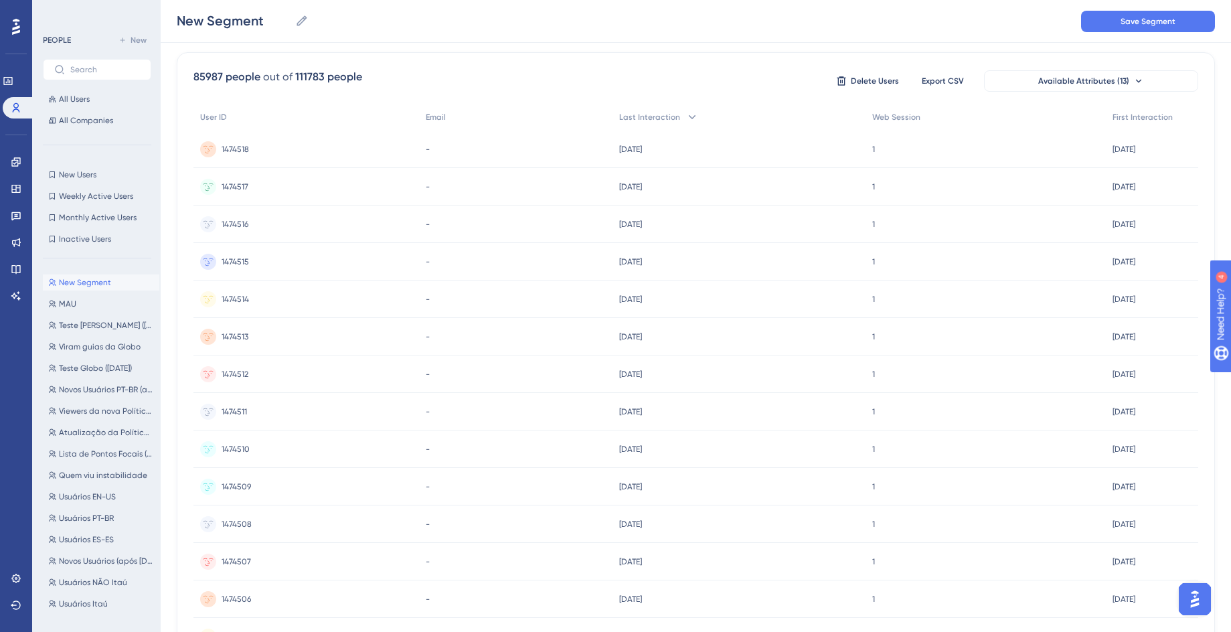
click at [283, 148] on div "1474518 1474518" at bounding box center [306, 149] width 226 height 37
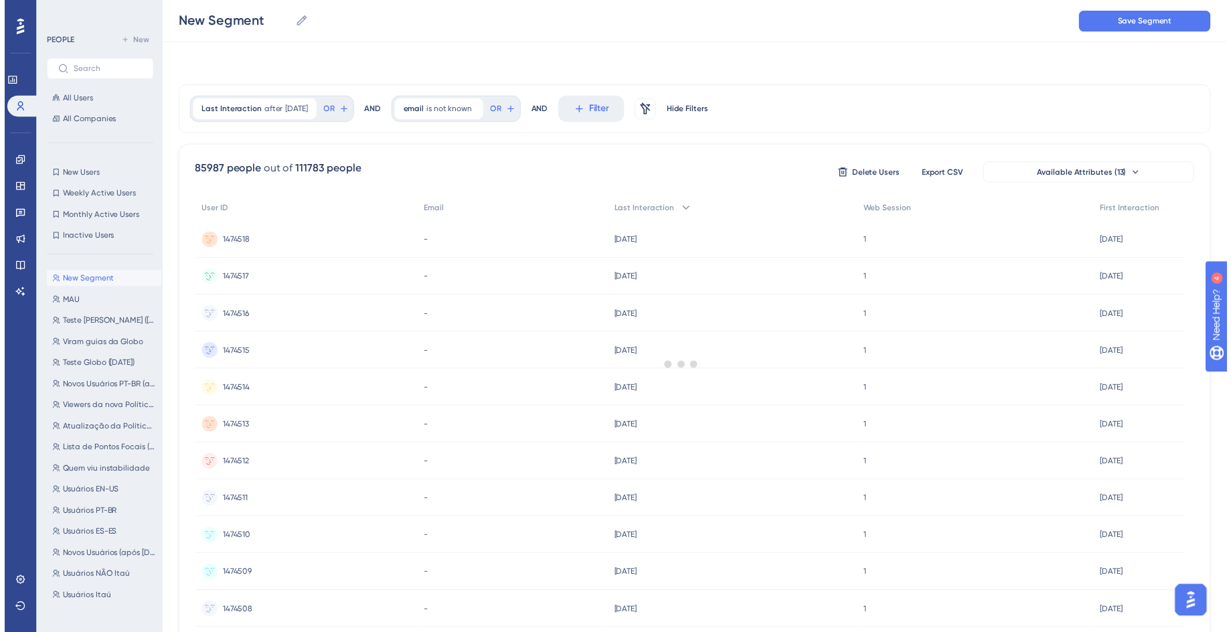
scroll to position [94, 0]
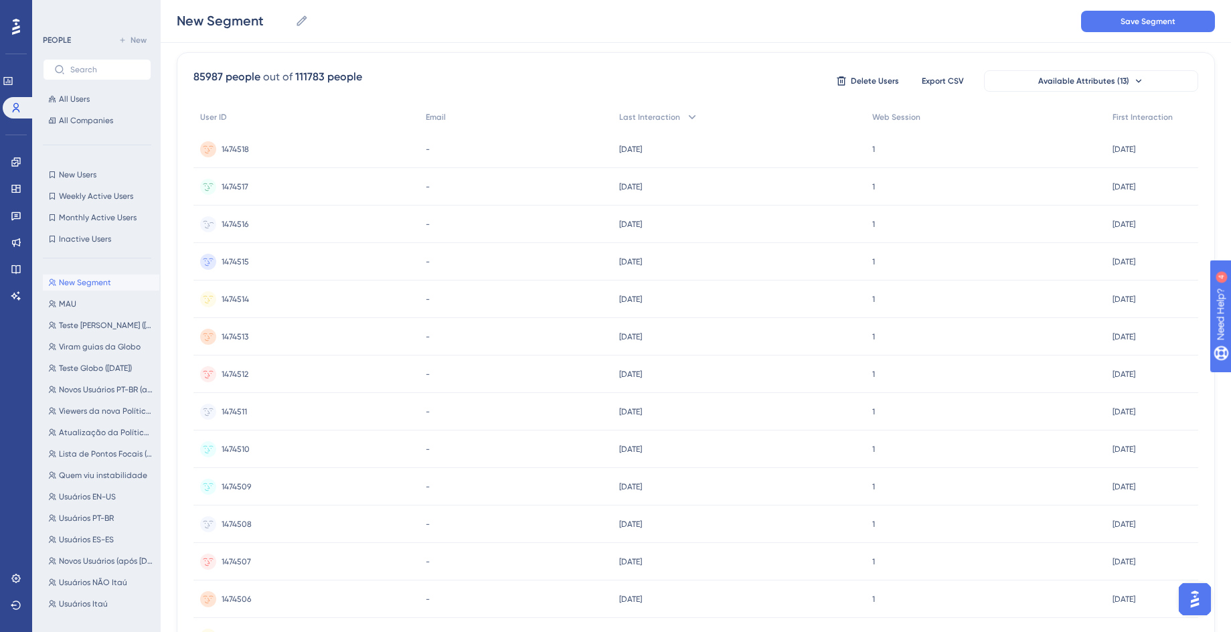
click at [230, 220] on span "1474516" at bounding box center [235, 224] width 27 height 11
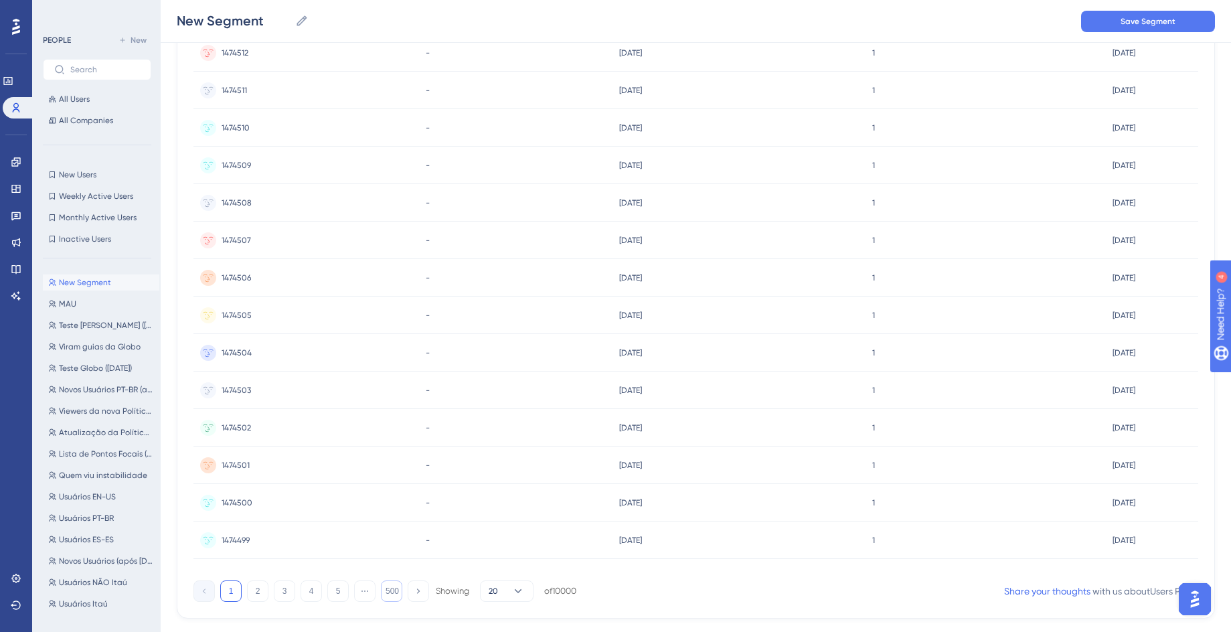
click at [394, 591] on button "500" at bounding box center [391, 590] width 21 height 21
click at [517, 597] on icon at bounding box center [518, 591] width 13 height 13
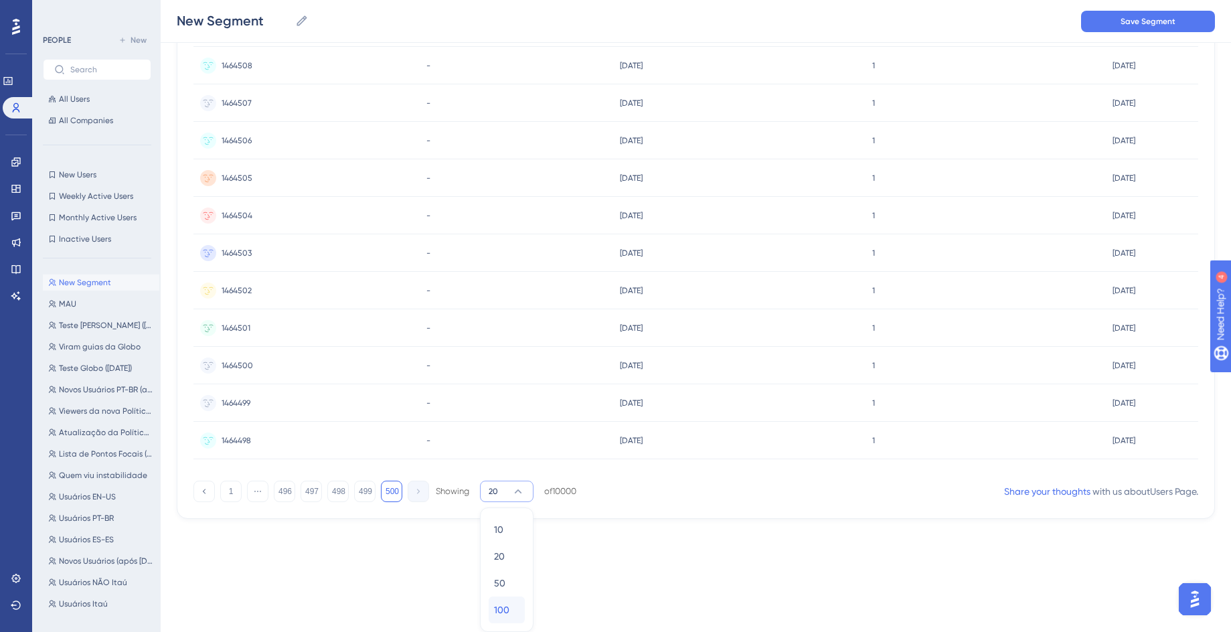
click at [495, 611] on span "100" at bounding box center [501, 610] width 15 height 16
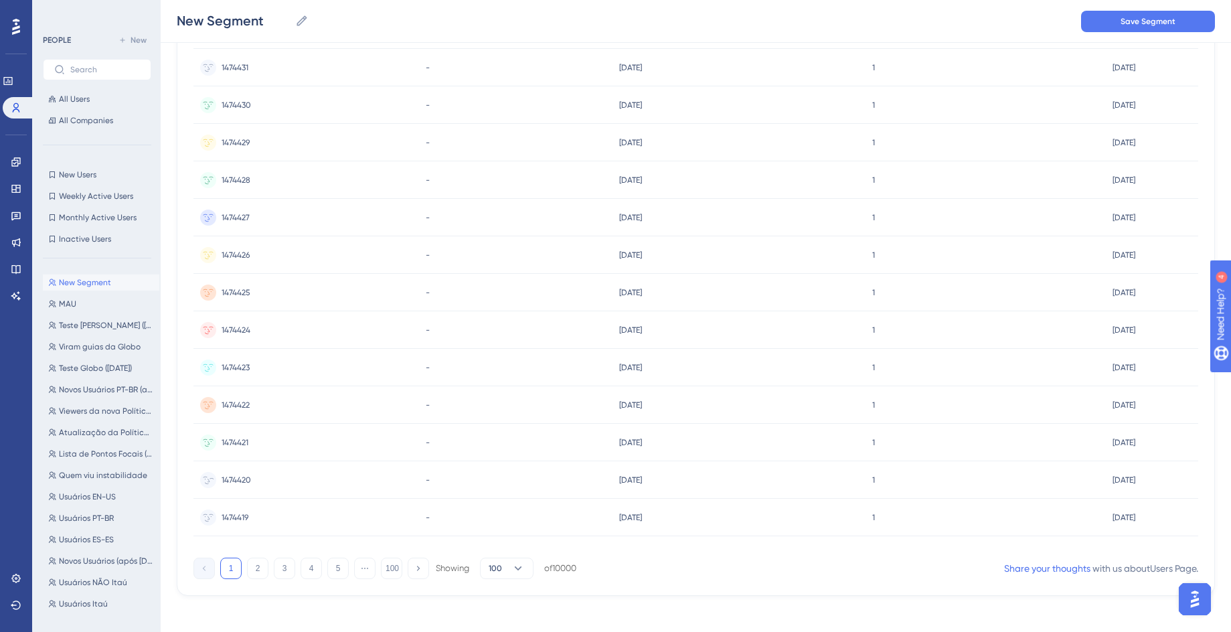
scroll to position [3444, 0]
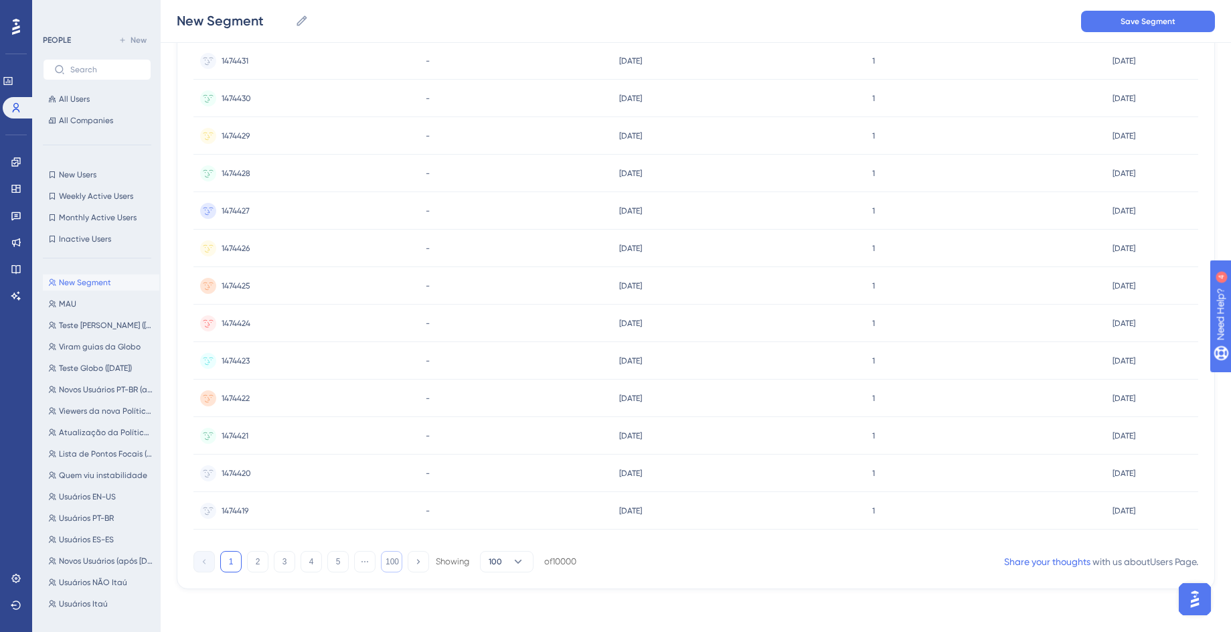
click at [391, 558] on button "100" at bounding box center [391, 561] width 21 height 21
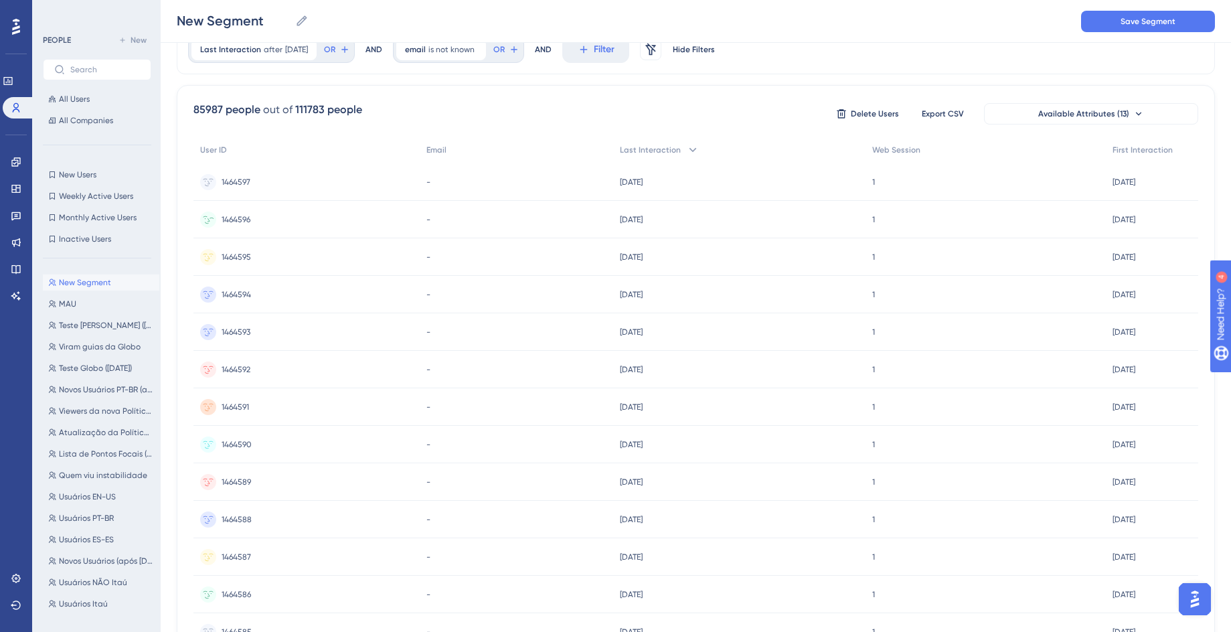
scroll to position [0, 0]
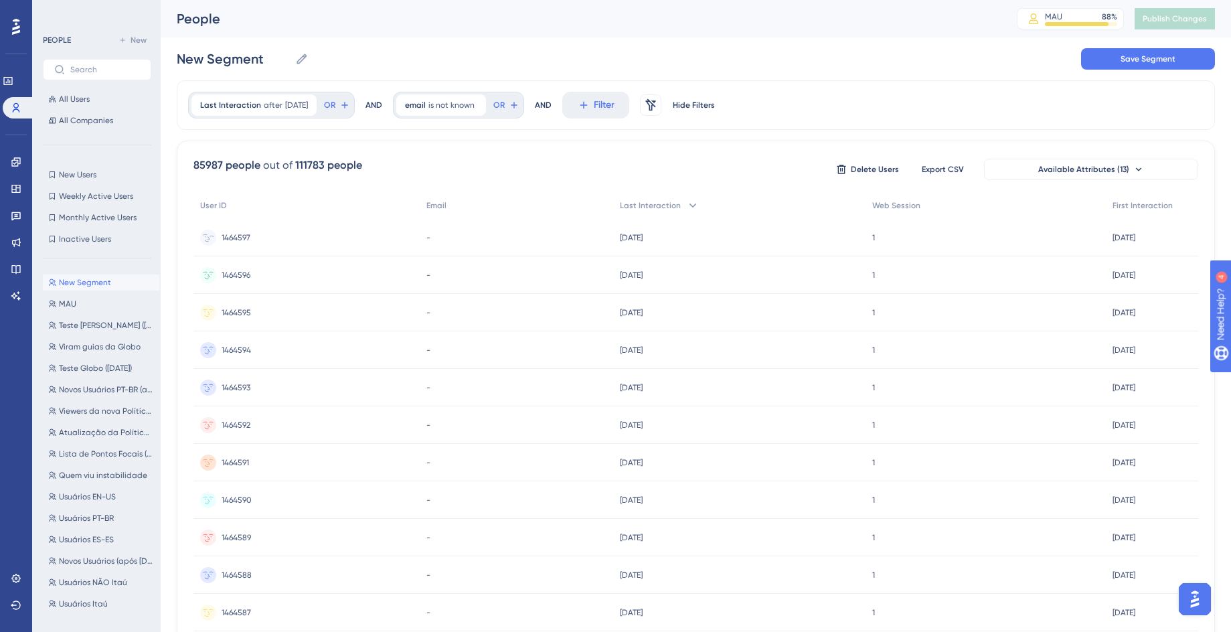
click at [319, 244] on div "1464597 1464597" at bounding box center [306, 237] width 226 height 37
click at [302, 102] on span "7/18/2025" at bounding box center [296, 105] width 23 height 11
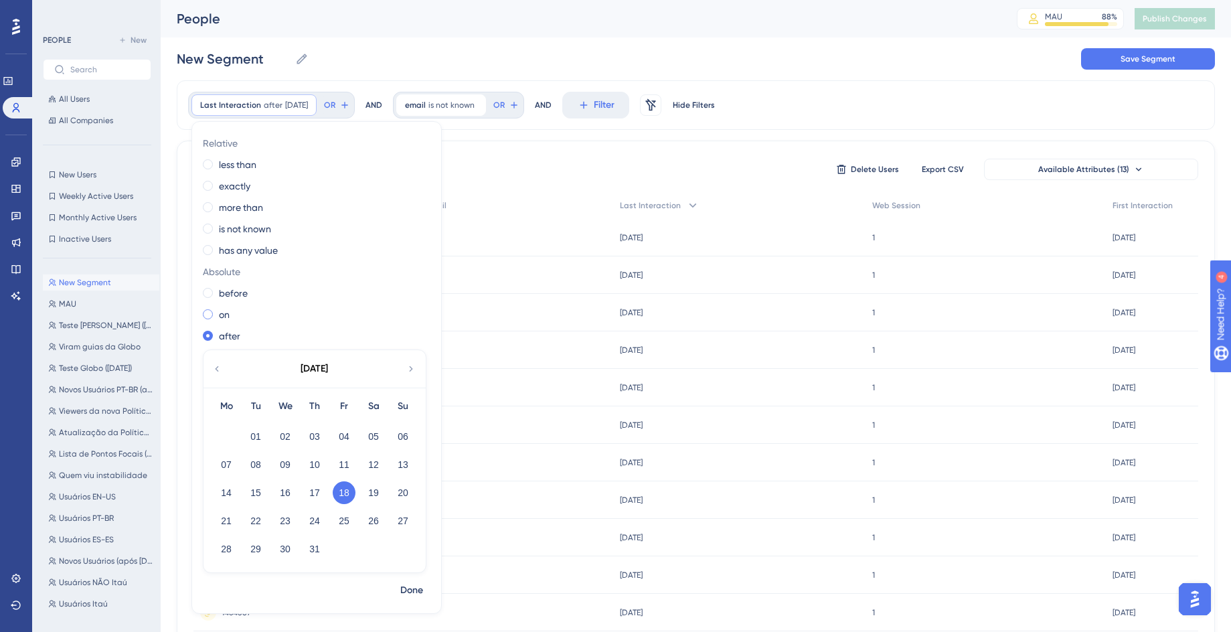
click at [223, 319] on label "on" at bounding box center [224, 315] width 11 height 16
click at [260, 521] on button "22" at bounding box center [255, 521] width 23 height 23
click at [412, 593] on span "Done" at bounding box center [411, 590] width 23 height 16
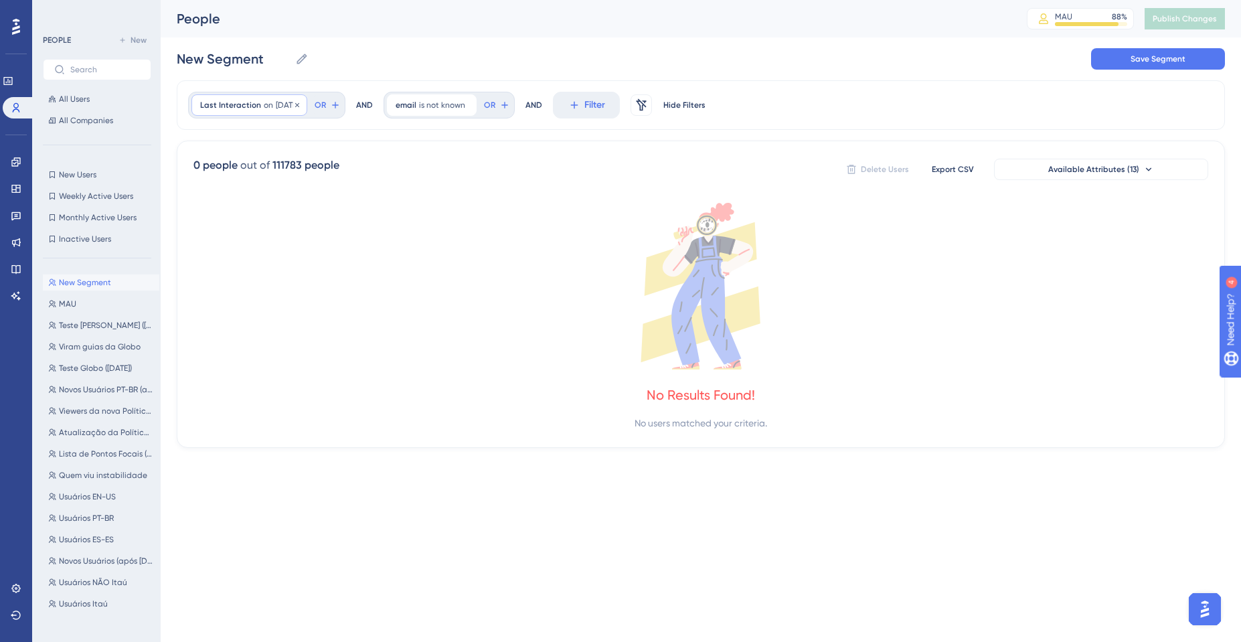
click at [297, 105] on span "7/22/2025" at bounding box center [287, 105] width 23 height 11
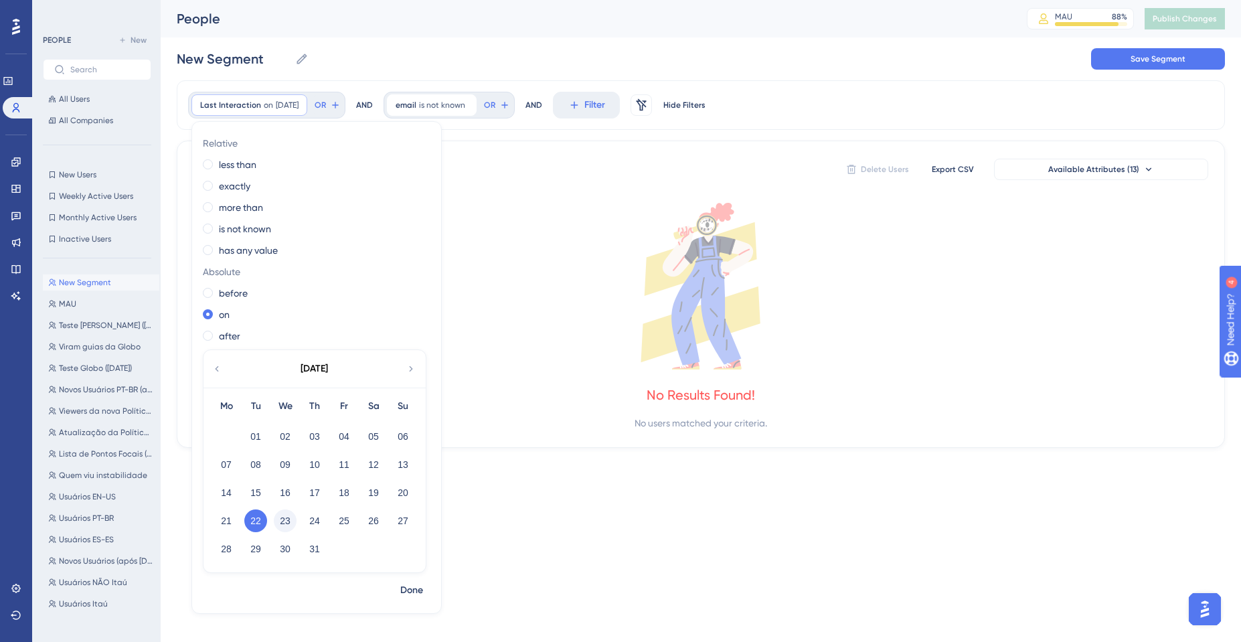
click at [283, 513] on button "23" at bounding box center [285, 521] width 23 height 23
click at [406, 591] on span "Done" at bounding box center [411, 590] width 23 height 16
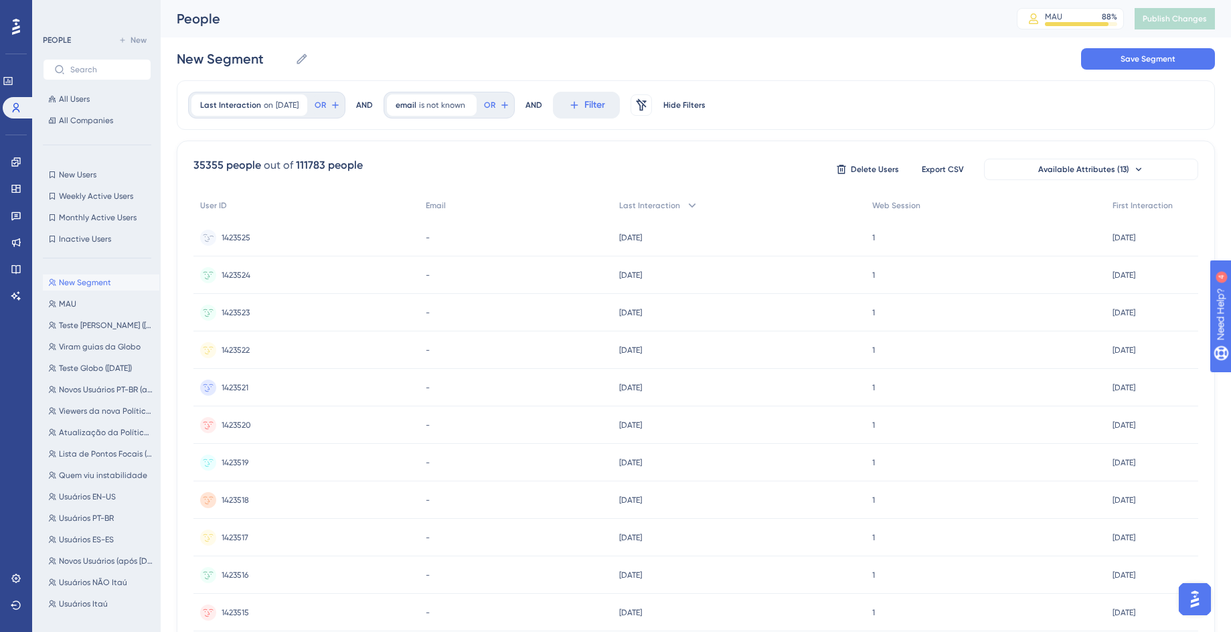
click at [246, 232] on span "1423525" at bounding box center [236, 237] width 29 height 11
click at [298, 106] on span "[DATE]" at bounding box center [287, 105] width 23 height 11
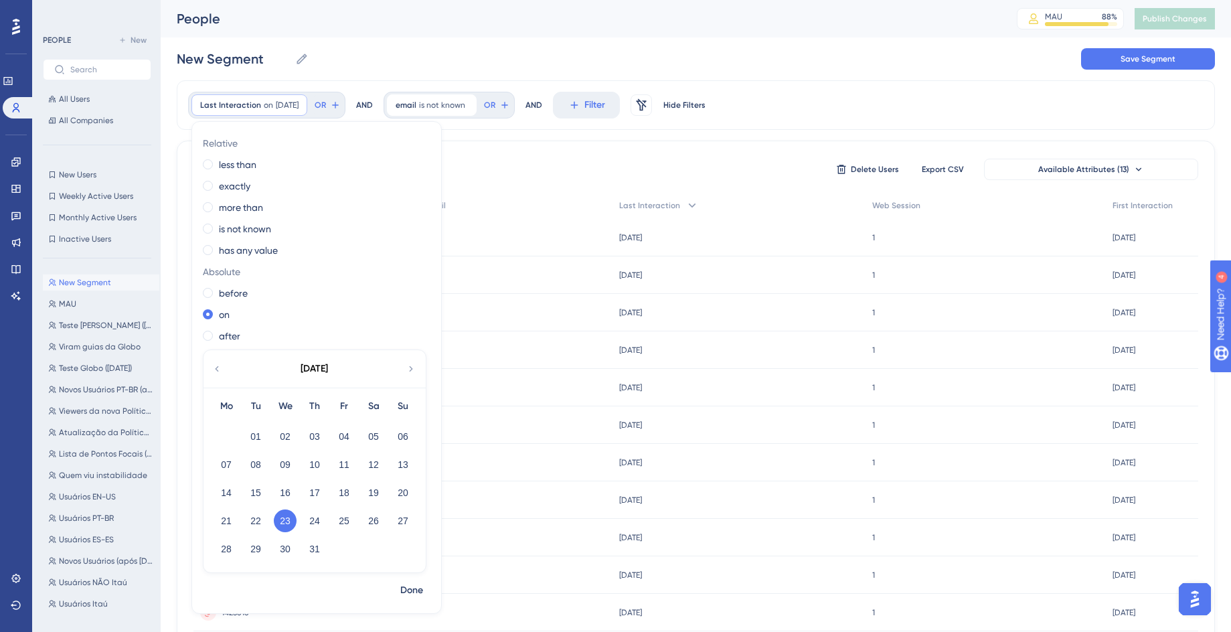
click at [286, 514] on button "23" at bounding box center [285, 521] width 23 height 23
click at [528, 252] on div "-" at bounding box center [515, 237] width 193 height 37
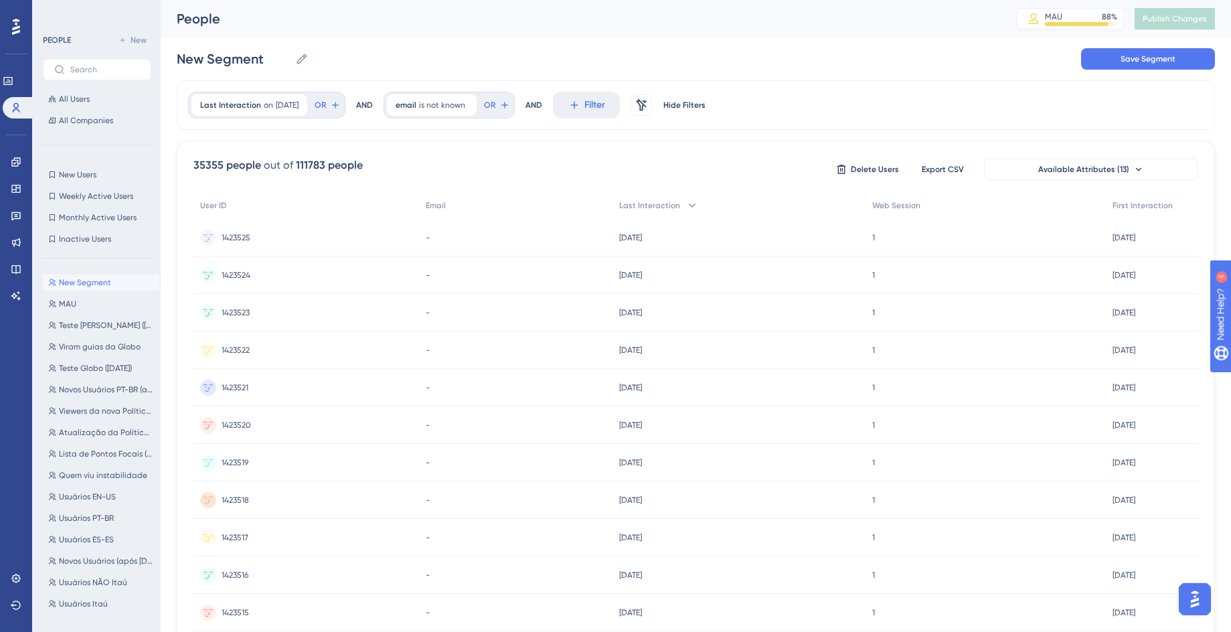
click at [242, 524] on div "1423517 1423517" at bounding box center [235, 537] width 27 height 37
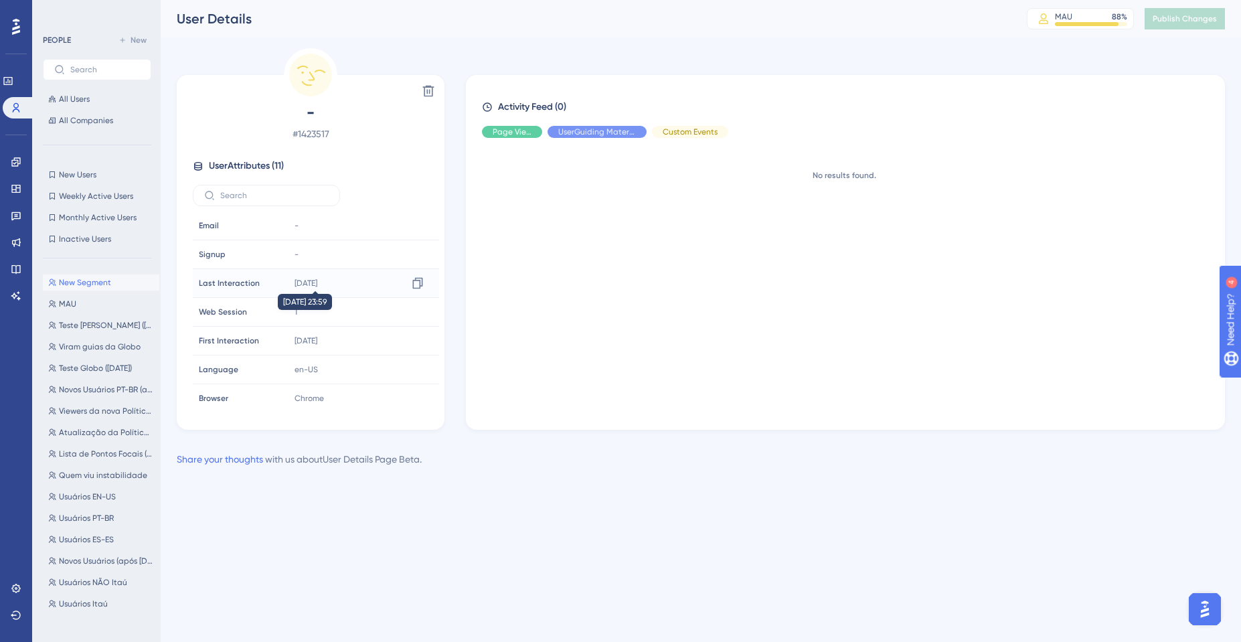
click at [317, 285] on time "[DATE]" at bounding box center [306, 283] width 23 height 9
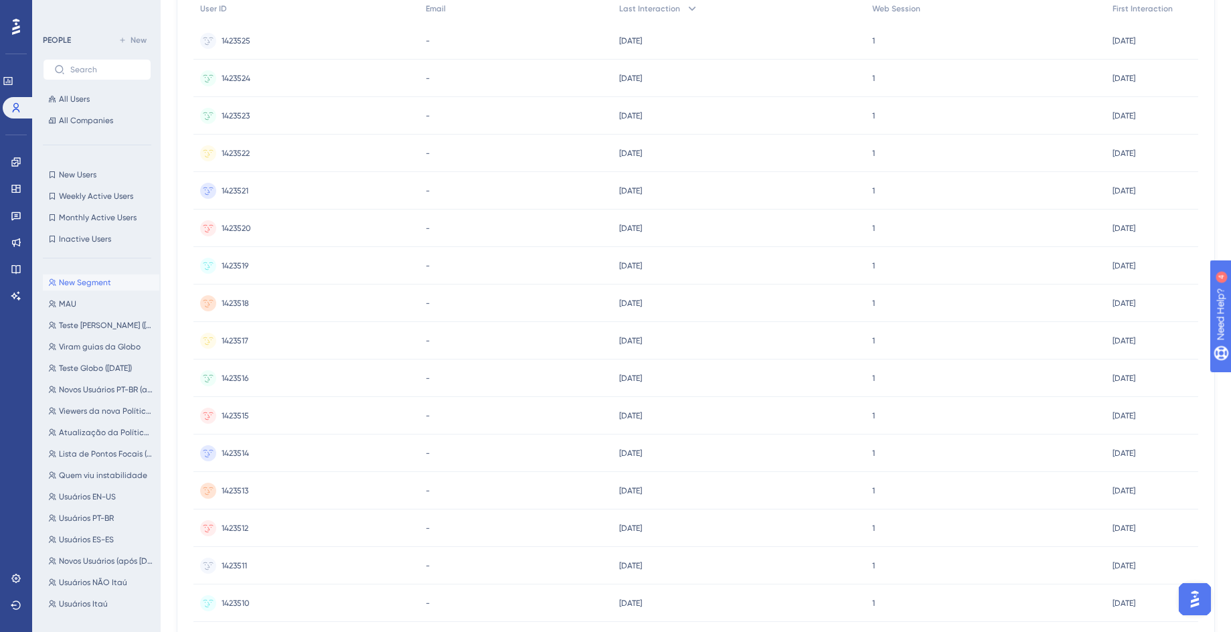
scroll to position [562, 0]
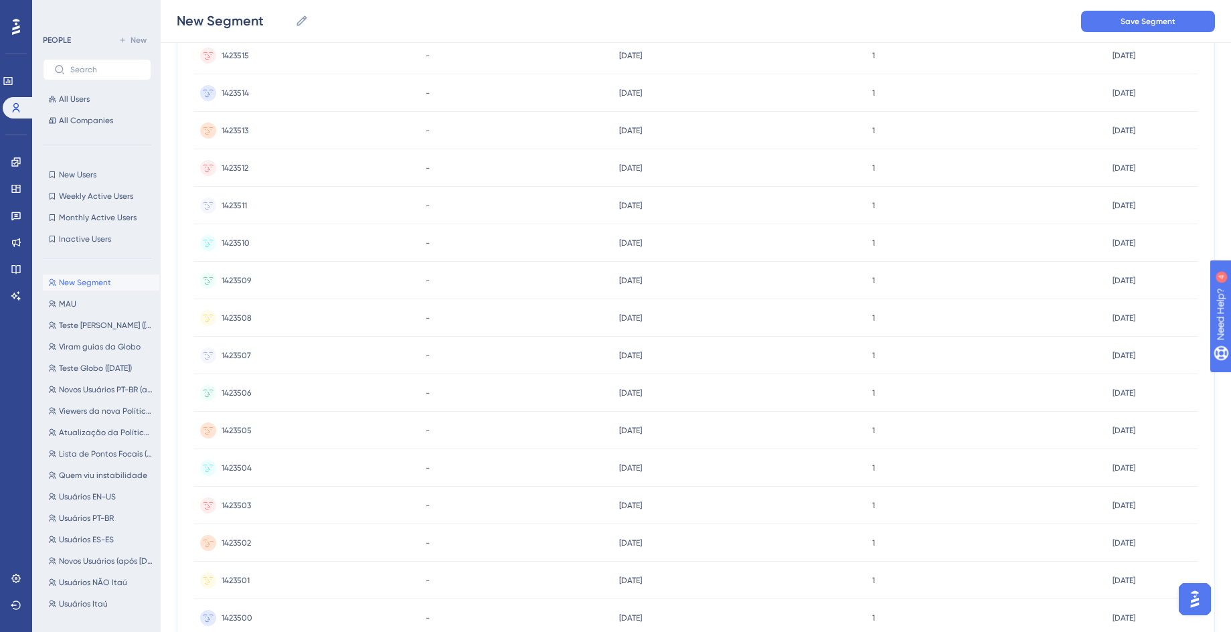
click at [240, 556] on div "1423502 1423502" at bounding box center [236, 542] width 29 height 37
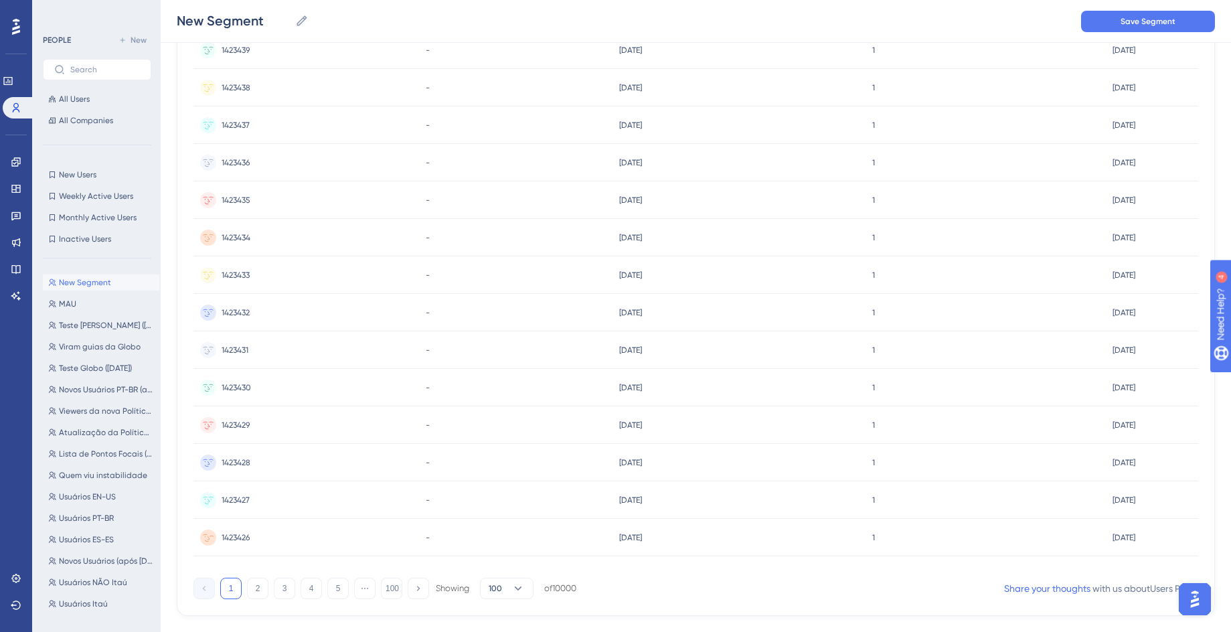
scroll to position [3444, 0]
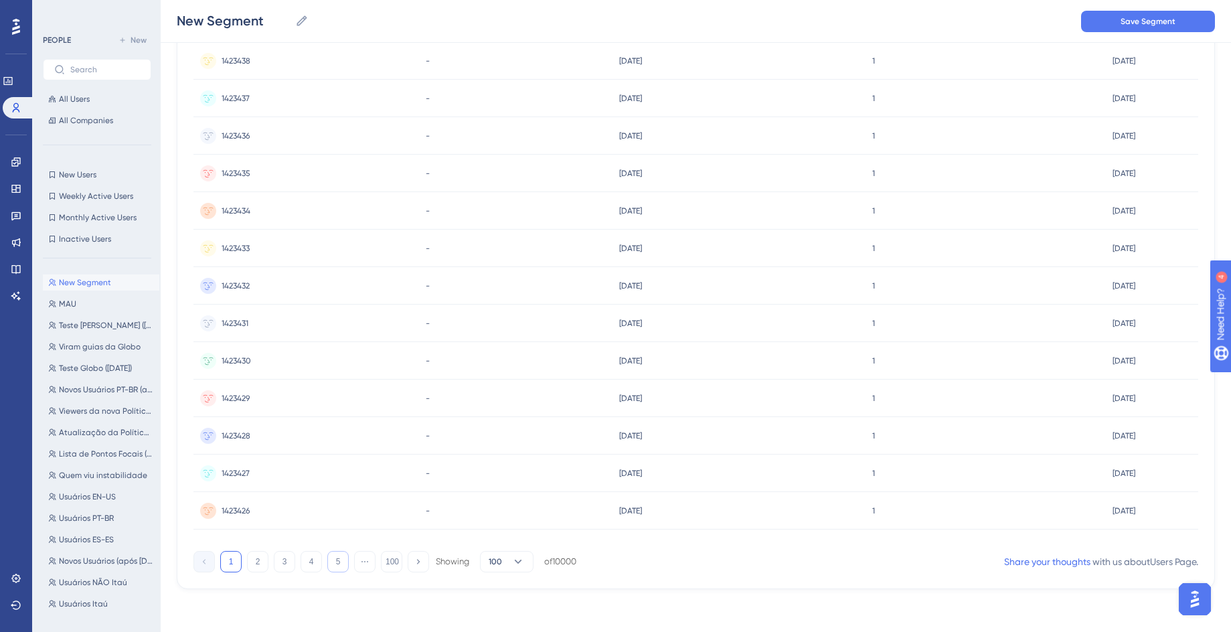
click at [339, 566] on button "5" at bounding box center [337, 561] width 21 height 21
click at [395, 568] on button "100" at bounding box center [391, 561] width 21 height 21
click at [305, 357] on div "1413502 1413502" at bounding box center [305, 360] width 225 height 37
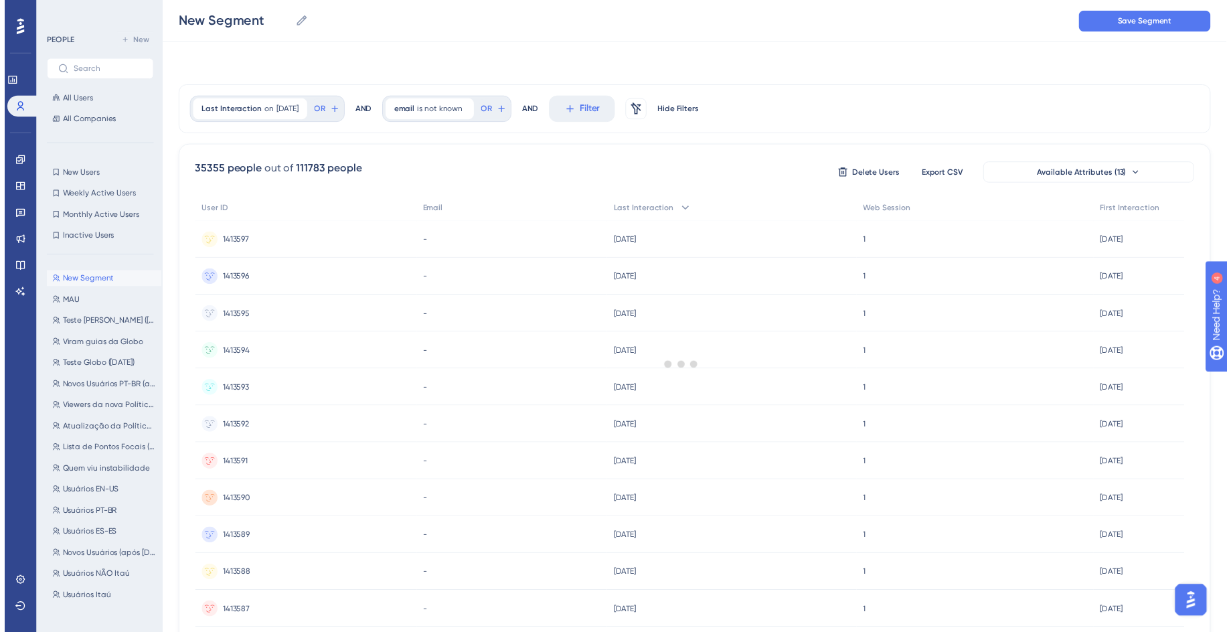
scroll to position [3439, 0]
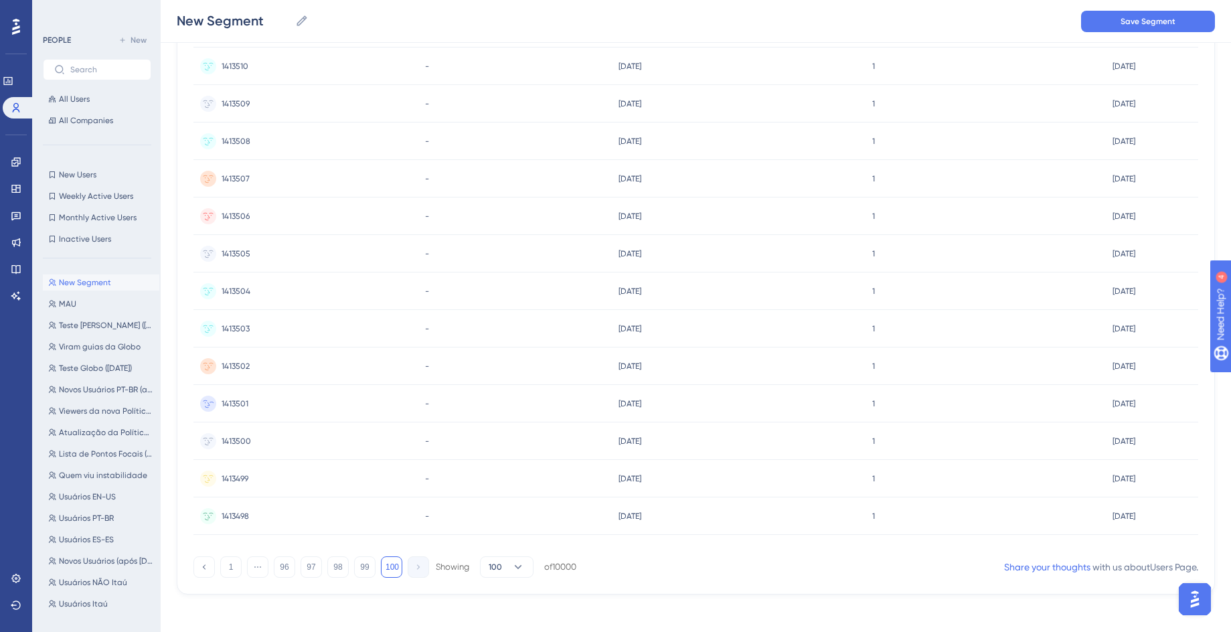
click at [286, 398] on div "1413501 1413501" at bounding box center [305, 403] width 225 height 37
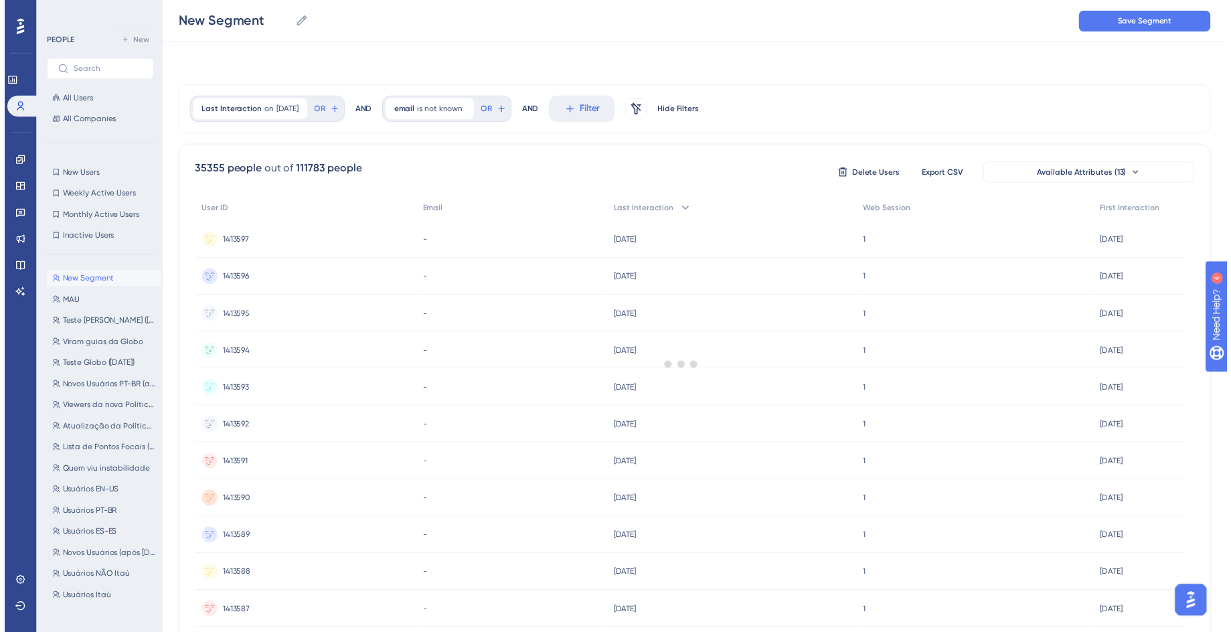
scroll to position [3439, 0]
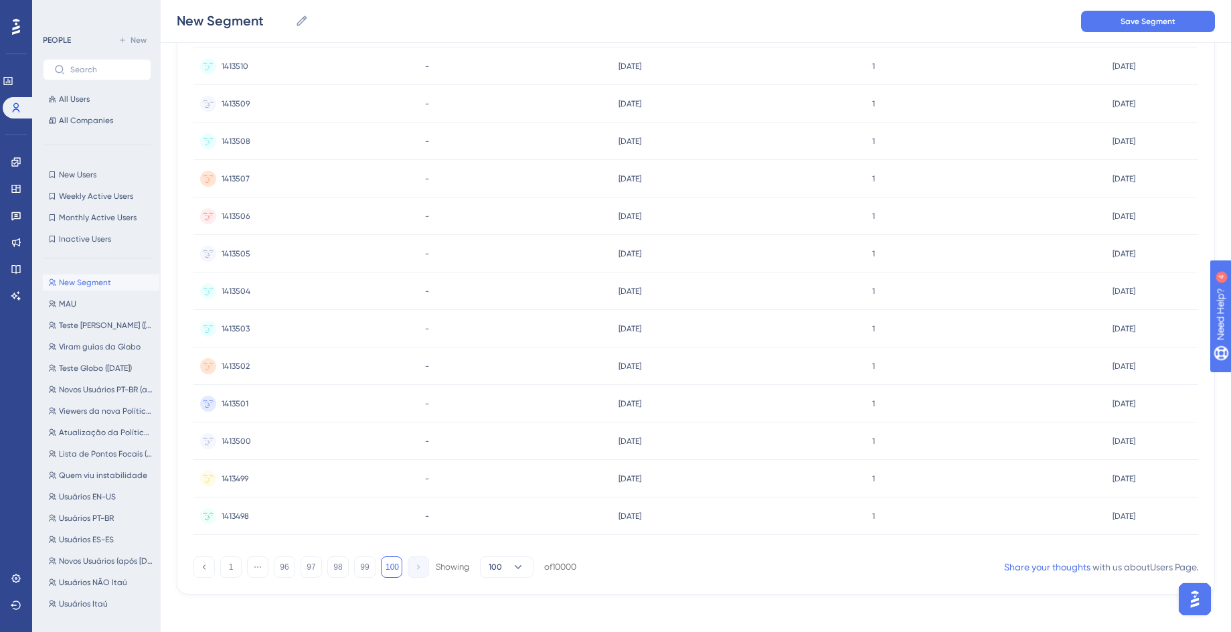
click at [322, 72] on div "1413510 1413510" at bounding box center [305, 66] width 225 height 37
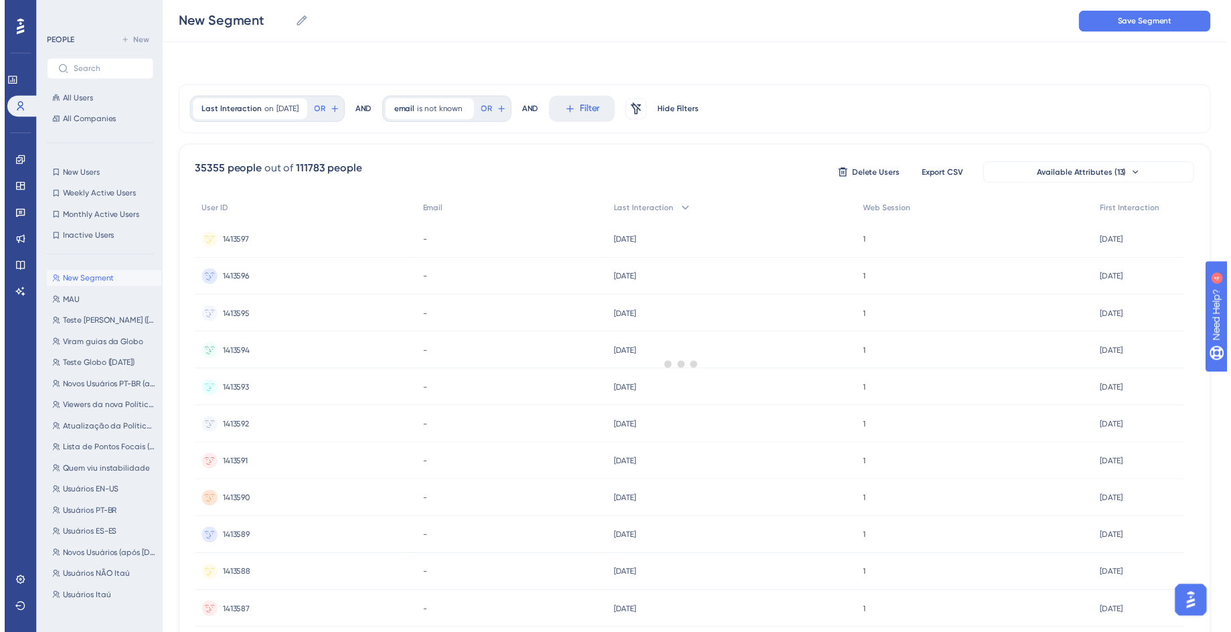
scroll to position [3439, 0]
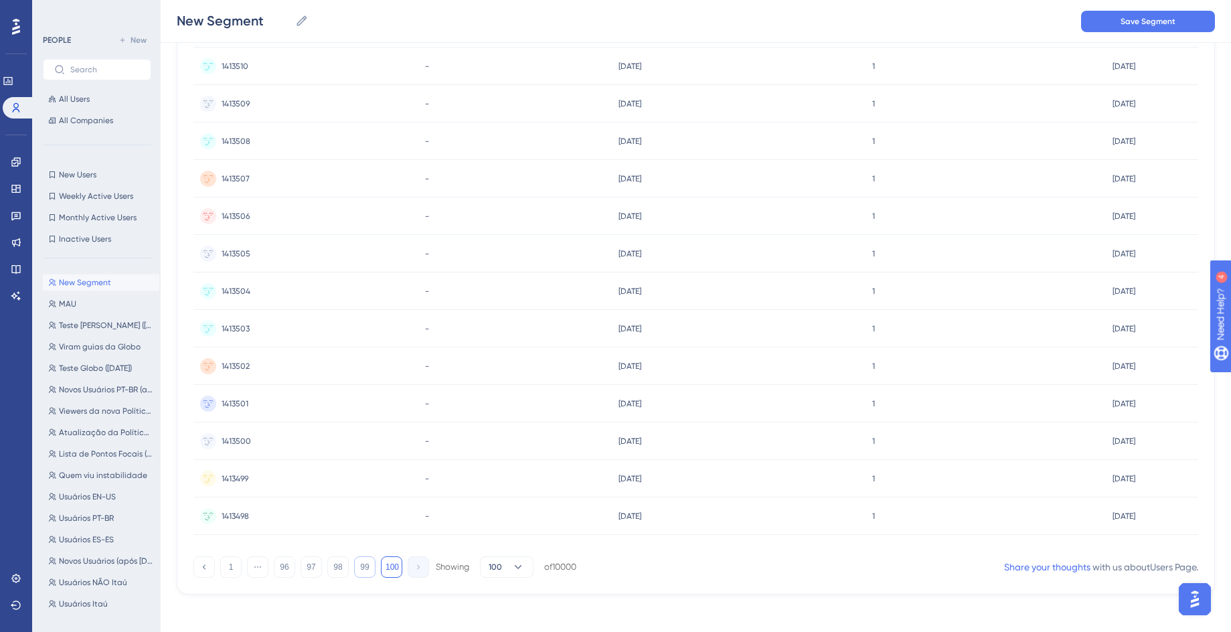
click at [366, 572] on button "99" at bounding box center [364, 566] width 21 height 21
click at [240, 397] on div "1413601 1413601" at bounding box center [235, 403] width 26 height 37
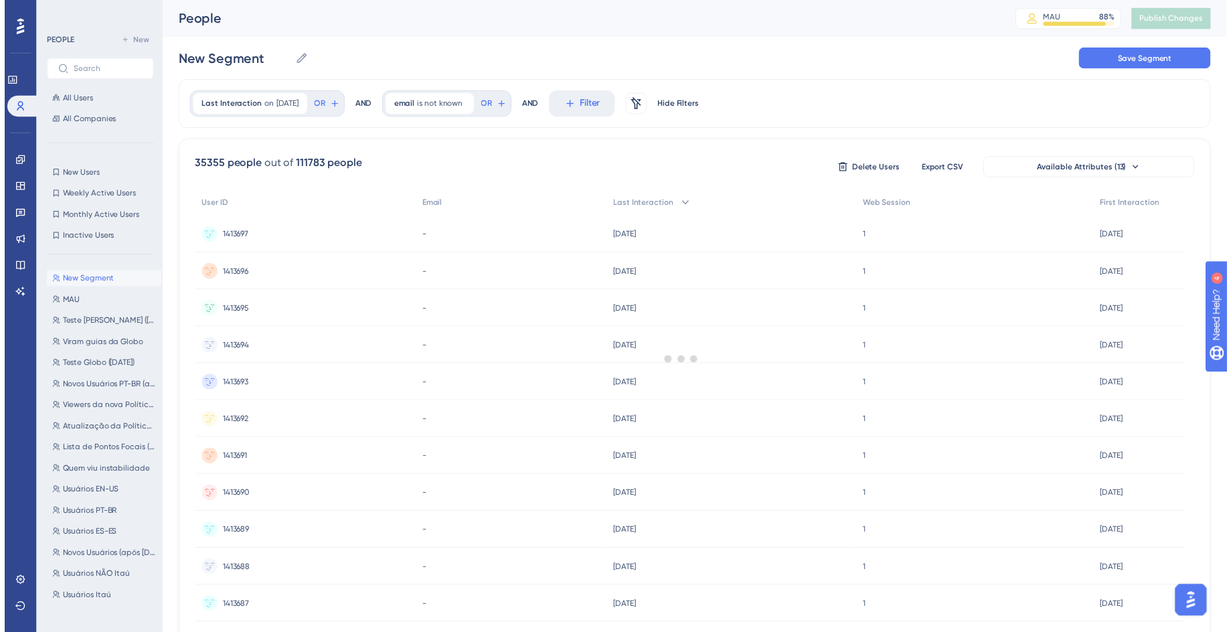
scroll to position [3439, 0]
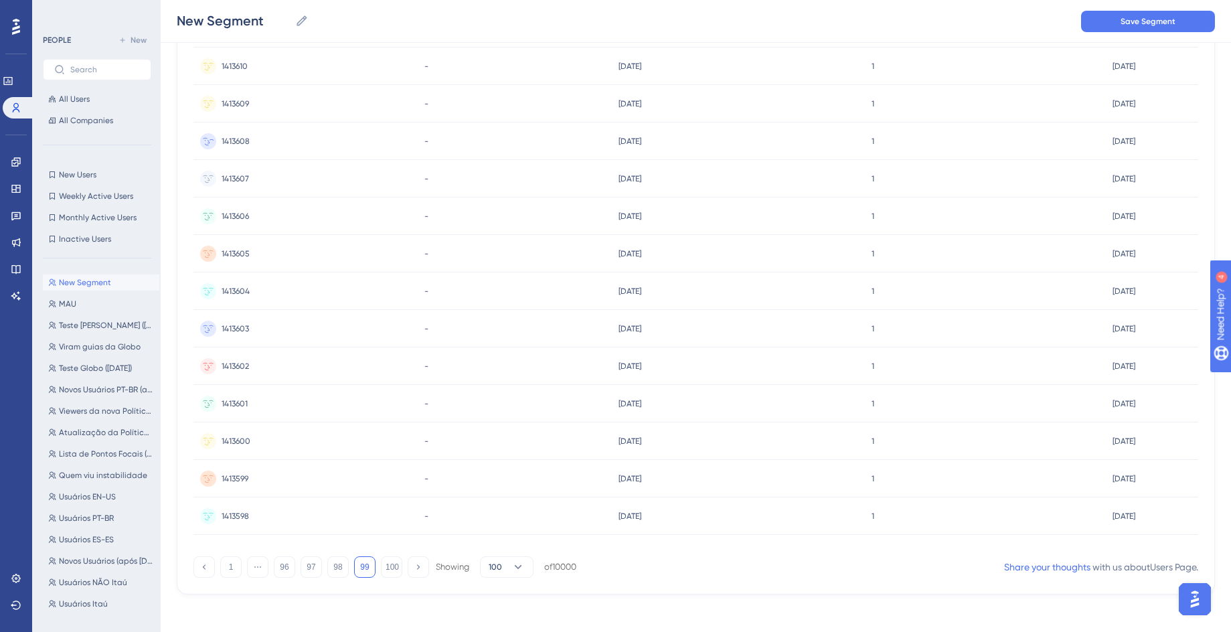
click at [294, 148] on div "1413608 1413608" at bounding box center [305, 141] width 224 height 37
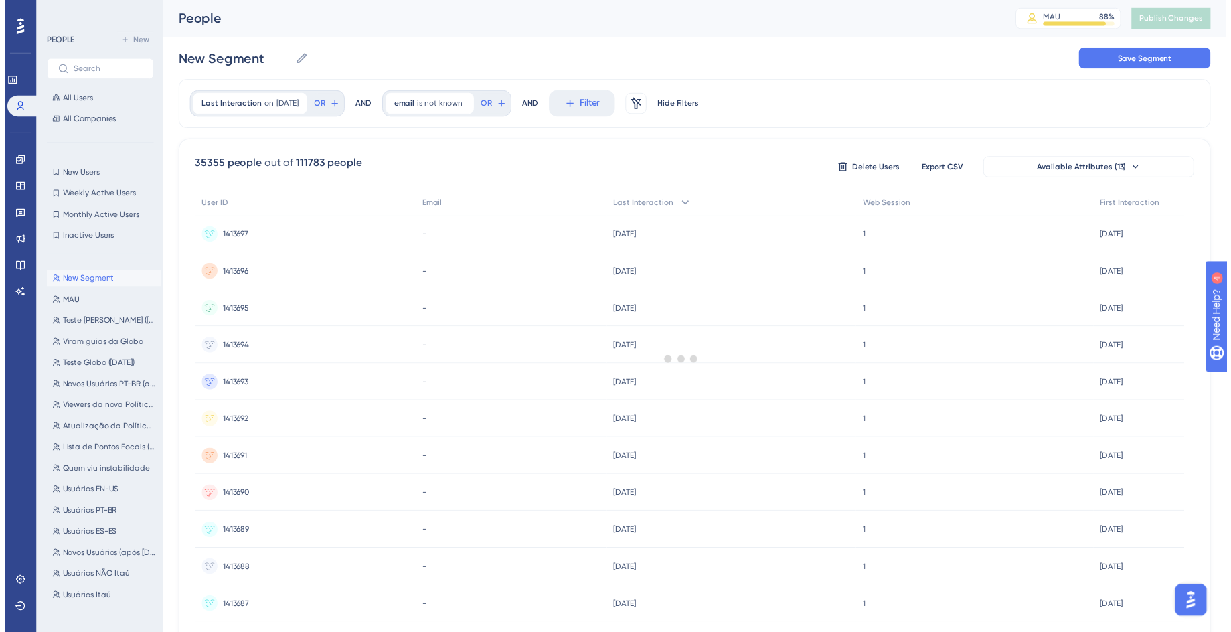
scroll to position [3439, 0]
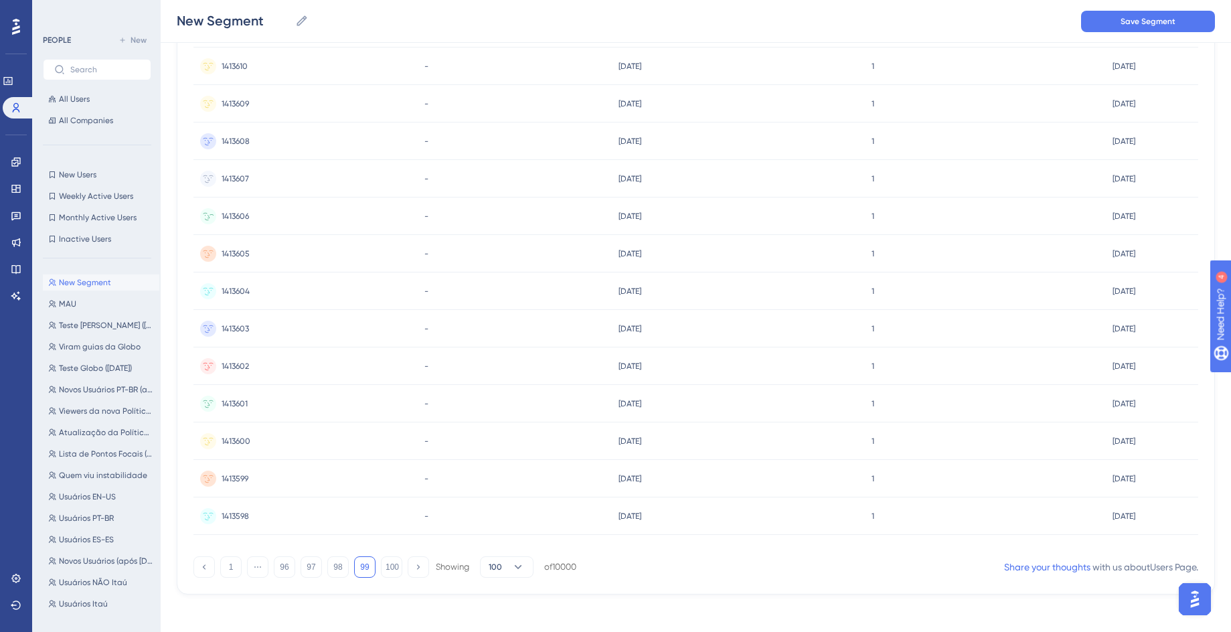
click at [279, 208] on div "1413606 1413606" at bounding box center [305, 216] width 224 height 37
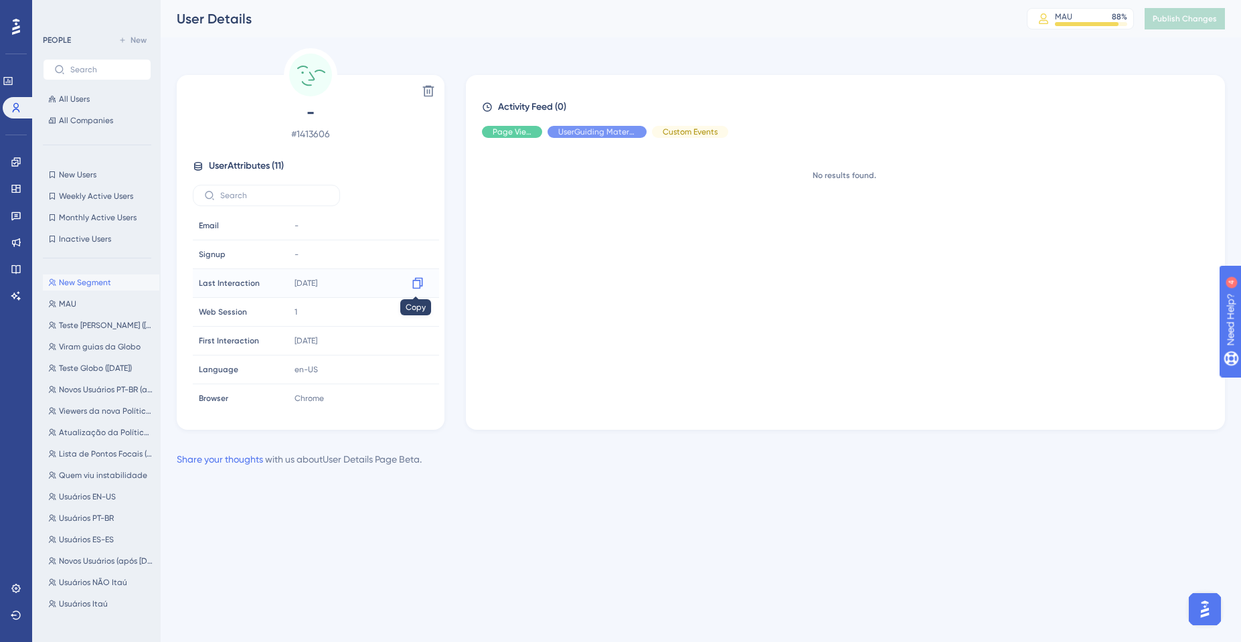
click at [412, 281] on icon at bounding box center [417, 283] width 10 height 11
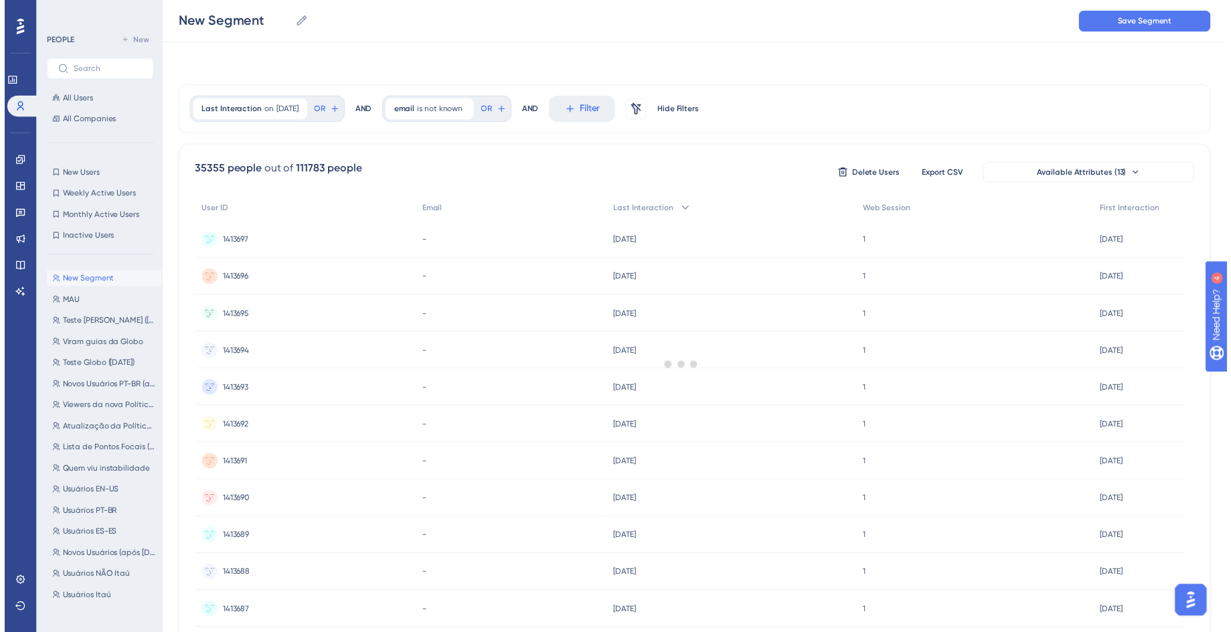
scroll to position [3439, 0]
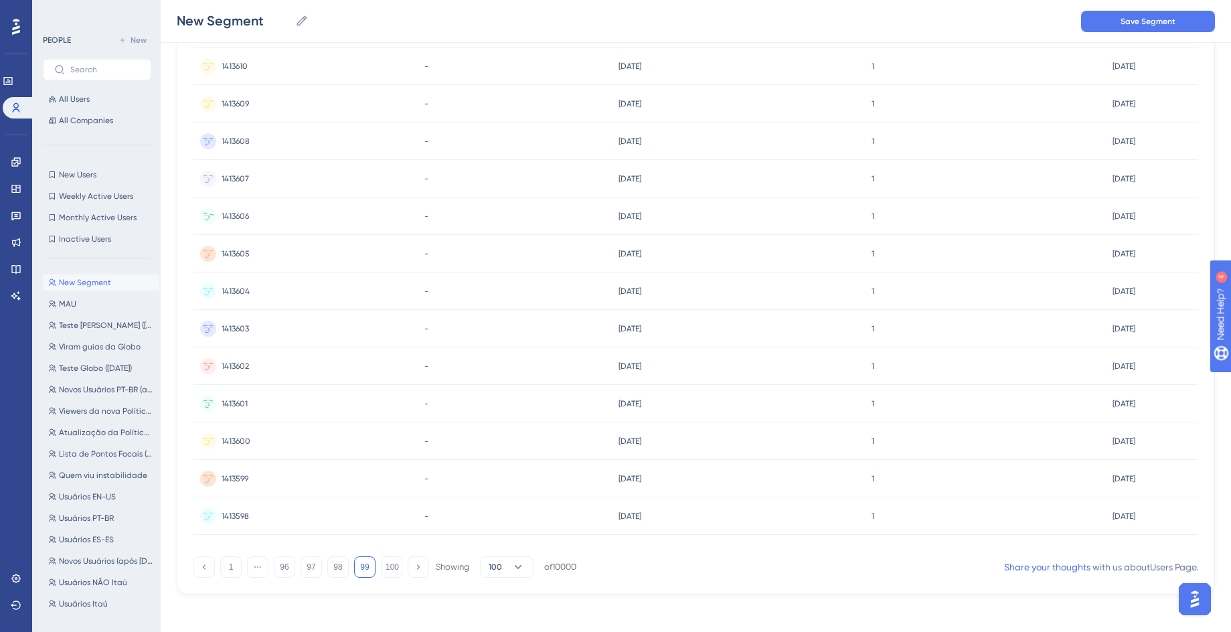
click at [310, 218] on div "1413606 1413606" at bounding box center [305, 216] width 224 height 37
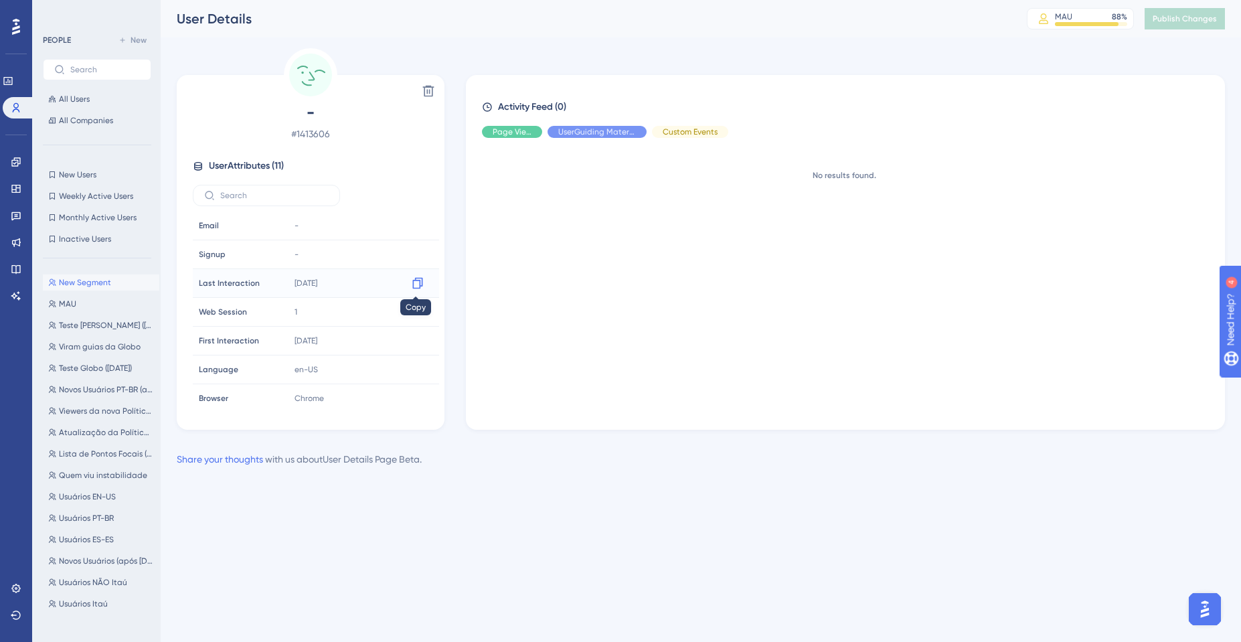
click at [416, 287] on icon at bounding box center [417, 283] width 13 height 13
click at [854, 72] on div "Delete - # 1413606 User Attributes ( 11 ) Email Email - Signup Signup - Last In…" at bounding box center [701, 239] width 1048 height 382
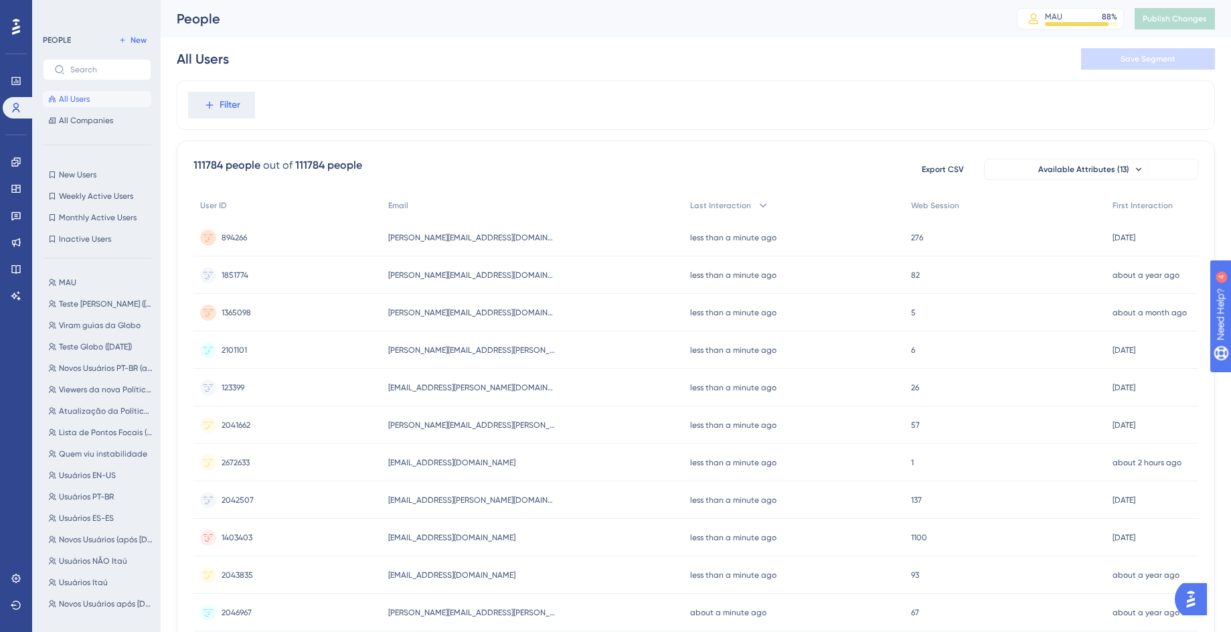
click at [1202, 598] on img "Open AI Assistant Launcher" at bounding box center [1191, 599] width 24 height 24
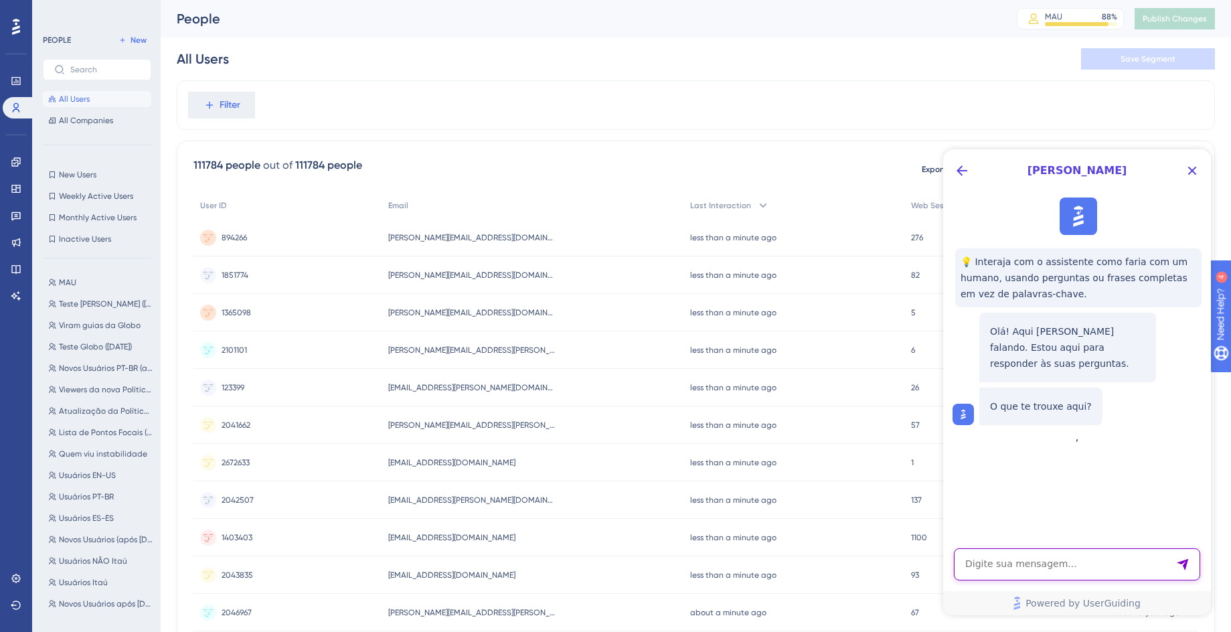
click at [1022, 552] on textarea "AI Assistant Text Input" at bounding box center [1077, 564] width 246 height 32
click at [1002, 562] on textarea "AI Assistant Text Input" at bounding box center [1077, 564] width 246 height 32
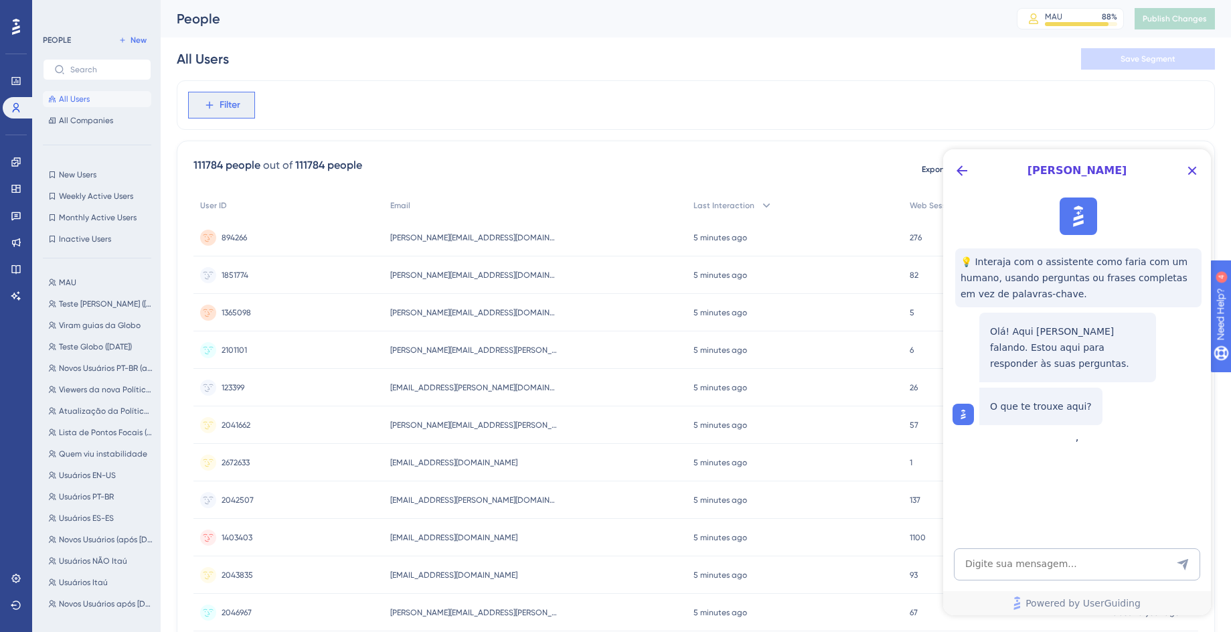
click at [228, 97] on span "Filter" at bounding box center [230, 105] width 21 height 16
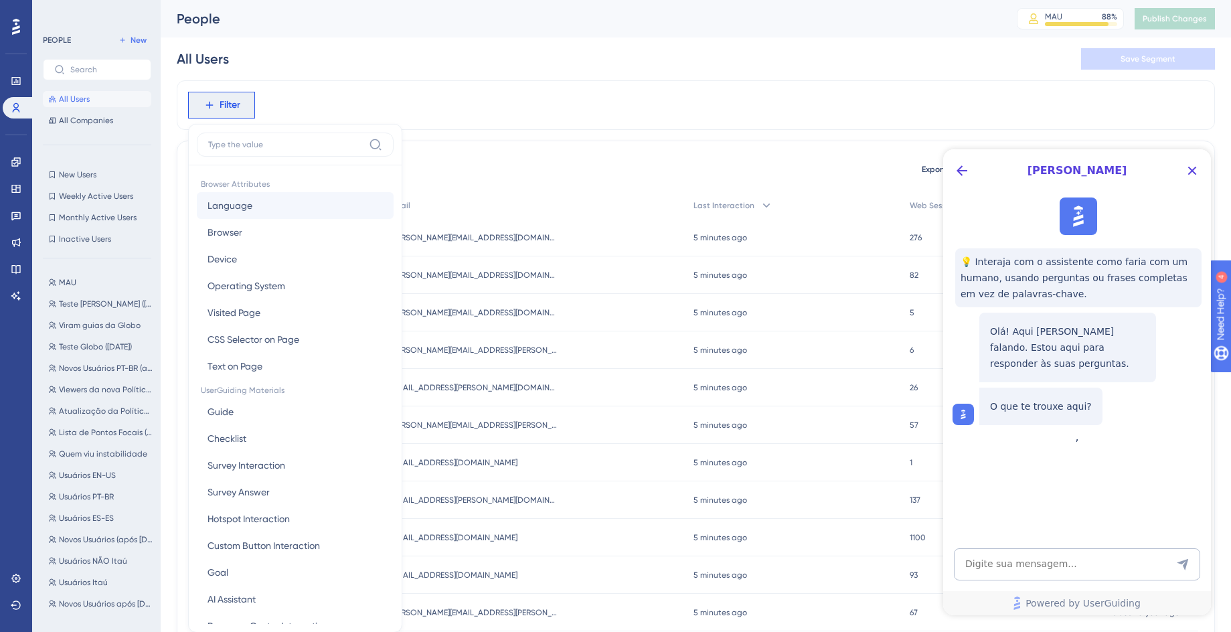
scroll to position [62, 0]
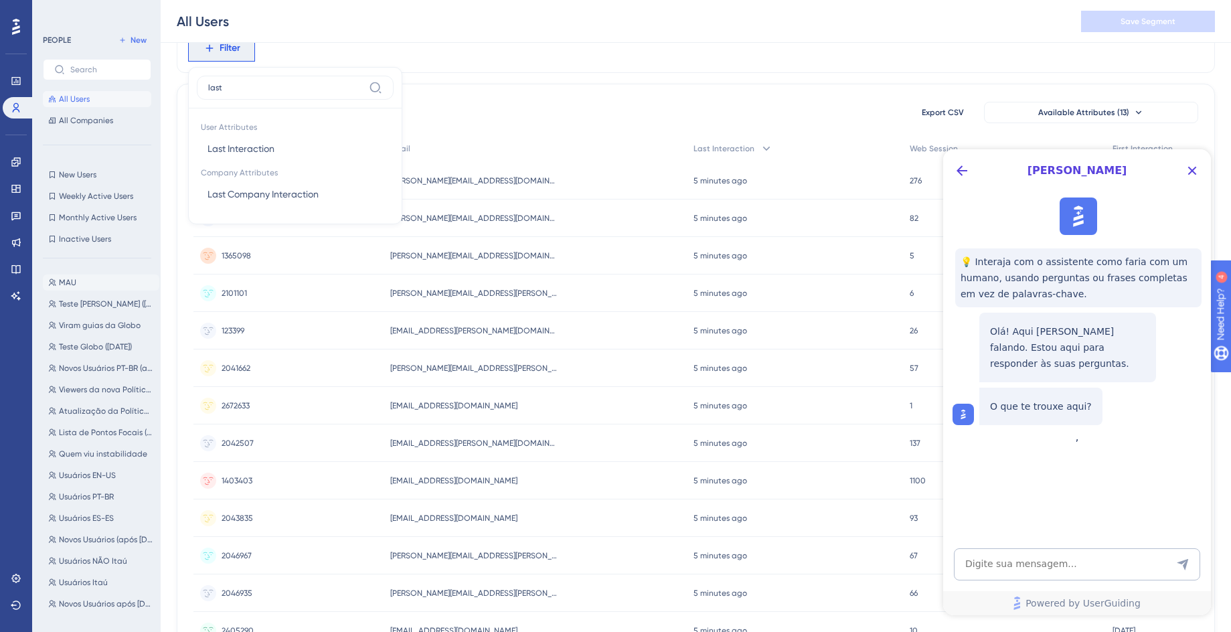
type input "last"
click at [102, 277] on button "[PERSON_NAME]" at bounding box center [101, 283] width 116 height 16
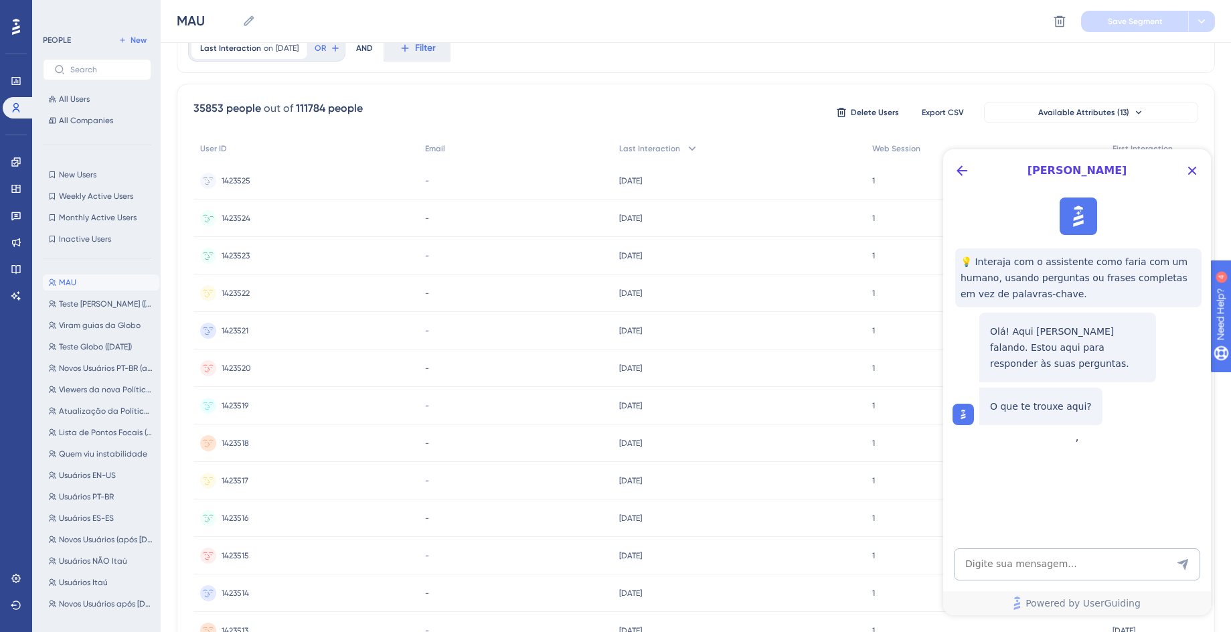
click at [497, 233] on div "-" at bounding box center [514, 218] width 193 height 37
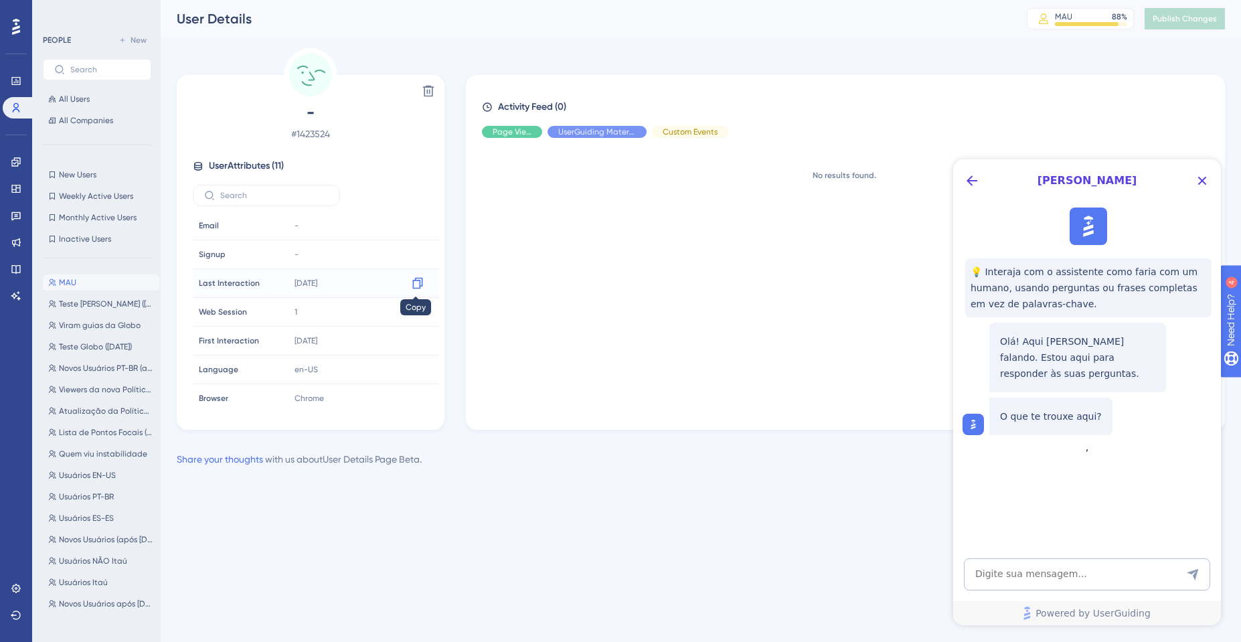
click at [411, 283] on icon at bounding box center [417, 283] width 13 height 13
click at [240, 154] on div "- # 1423524 User Attributes ( 11 ) Email Email - Signup Signup - Last Interacti…" at bounding box center [310, 255] width 257 height 307
click at [228, 165] on span "User Attributes ( 11 )" at bounding box center [246, 166] width 75 height 16
click at [655, 248] on div "No results found." at bounding box center [851, 279] width 738 height 260
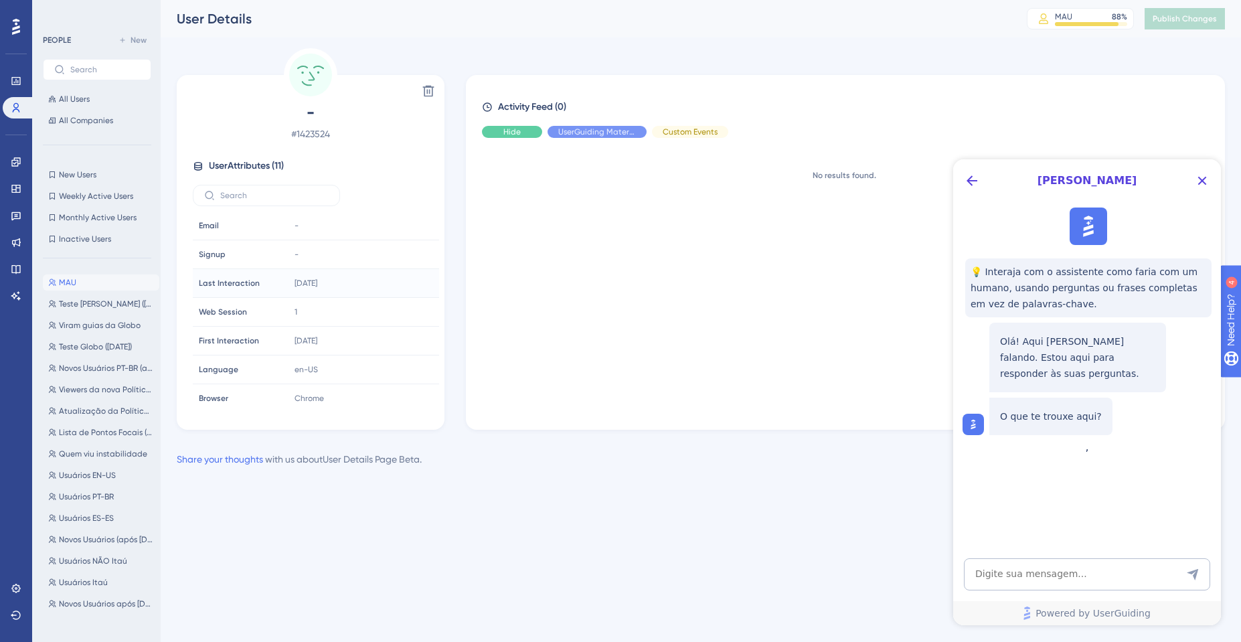
click at [514, 134] on span "Hide" at bounding box center [511, 132] width 17 height 11
click at [591, 135] on span "Hide" at bounding box center [597, 132] width 17 height 11
click at [691, 133] on span "Hide" at bounding box center [690, 132] width 17 height 11
click at [589, 132] on span "UserGuiding Material" at bounding box center [597, 132] width 78 height 11
click at [520, 135] on span "Show" at bounding box center [512, 132] width 20 height 11
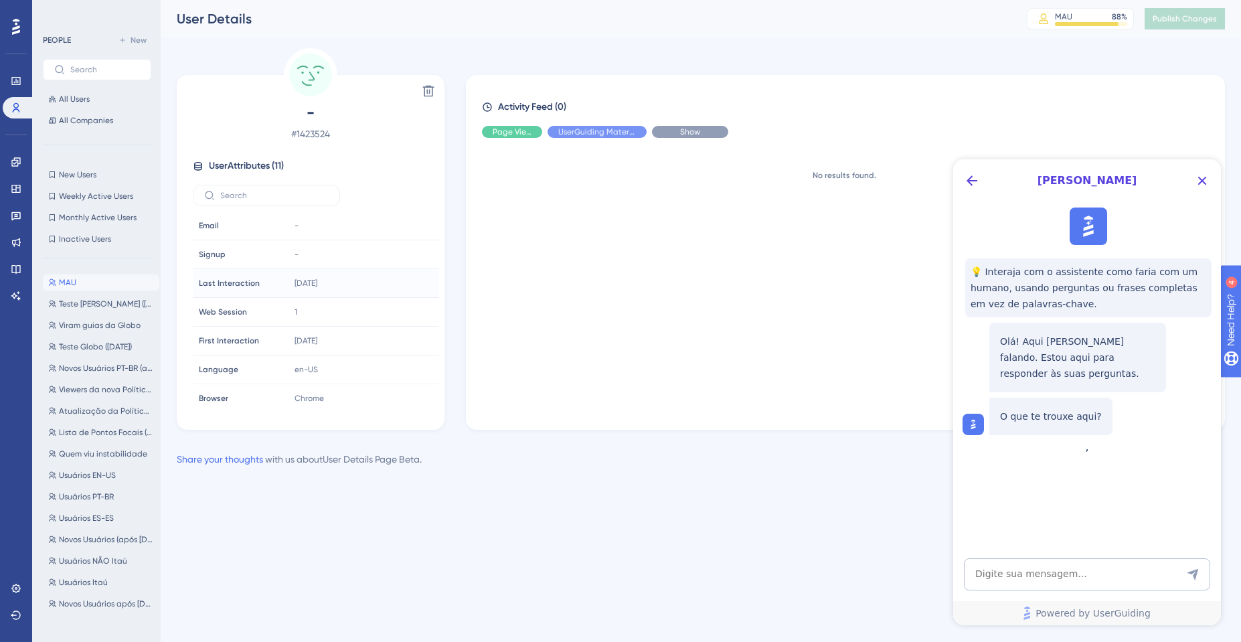
click at [672, 129] on div "Show" at bounding box center [690, 132] width 76 height 12
click at [1209, 185] on icon "Close Button" at bounding box center [1202, 181] width 16 height 16
